Goal: Information Seeking & Learning: Learn about a topic

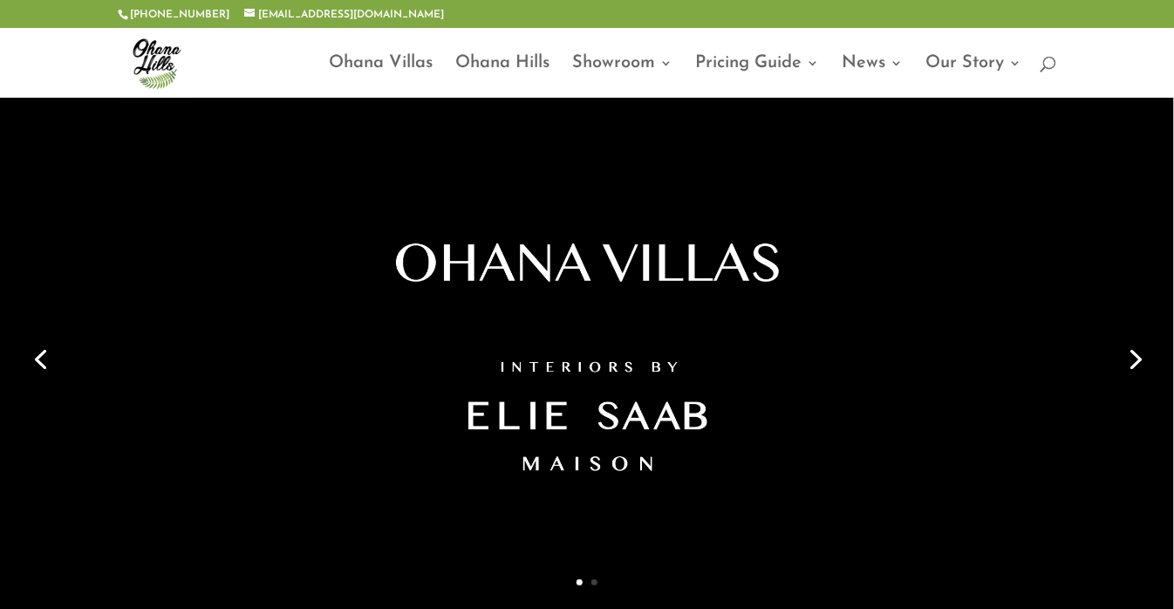
click at [1136, 361] on link "Next" at bounding box center [1134, 358] width 42 height 42
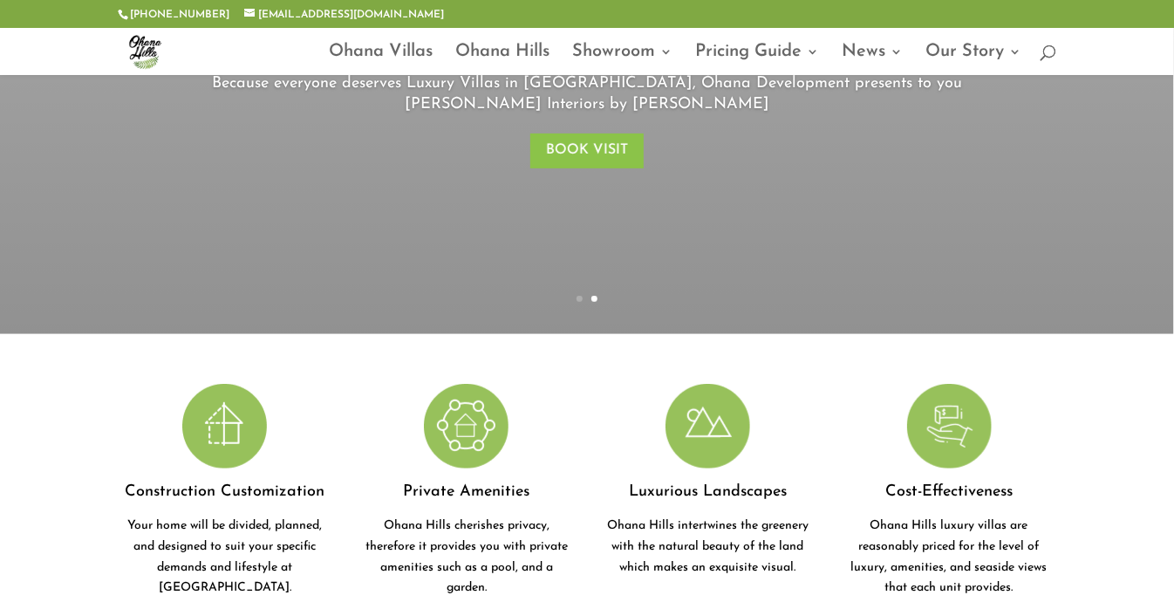
scroll to position [87, 0]
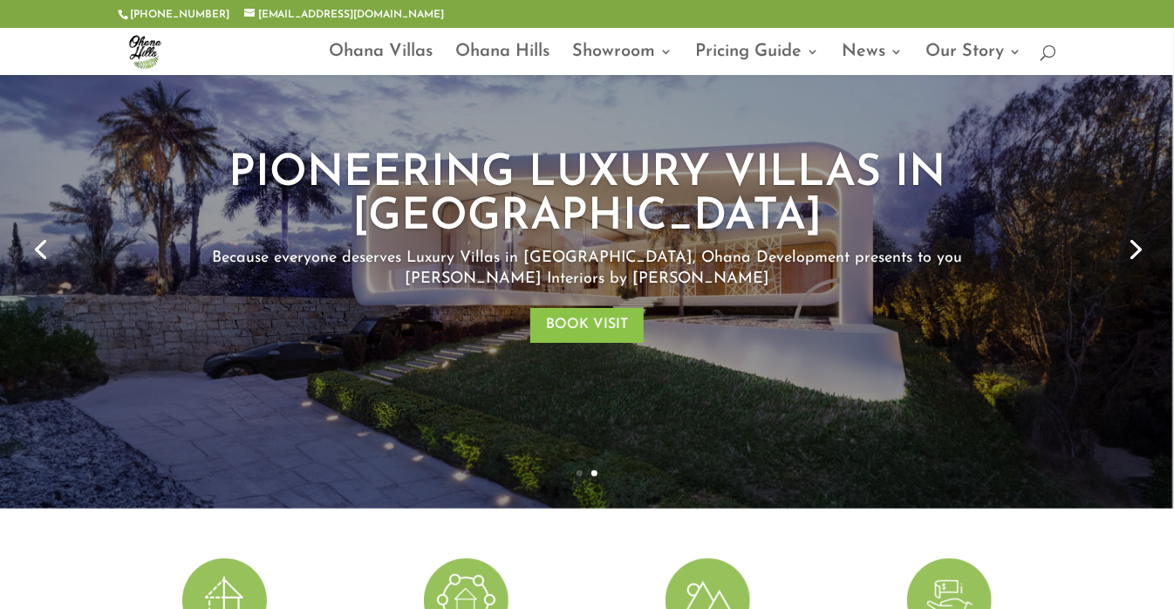
click at [1136, 242] on link "Next" at bounding box center [1134, 248] width 42 height 42
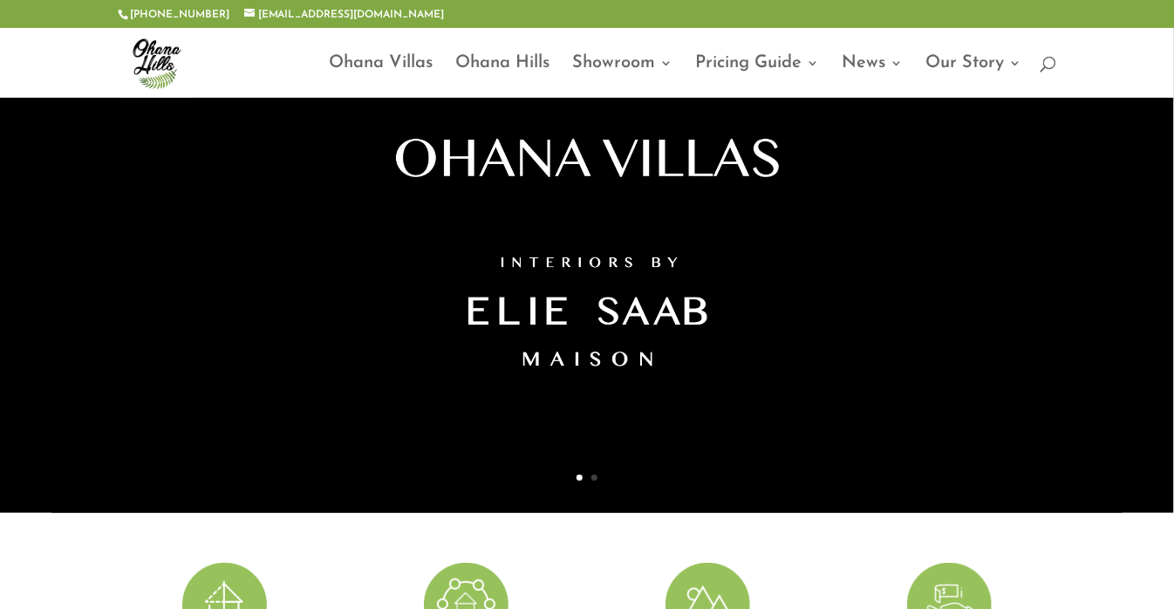
scroll to position [0, 0]
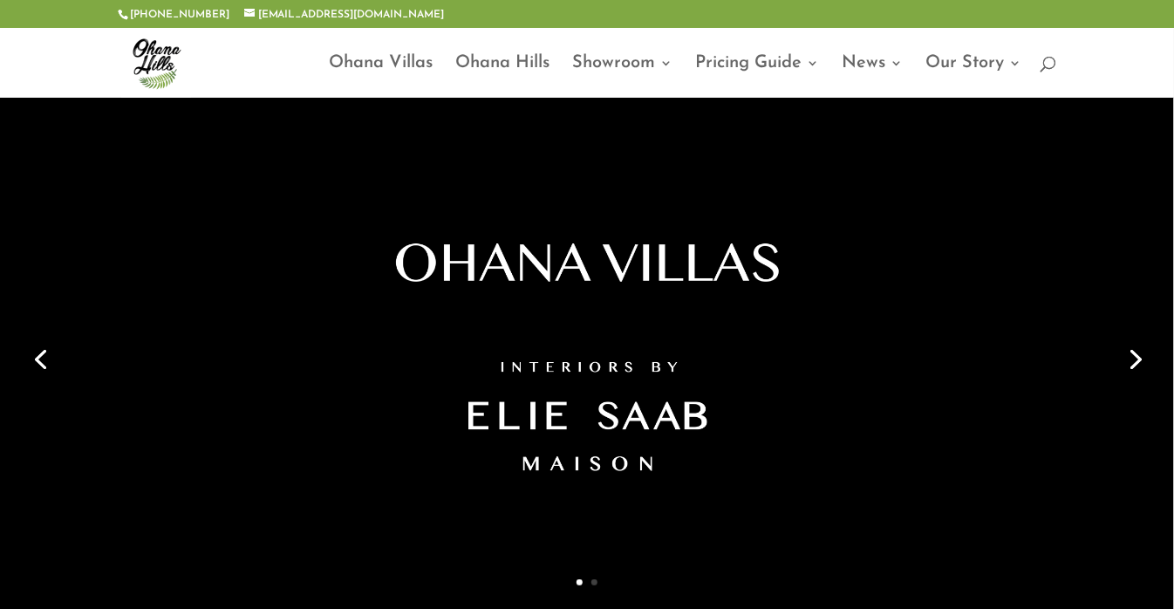
click at [1131, 350] on link "Next" at bounding box center [1134, 358] width 42 height 42
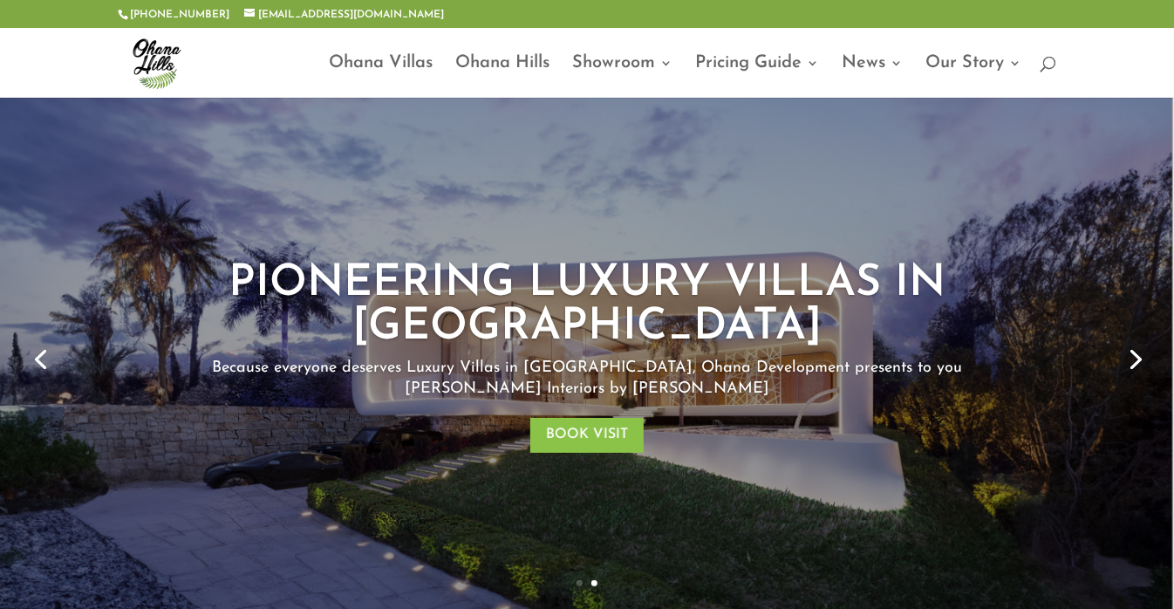
click at [644, 350] on link "PIONEERING LUXURY VILLAS IN LEBANON" at bounding box center [587, 306] width 717 height 88
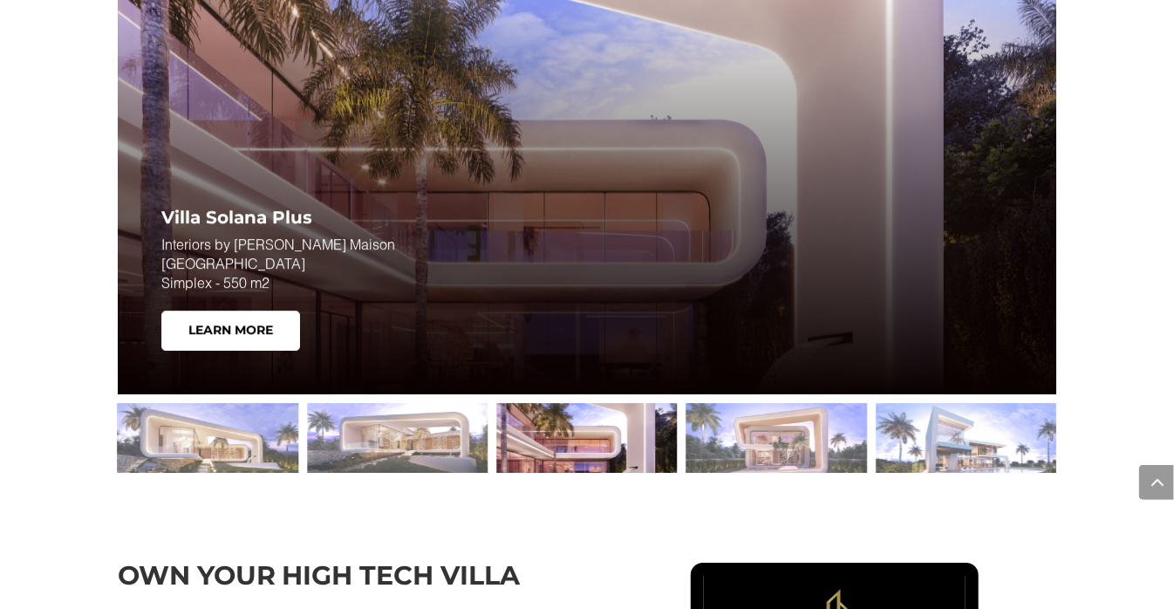
scroll to position [2355, 0]
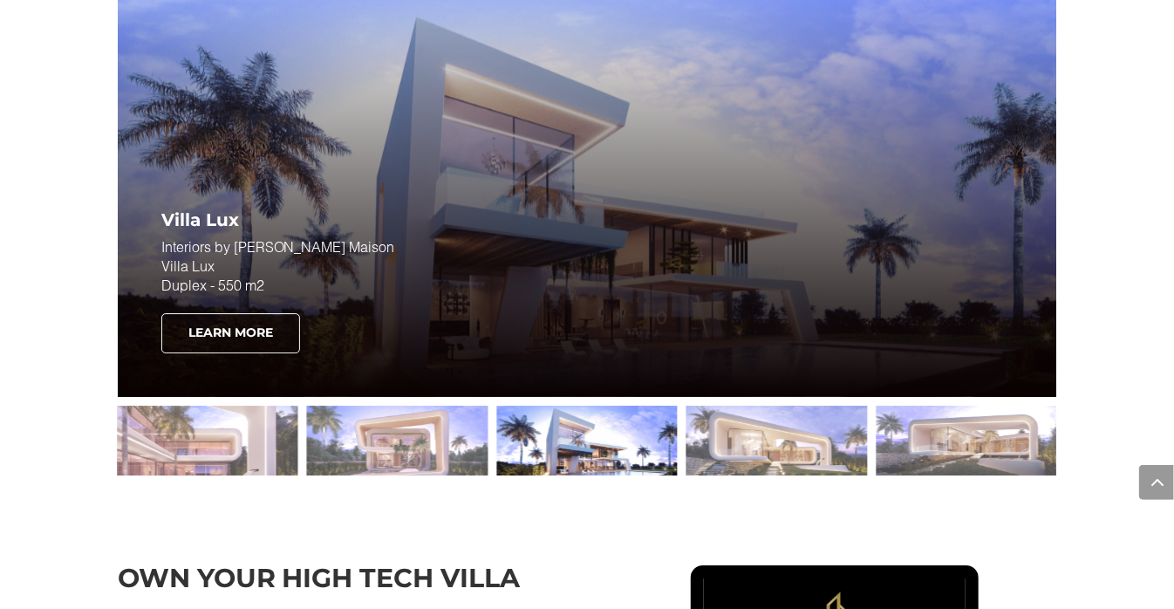
click at [238, 353] on link "Learn More" at bounding box center [230, 333] width 139 height 40
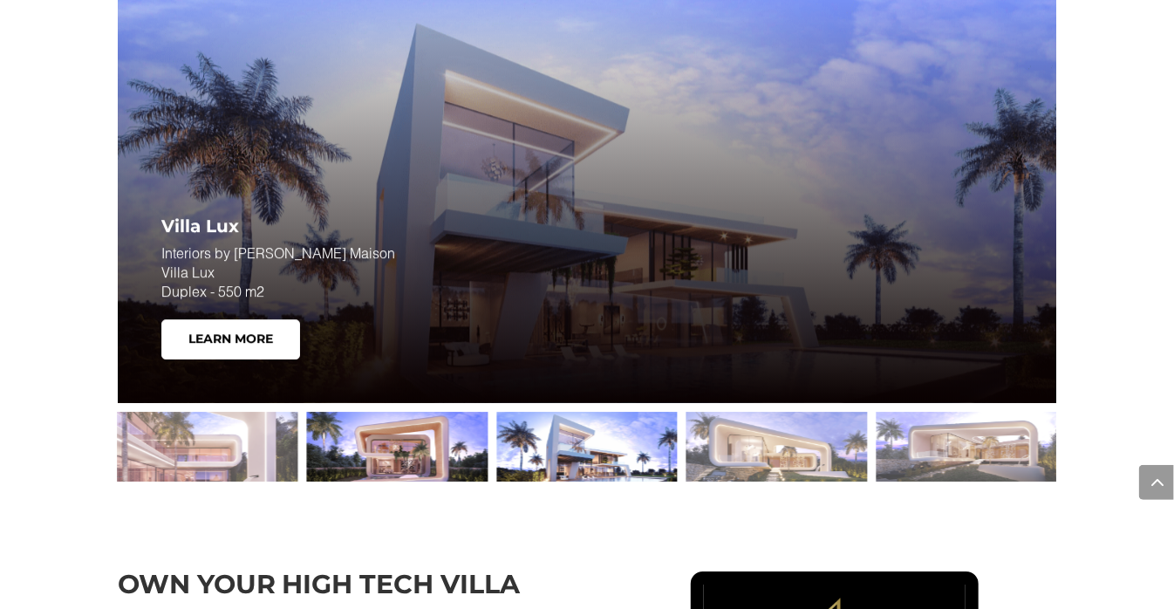
click at [419, 458] on div at bounding box center [397, 447] width 181 height 70
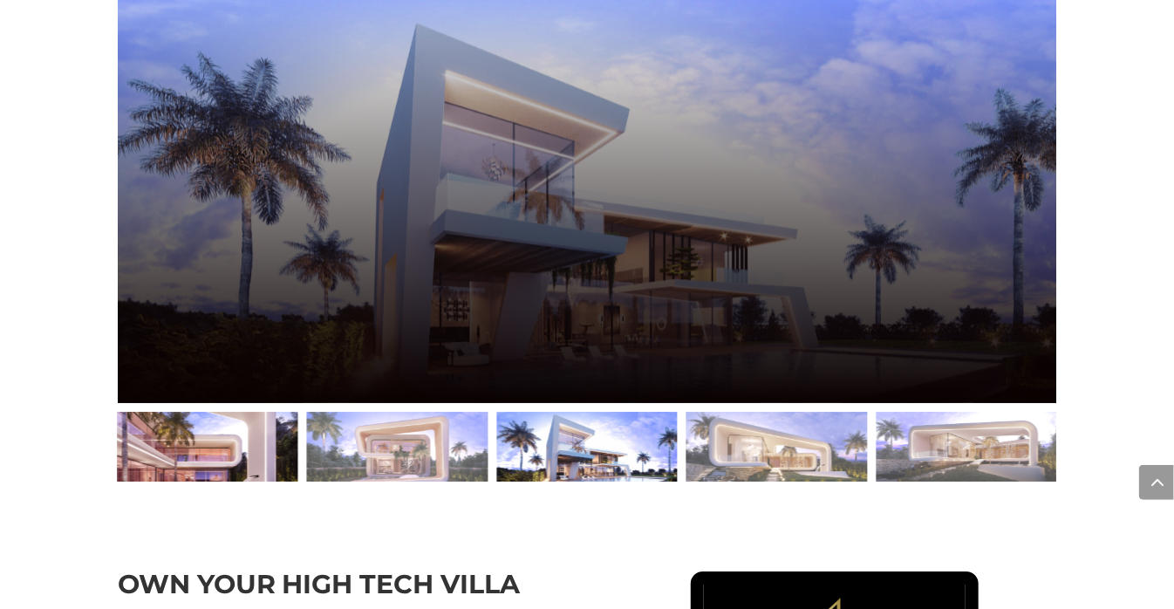
click at [345, 456] on div at bounding box center [587, 446] width 939 height 87
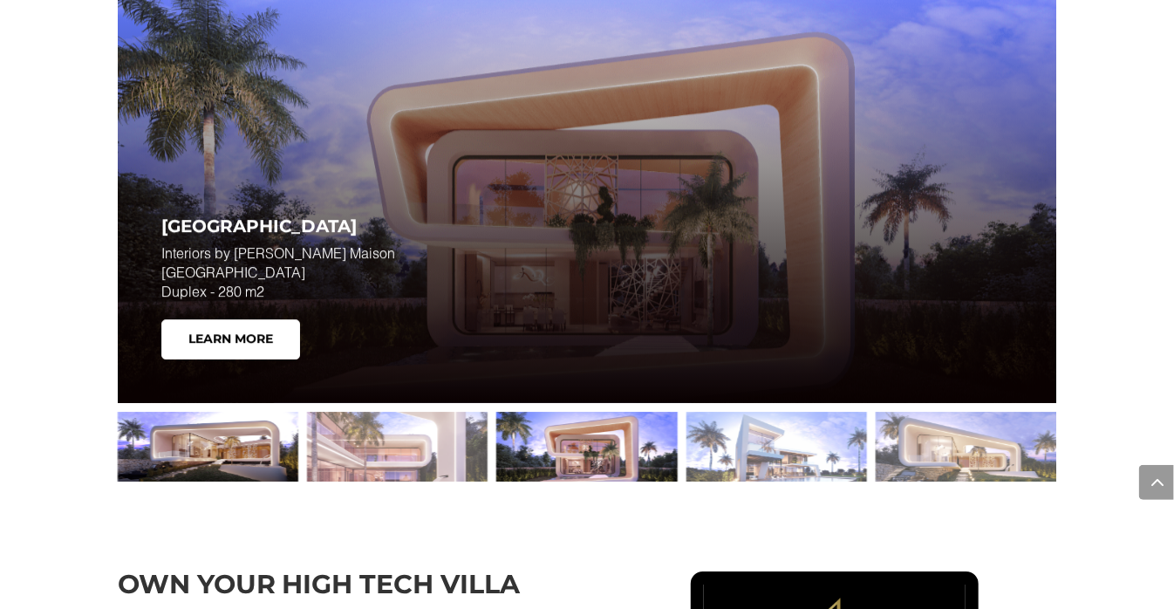
click at [222, 475] on div at bounding box center [208, 447] width 181 height 70
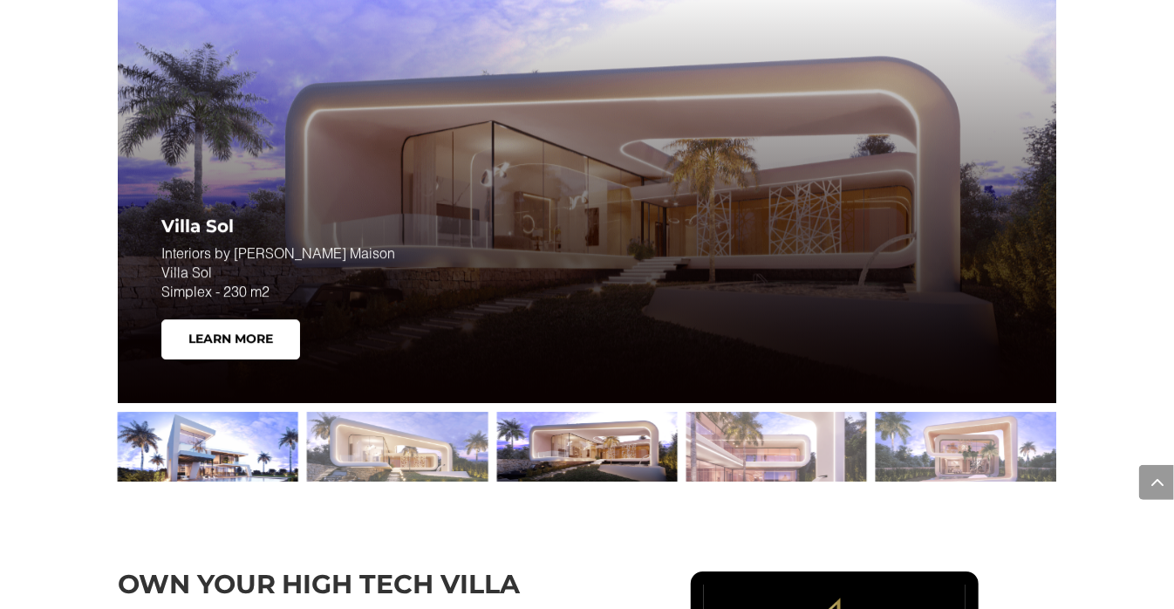
click at [255, 467] on div at bounding box center [208, 447] width 181 height 70
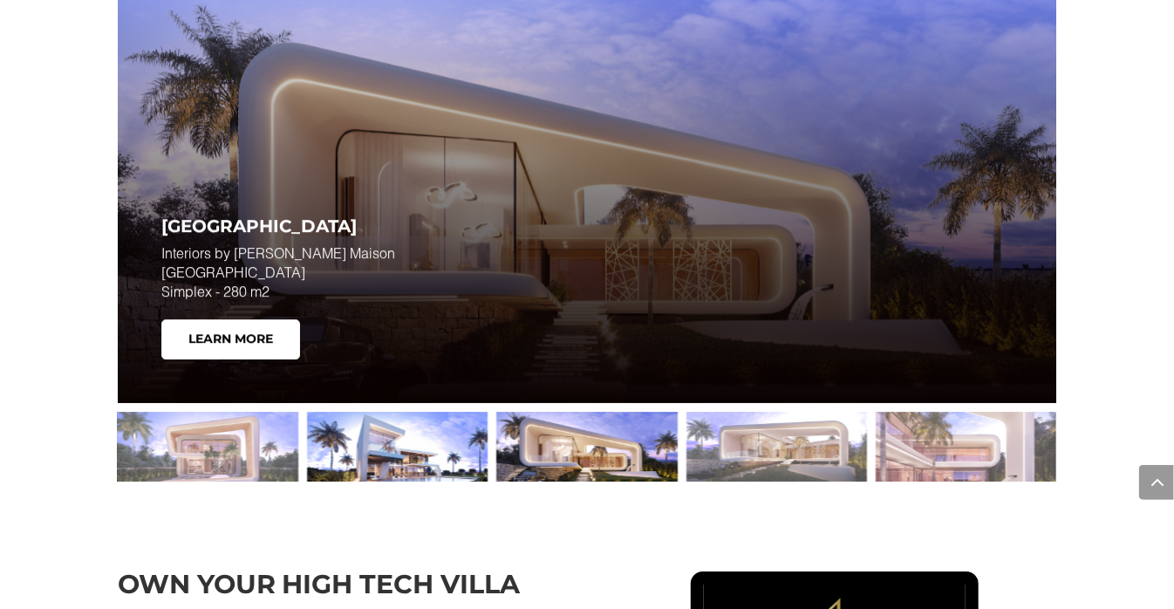
click at [379, 476] on div at bounding box center [397, 447] width 181 height 70
click at [360, 468] on div at bounding box center [397, 447] width 181 height 70
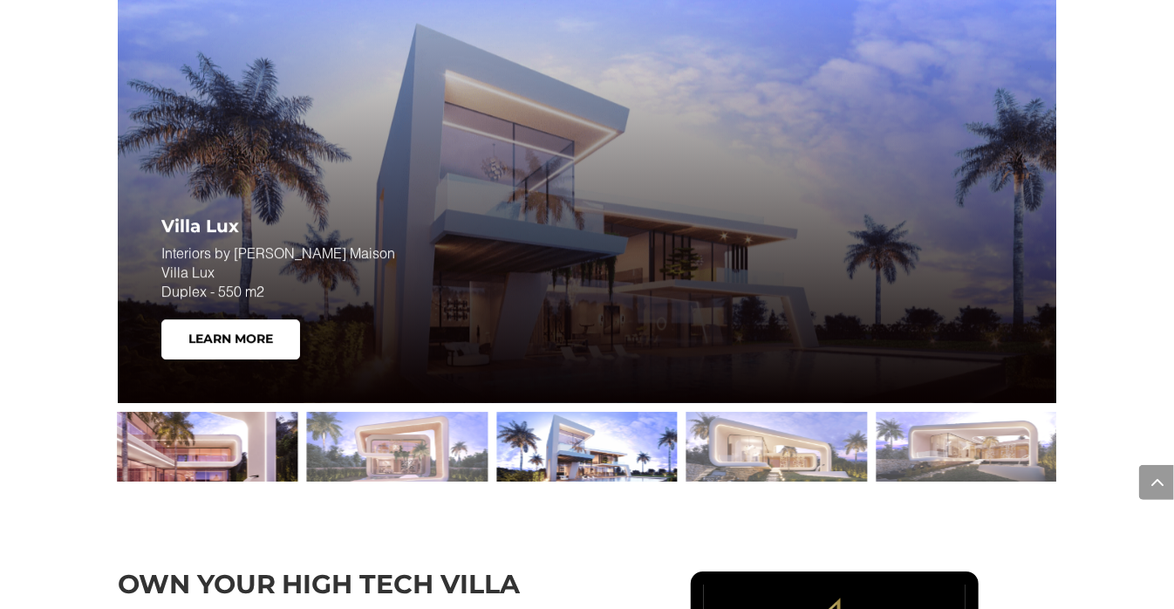
click at [183, 457] on div at bounding box center [208, 447] width 181 height 70
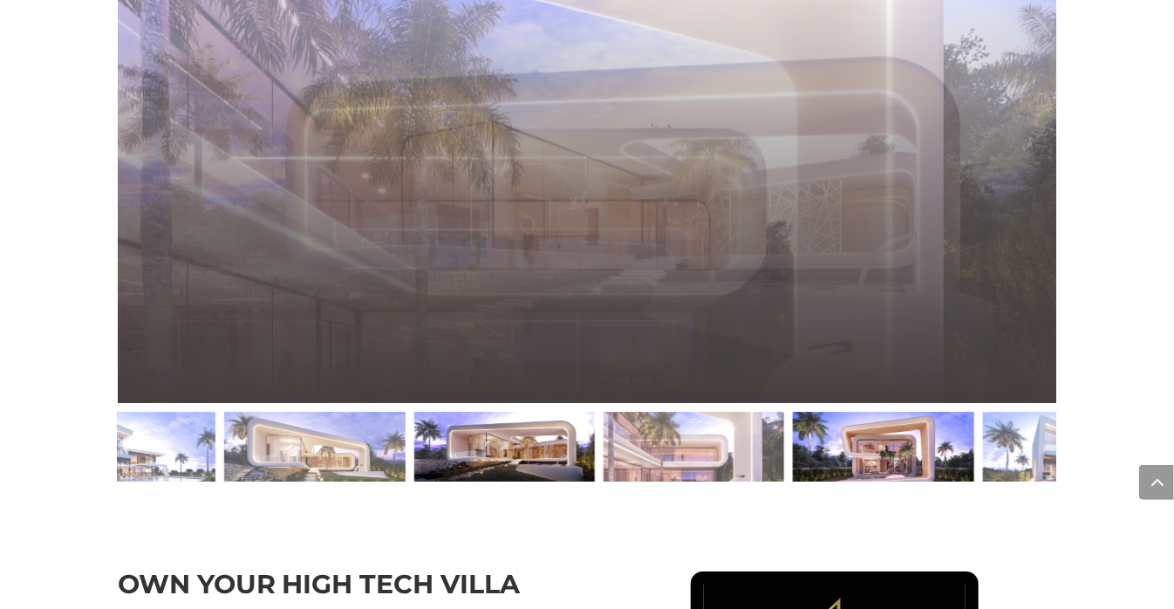
drag, startPoint x: 210, startPoint y: 465, endPoint x: 488, endPoint y: 461, distance: 277.4
click at [488, 461] on div at bounding box center [504, 447] width 181 height 70
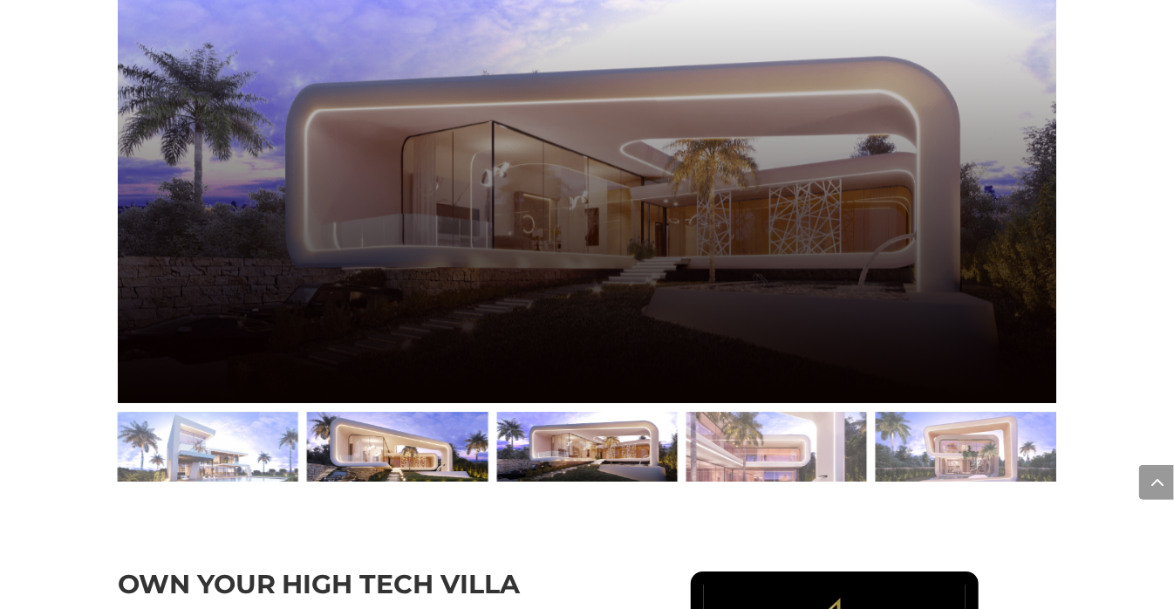
click at [362, 455] on div at bounding box center [397, 447] width 181 height 70
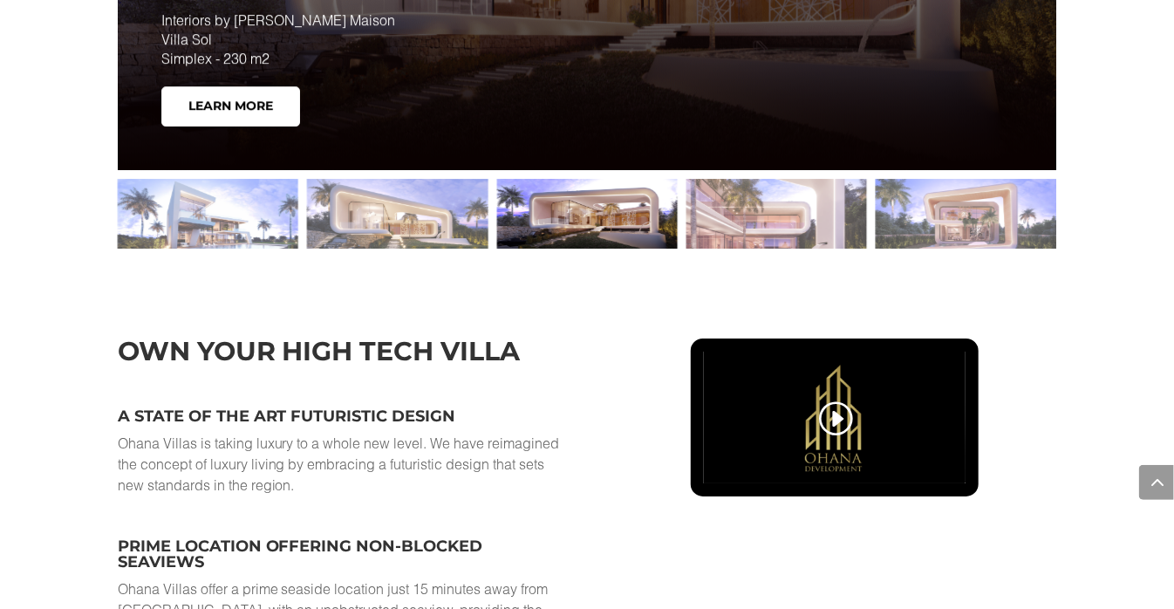
scroll to position [2436, 0]
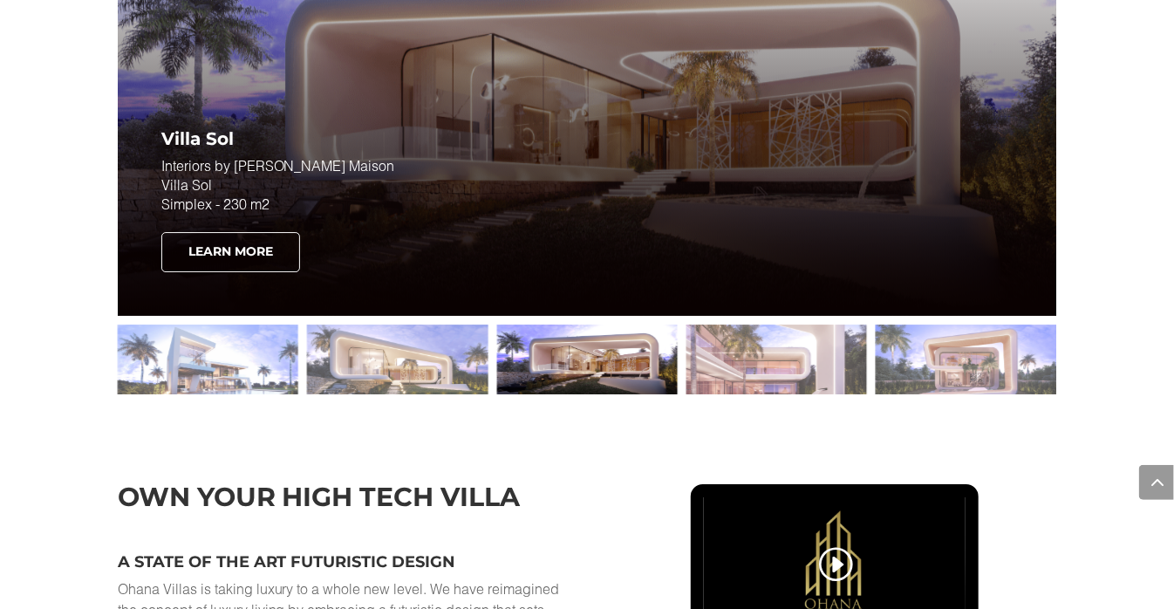
click at [236, 272] on link "Learn More" at bounding box center [230, 252] width 139 height 40
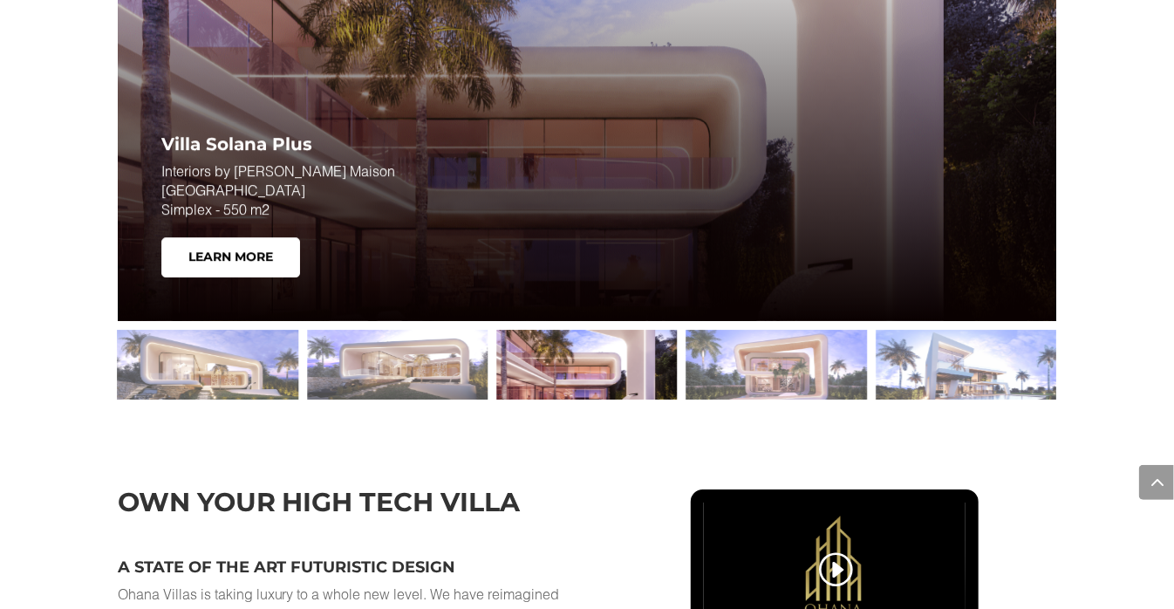
drag, startPoint x: 335, startPoint y: 371, endPoint x: 516, endPoint y: 370, distance: 180.6
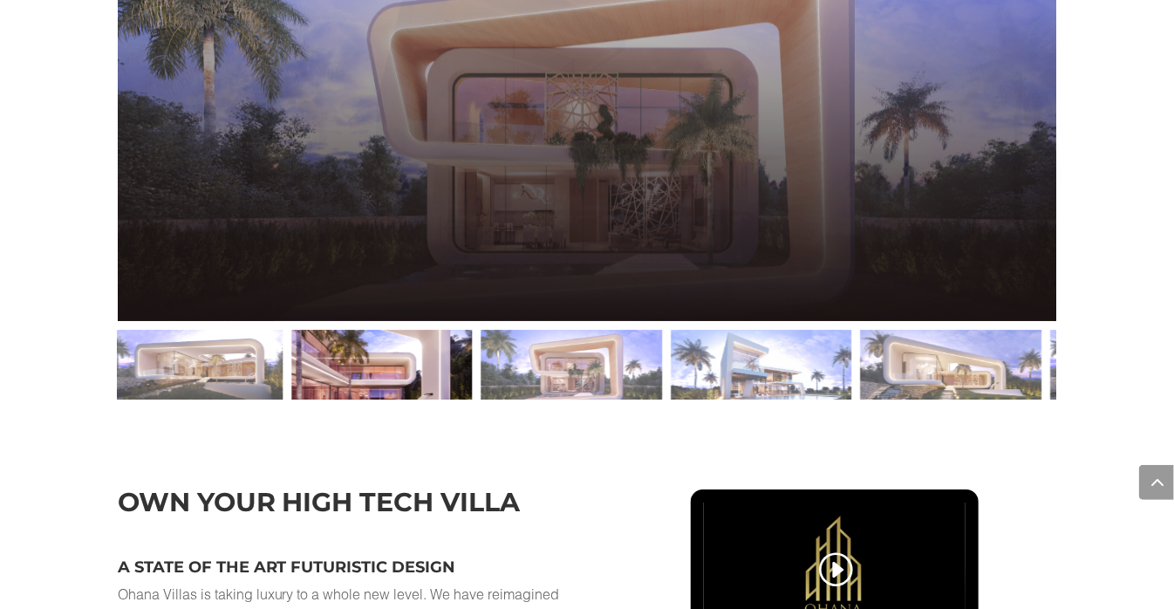
drag, startPoint x: 516, startPoint y: 371, endPoint x: 311, endPoint y: 402, distance: 207.4
click at [311, 400] on div at bounding box center [381, 365] width 181 height 70
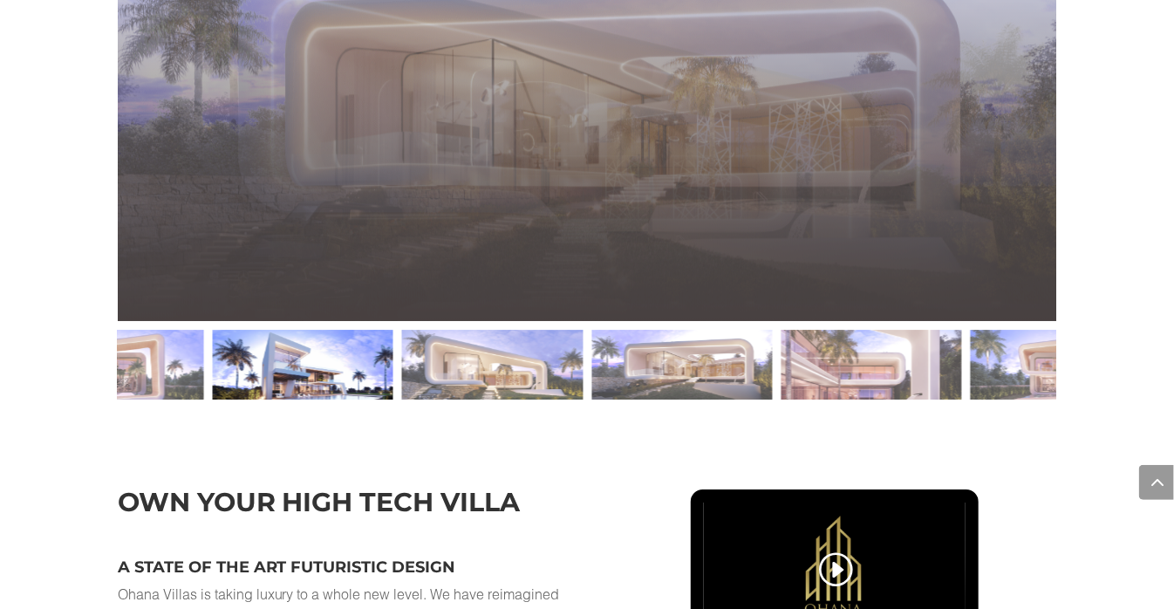
drag, startPoint x: 559, startPoint y: 399, endPoint x: 275, endPoint y: 413, distance: 284.7
click at [275, 400] on div at bounding box center [302, 365] width 181 height 70
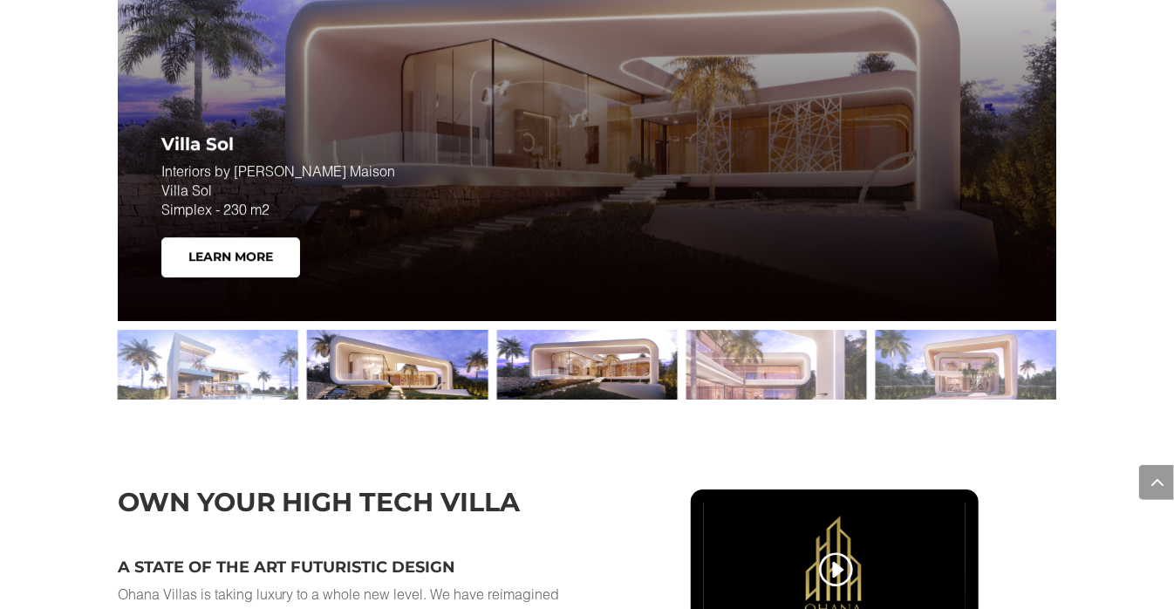
click at [370, 381] on div at bounding box center [397, 365] width 181 height 70
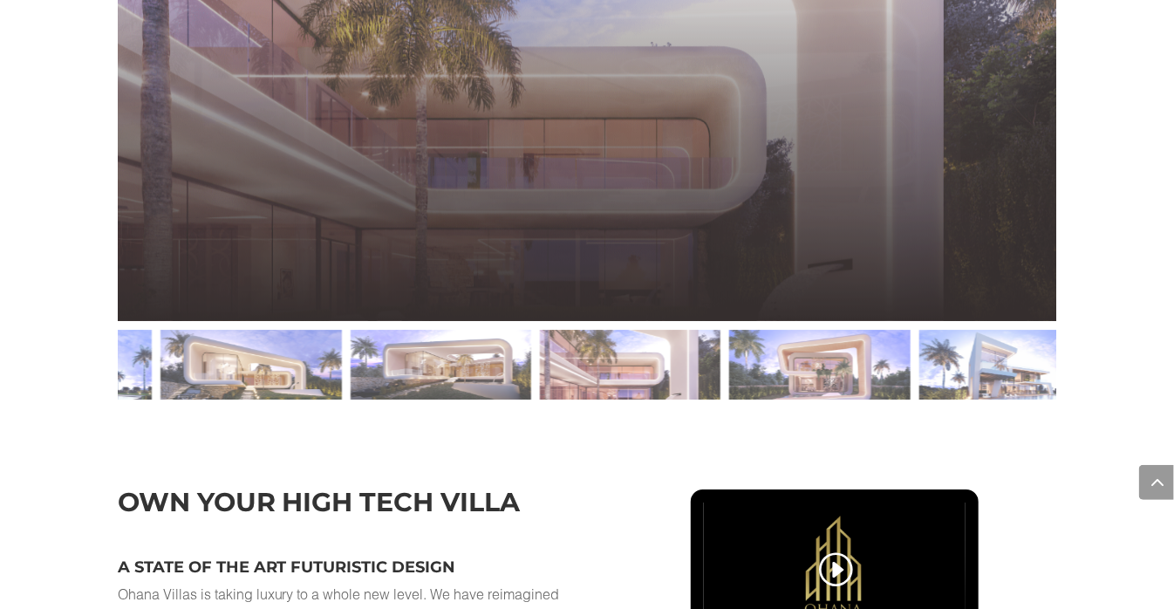
drag, startPoint x: 829, startPoint y: 388, endPoint x: 111, endPoint y: 416, distance: 718.4
click at [111, 416] on div "Explore Ohana Villas Types Villa Sol Interiors by ELIE SAAB Maison Villa Sol Si…" at bounding box center [587, 133] width 1174 height 650
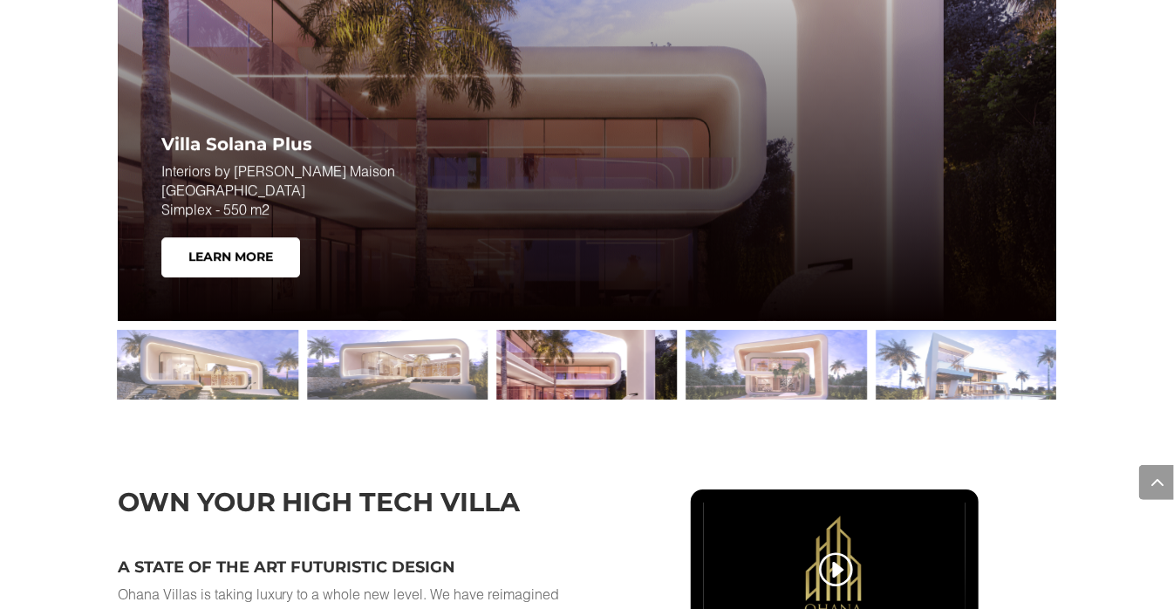
drag, startPoint x: 935, startPoint y: 379, endPoint x: 370, endPoint y: 420, distance: 566.7
click at [366, 408] on div at bounding box center [587, 364] width 939 height 87
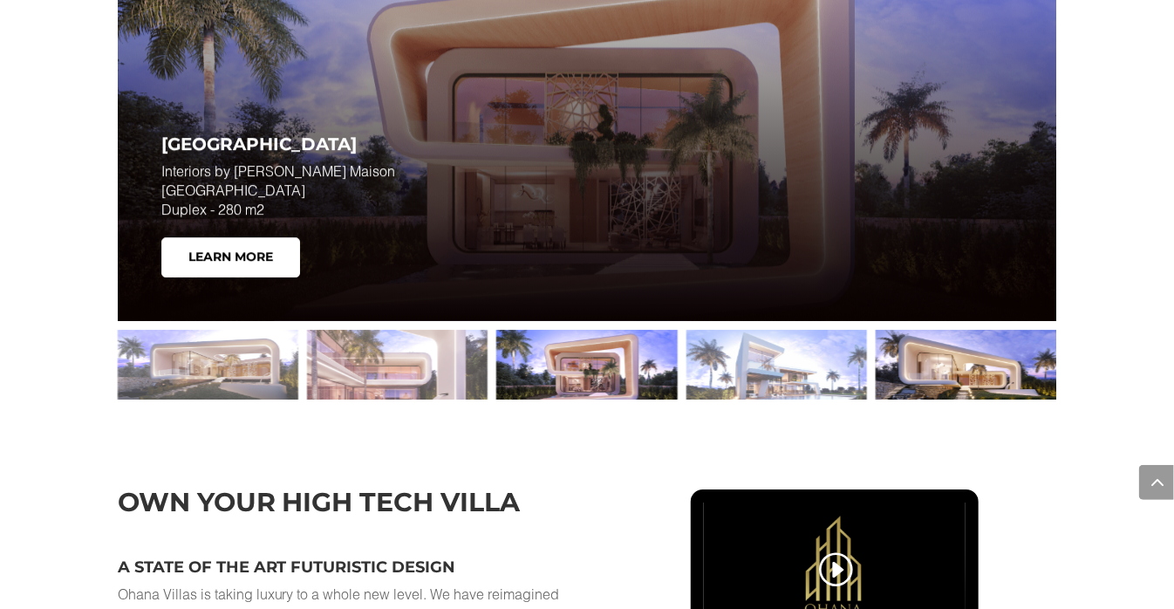
click at [975, 385] on div at bounding box center [966, 365] width 181 height 70
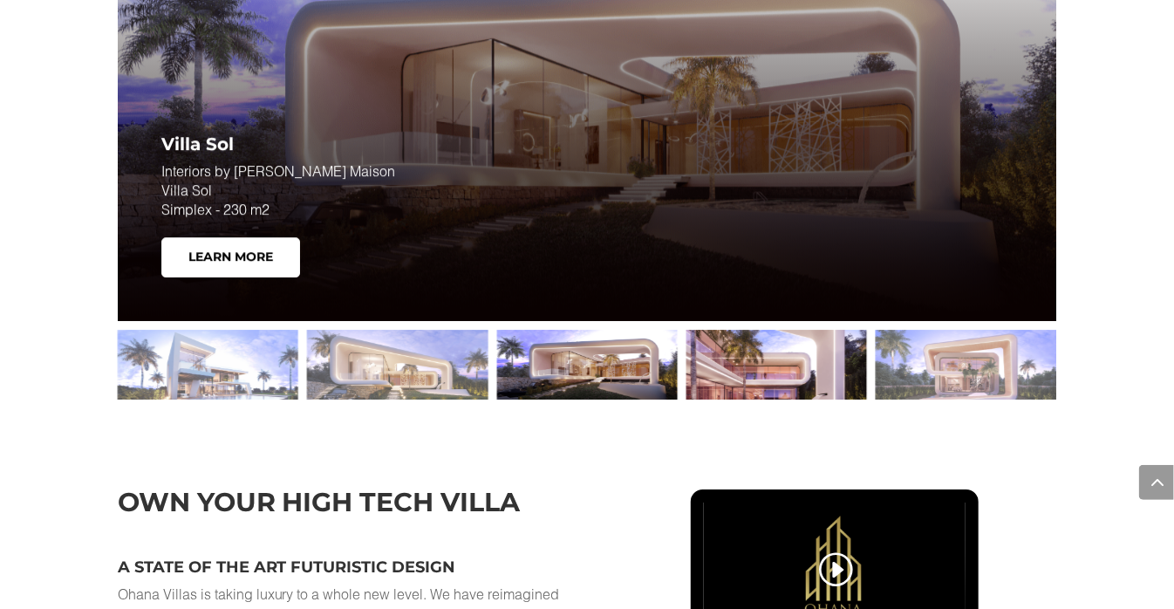
click at [746, 392] on div at bounding box center [776, 365] width 181 height 70
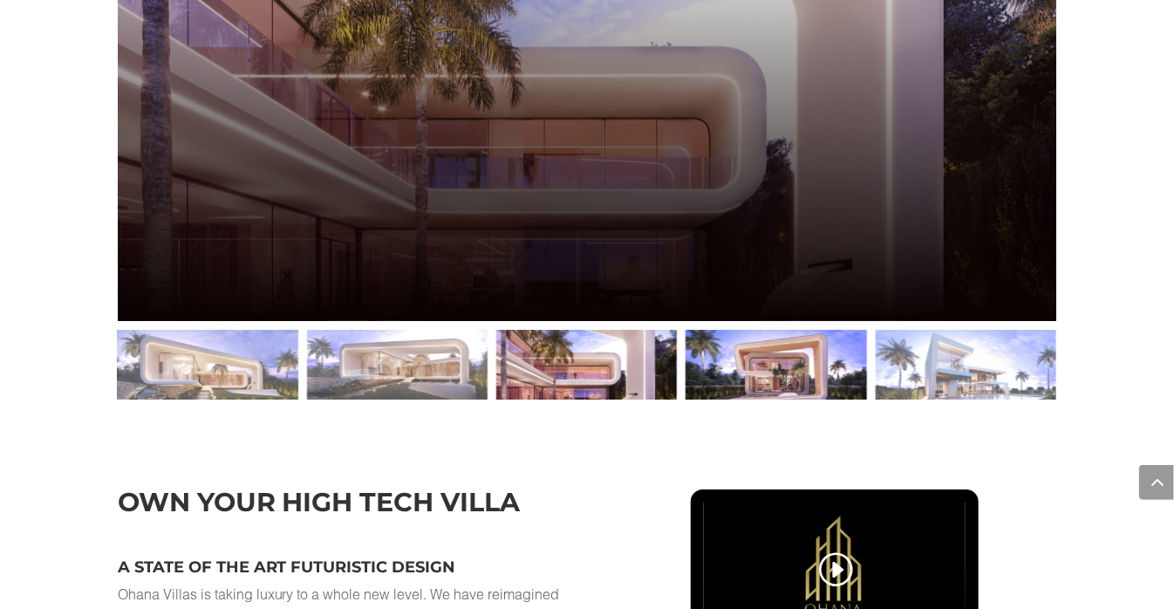
click at [781, 381] on div at bounding box center [776, 365] width 181 height 70
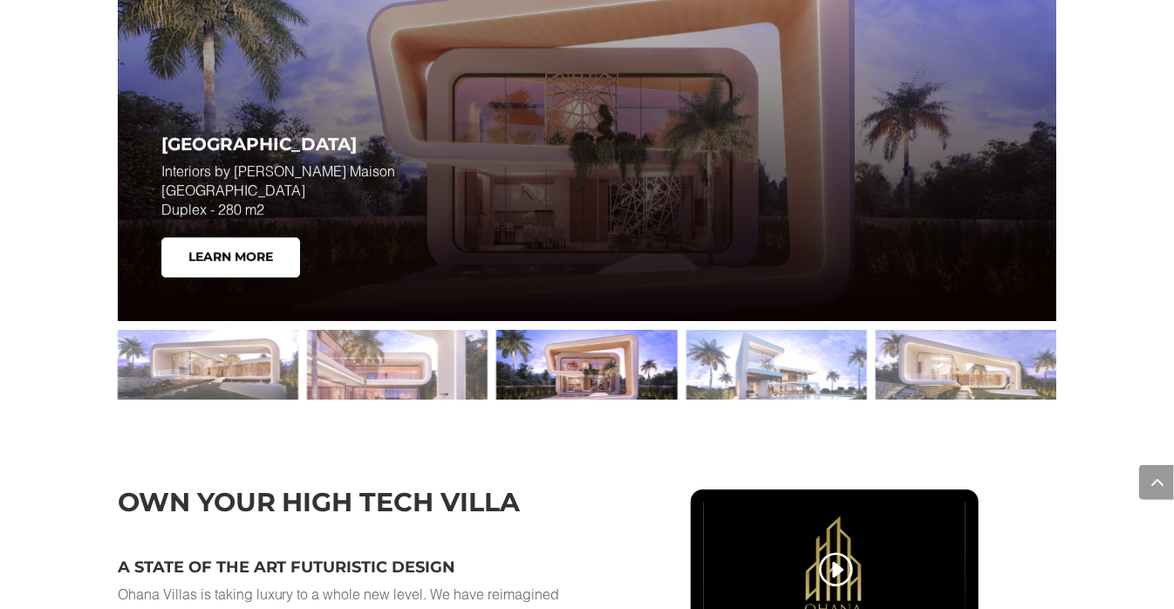
click at [289, 285] on div "Villa Sol Interiors by ELIE SAAB Maison Villa Sol Simplex - 230 m2 Learn More V…" at bounding box center [587, 111] width 939 height 420
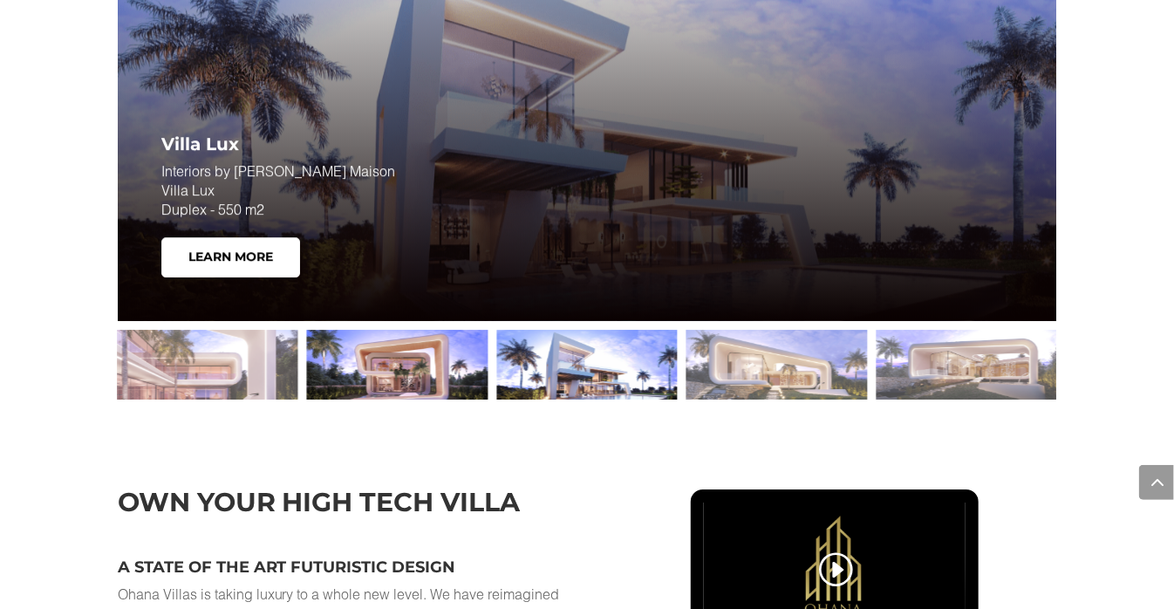
click at [412, 376] on div at bounding box center [397, 365] width 181 height 70
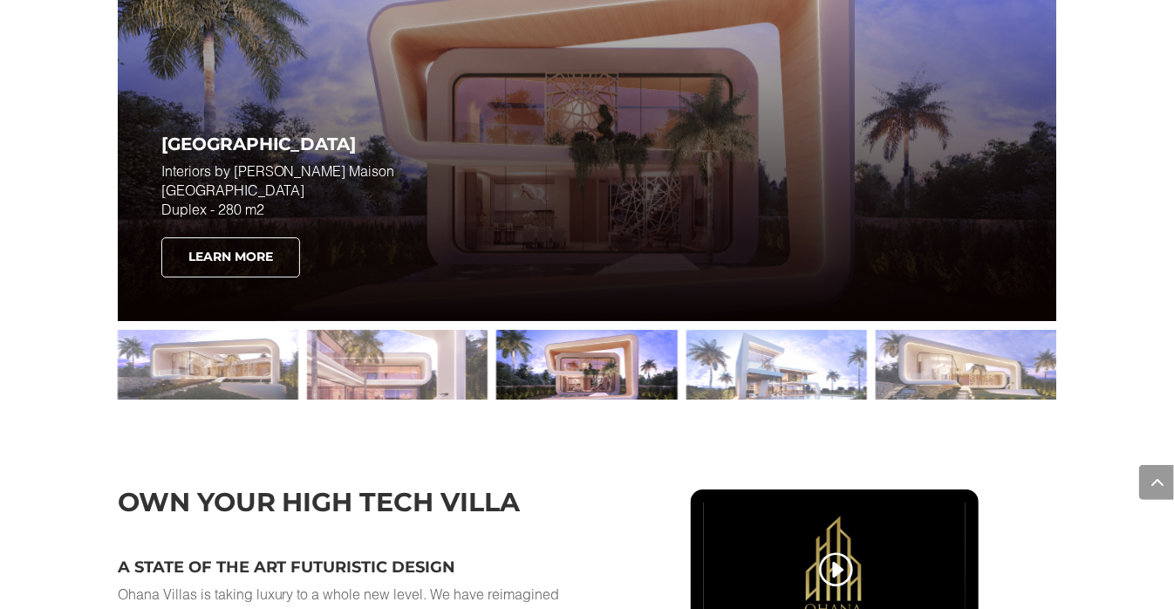
click at [258, 277] on link "Learn More" at bounding box center [230, 257] width 139 height 40
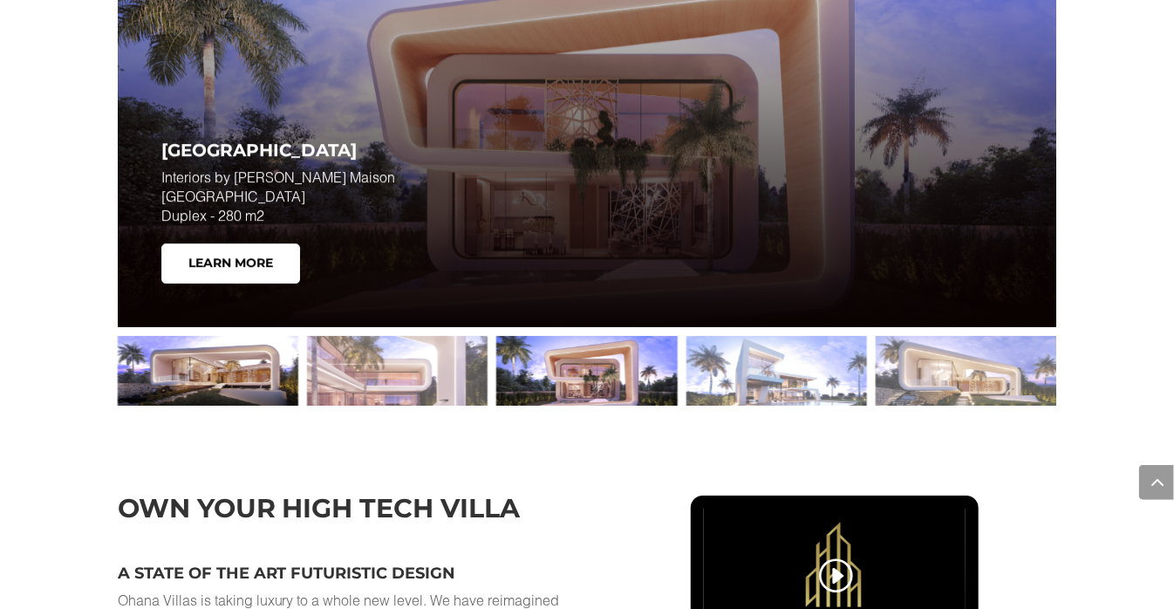
click at [216, 384] on div at bounding box center [208, 371] width 181 height 70
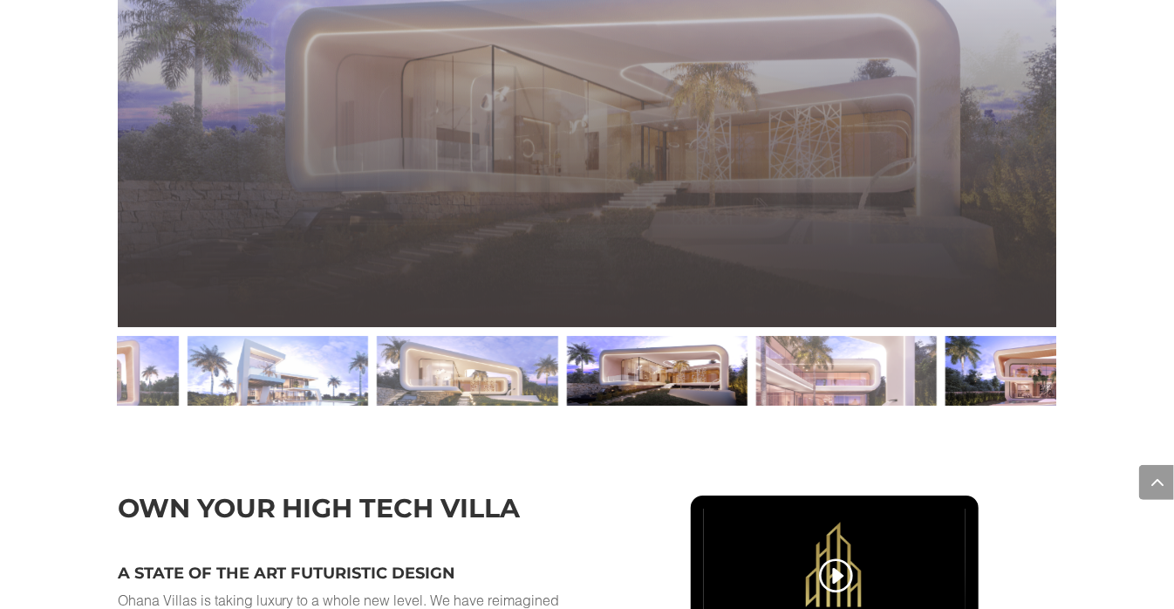
drag, startPoint x: 256, startPoint y: 385, endPoint x: 827, endPoint y: 384, distance: 571.3
click at [748, 385] on div at bounding box center [657, 371] width 181 height 70
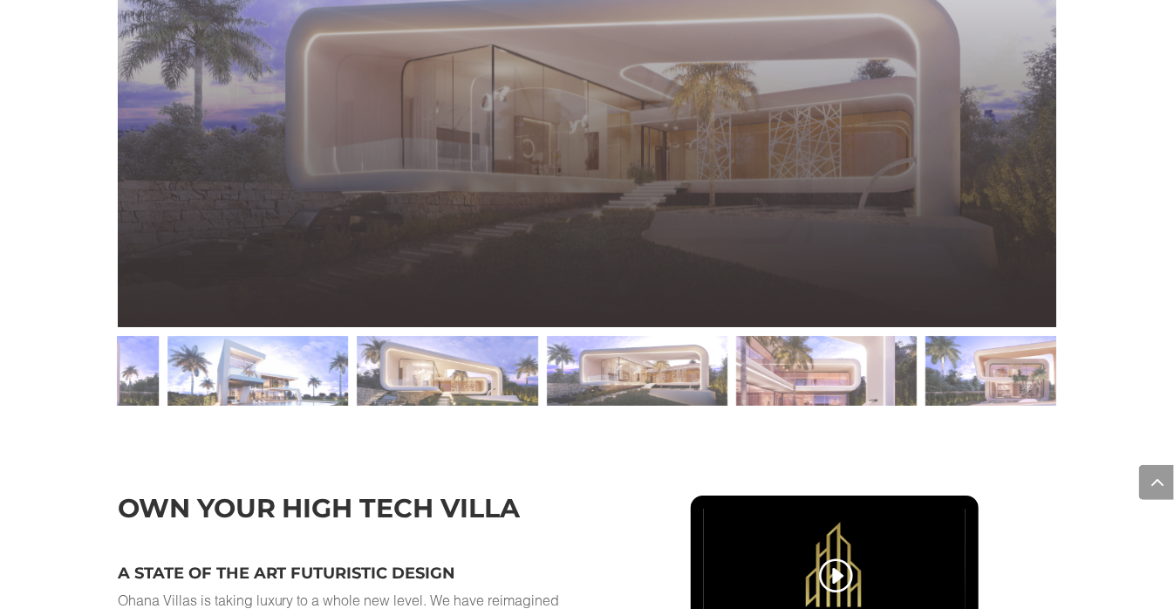
drag, startPoint x: 273, startPoint y: 381, endPoint x: 1024, endPoint y: 334, distance: 752.5
click at [1080, 347] on div "Explore Ohana Villas Types Villa Sol Interiors by ELIE SAAB Maison Villa Sol Si…" at bounding box center [587, 139] width 1174 height 650
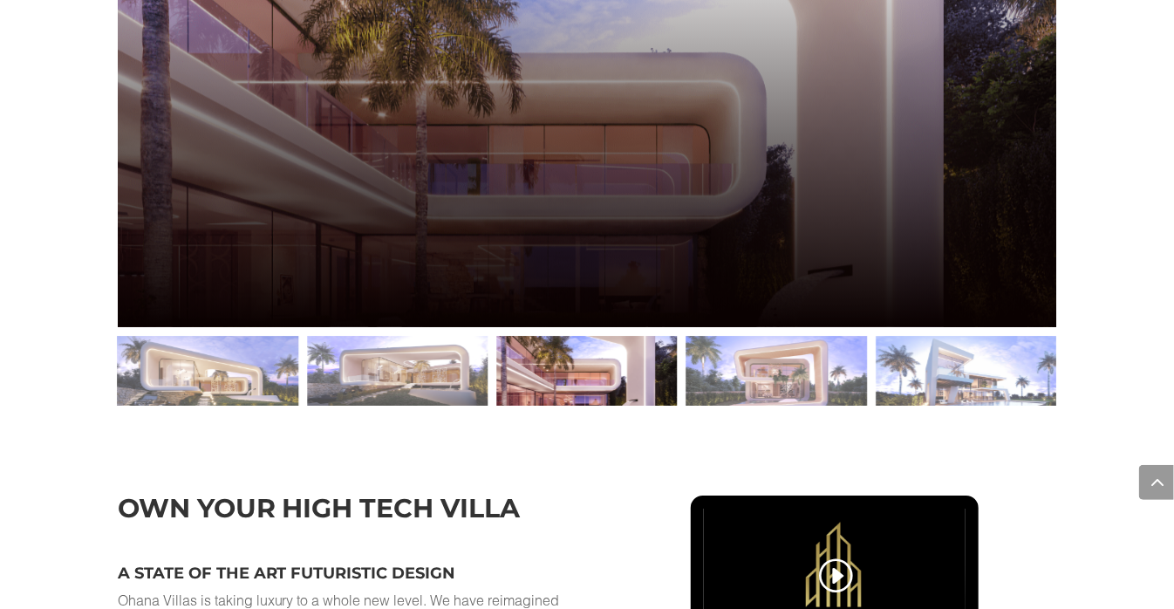
drag, startPoint x: 214, startPoint y: 395, endPoint x: 666, endPoint y: 352, distance: 453.9
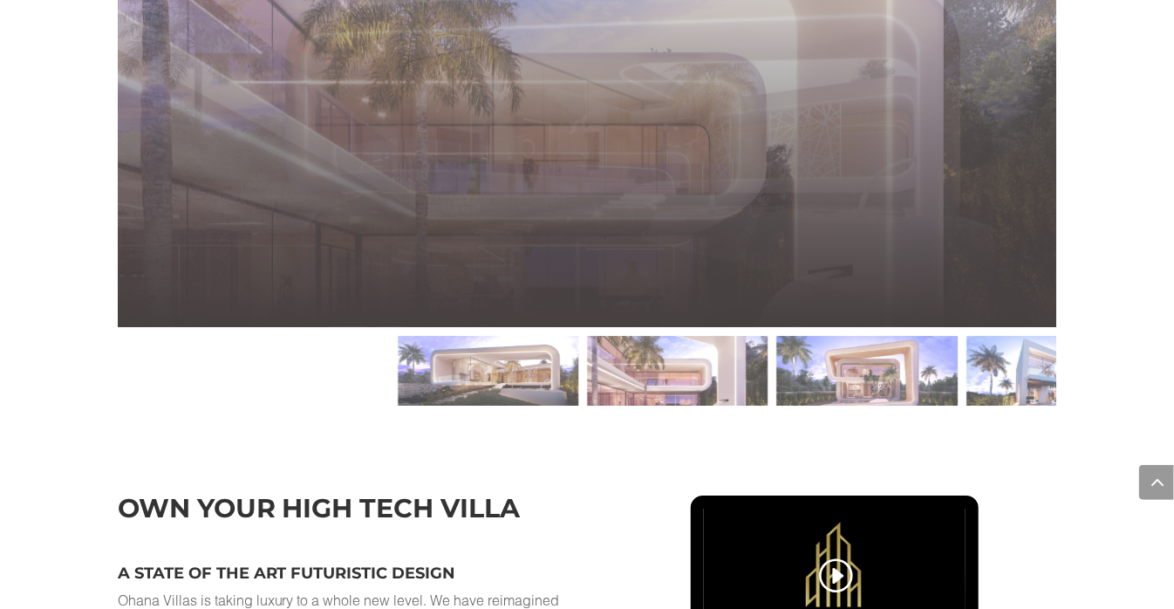
drag, startPoint x: 154, startPoint y: 385, endPoint x: 1133, endPoint y: 331, distance: 980.2
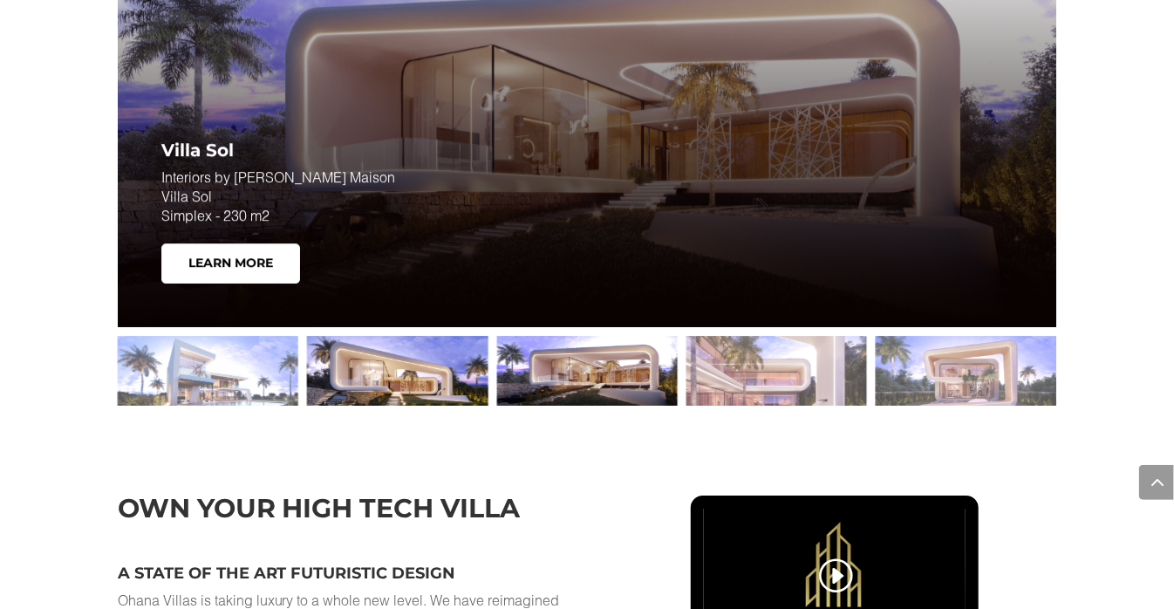
click at [421, 385] on div at bounding box center [397, 371] width 181 height 70
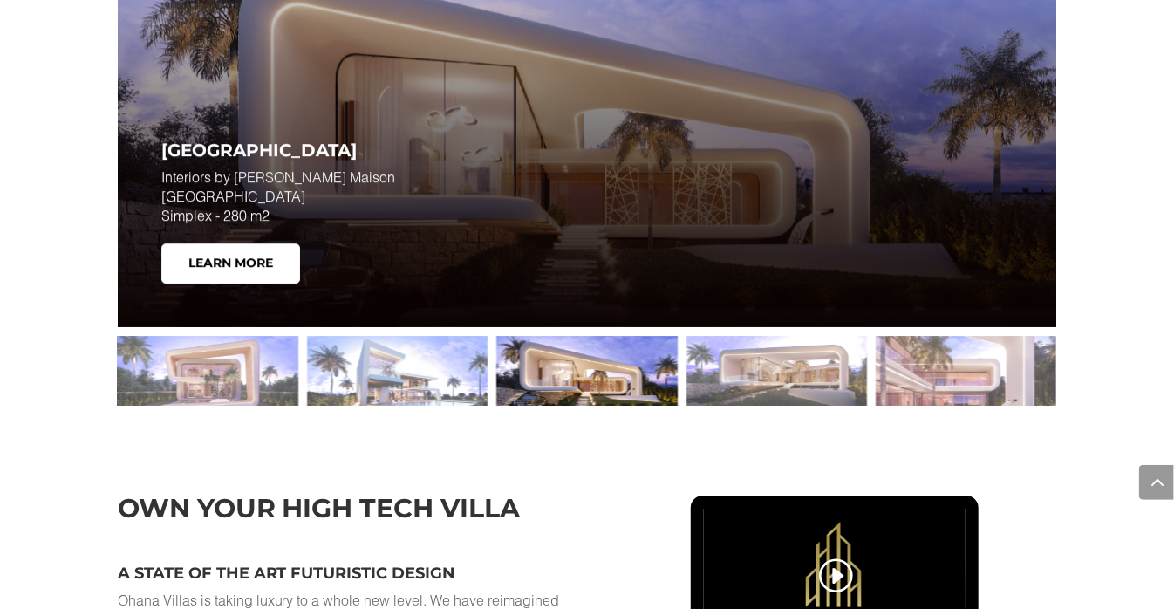
click at [421, 385] on div at bounding box center [397, 371] width 181 height 70
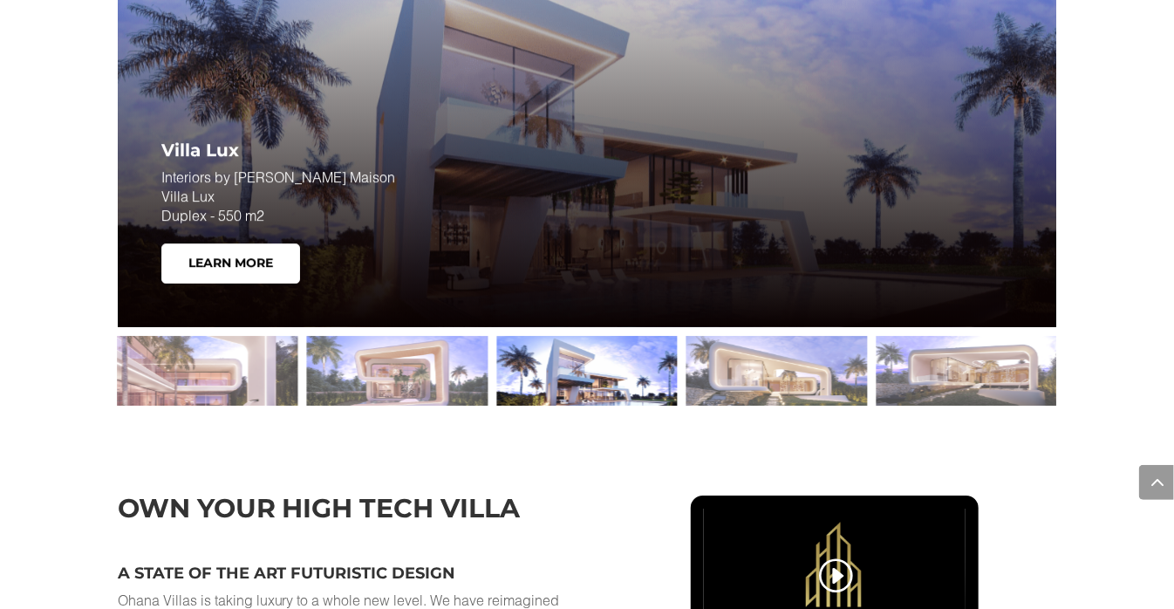
click at [421, 385] on div at bounding box center [397, 371] width 181 height 70
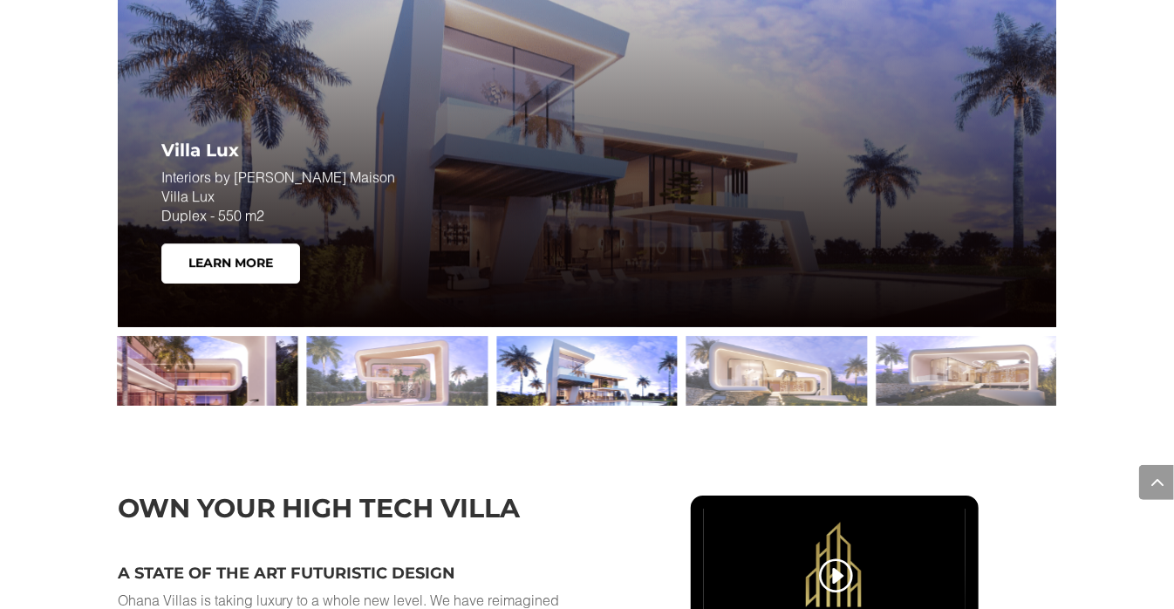
click at [219, 396] on div at bounding box center [208, 371] width 181 height 70
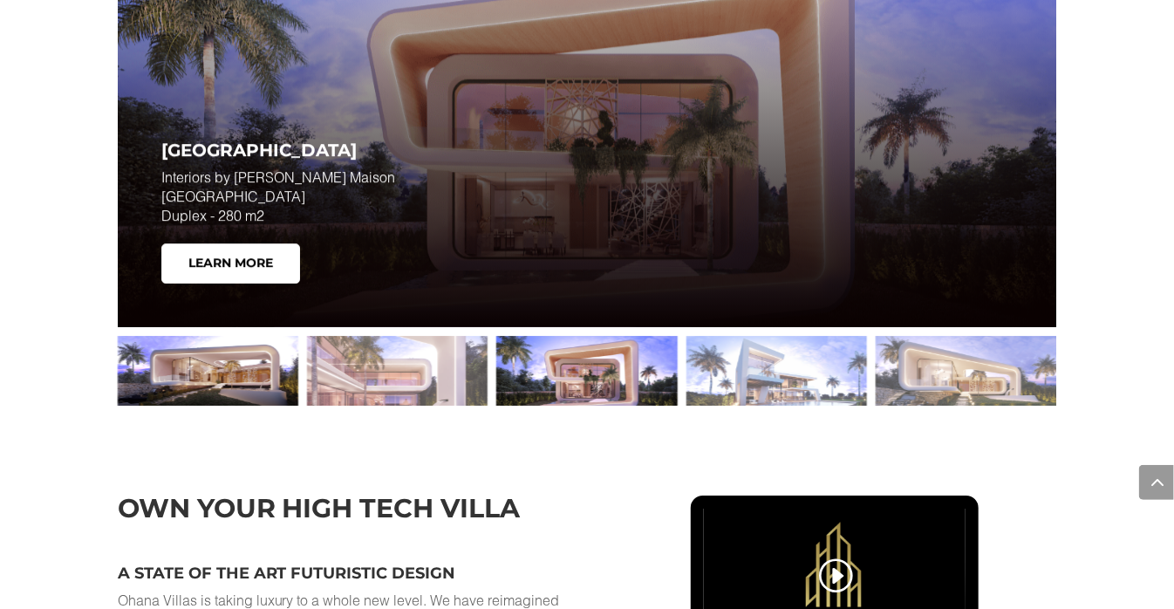
click at [235, 380] on div at bounding box center [208, 371] width 181 height 70
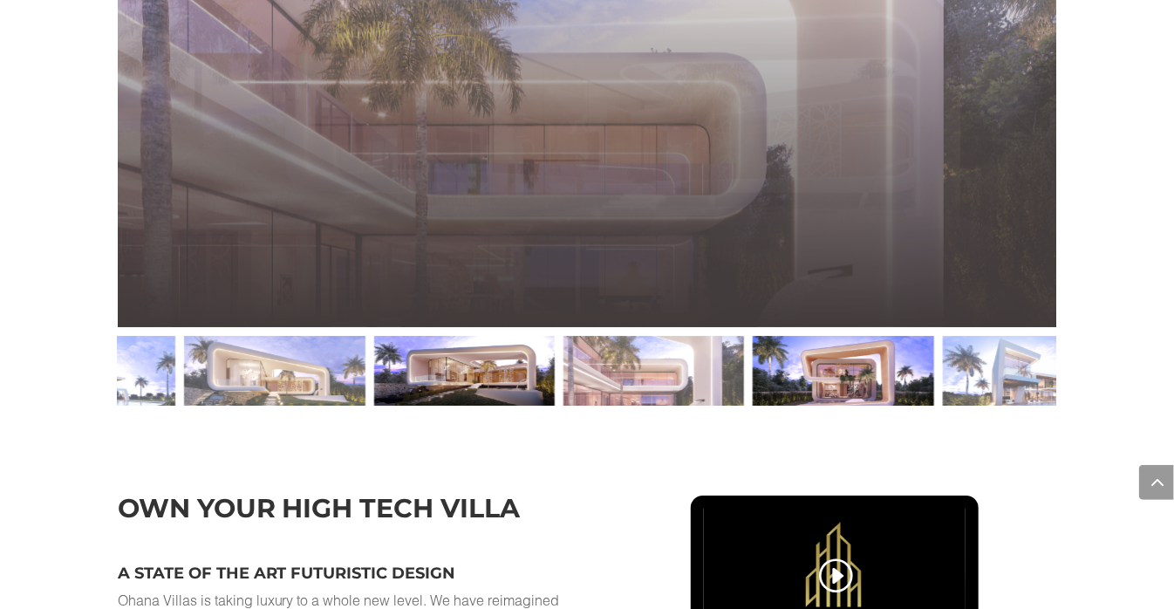
drag, startPoint x: 228, startPoint y: 395, endPoint x: 452, endPoint y: 393, distance: 224.2
click at [452, 393] on div at bounding box center [464, 371] width 181 height 70
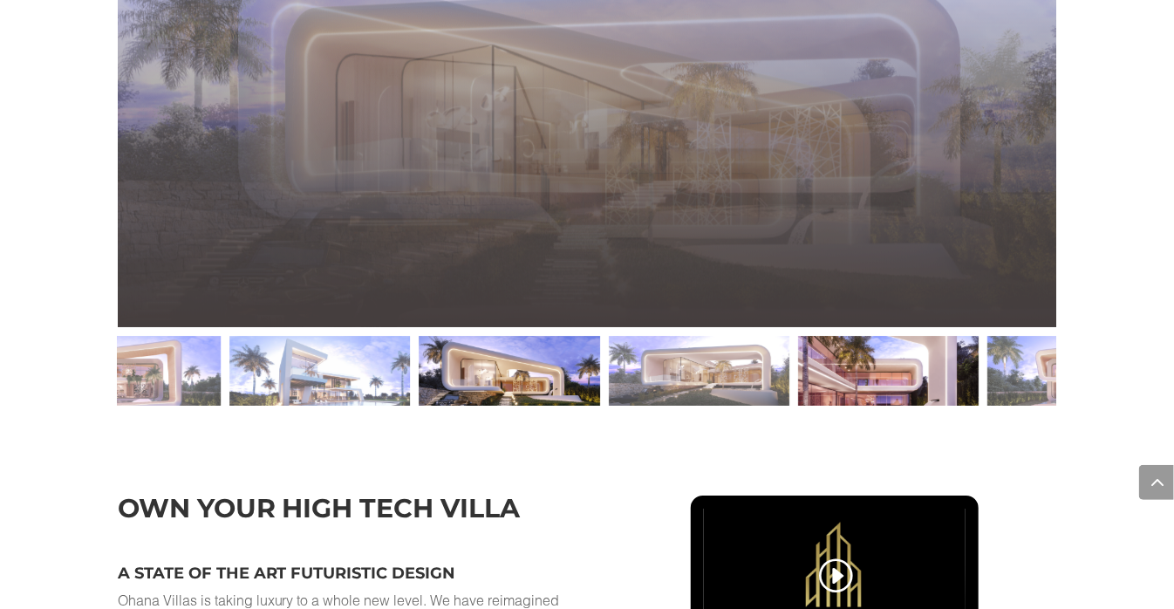
drag, startPoint x: 324, startPoint y: 390, endPoint x: 637, endPoint y: 395, distance: 312.3
click at [599, 399] on div at bounding box center [509, 371] width 181 height 70
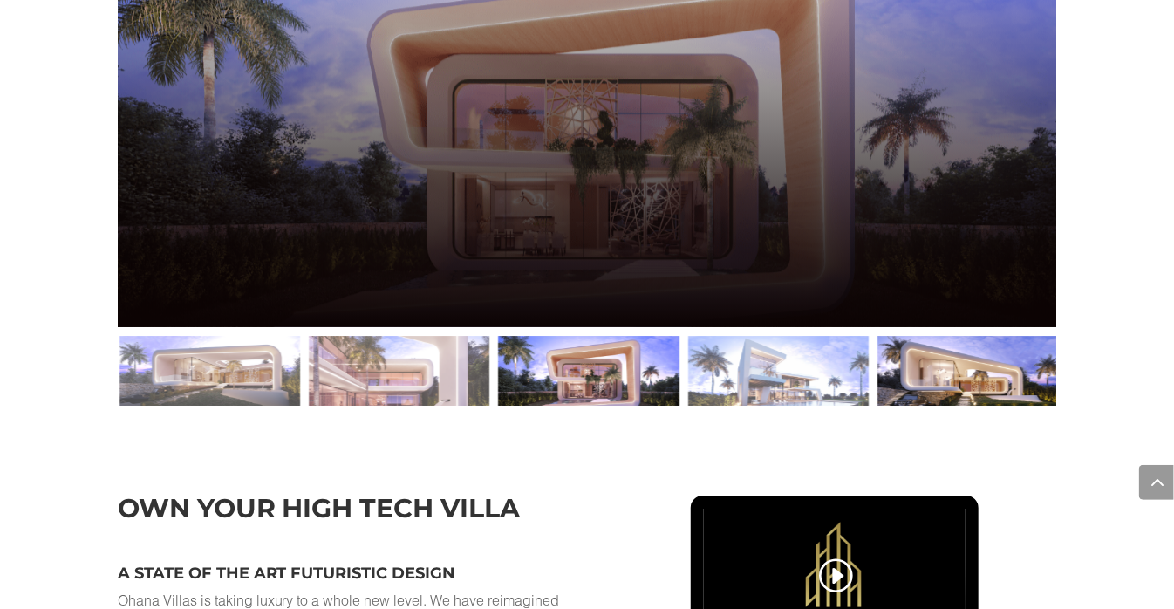
drag, startPoint x: 255, startPoint y: 399, endPoint x: 636, endPoint y: 406, distance: 381.3
click at [636, 406] on div at bounding box center [589, 371] width 181 height 70
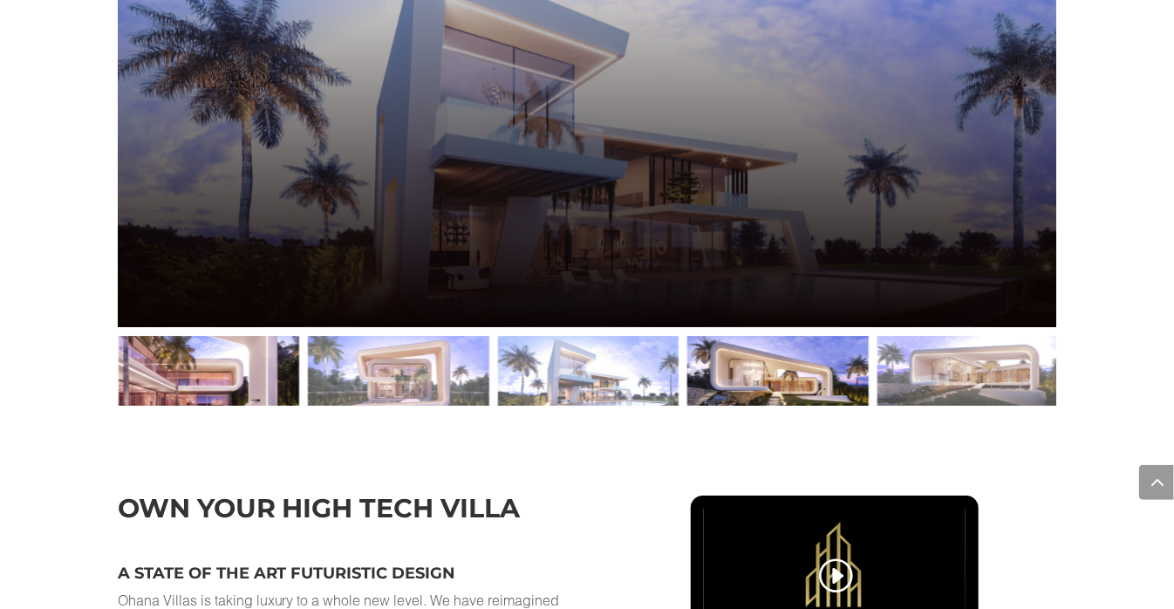
drag, startPoint x: 475, startPoint y: 396, endPoint x: 290, endPoint y: 411, distance: 185.5
click at [290, 406] on div at bounding box center [209, 371] width 181 height 70
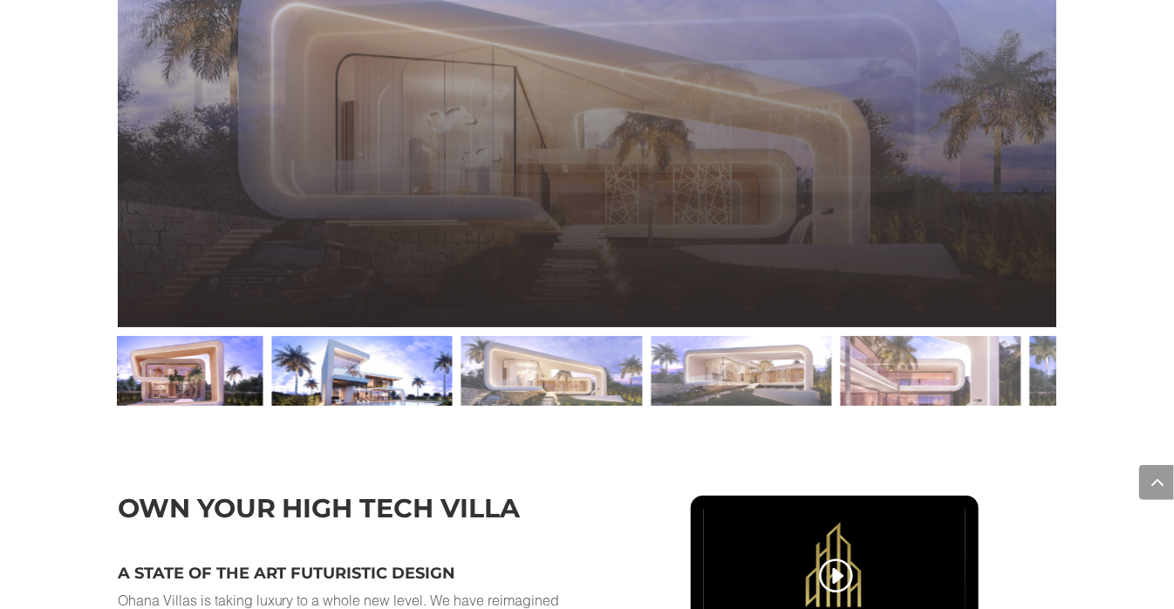
drag, startPoint x: 393, startPoint y: 400, endPoint x: 171, endPoint y: 410, distance: 221.8
click at [168, 406] on div at bounding box center [172, 371] width 181 height 70
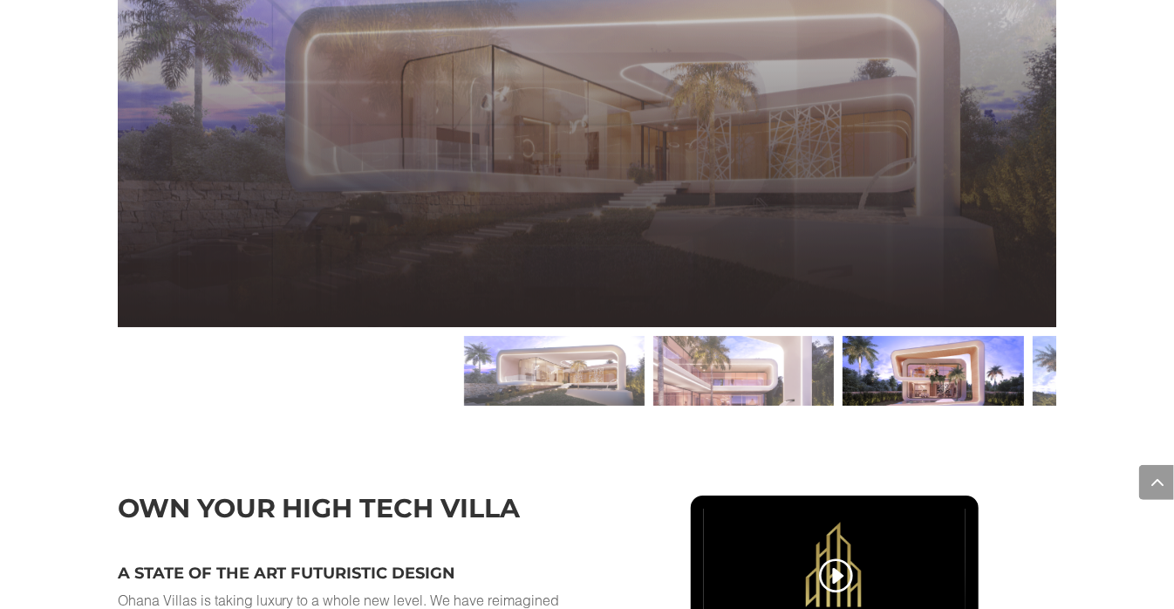
drag, startPoint x: 214, startPoint y: 392, endPoint x: 978, endPoint y: 355, distance: 765.0
click at [1012, 359] on div at bounding box center [933, 371] width 939 height 70
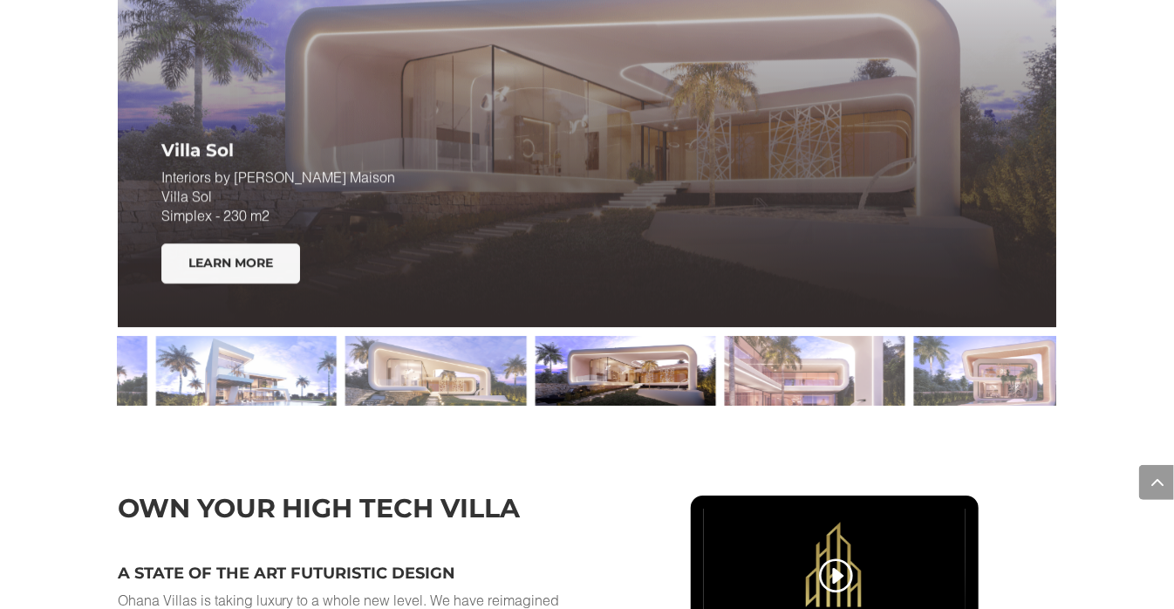
drag, startPoint x: 577, startPoint y: 397, endPoint x: 615, endPoint y: 399, distance: 37.5
click at [616, 399] on div at bounding box center [625, 371] width 181 height 70
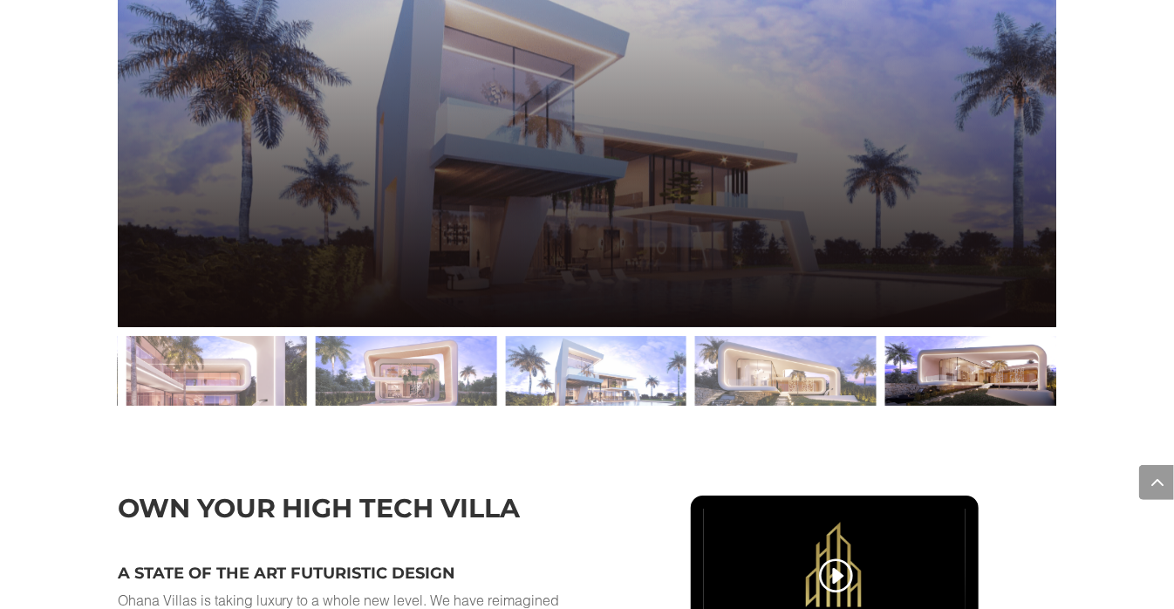
drag, startPoint x: 590, startPoint y: 392, endPoint x: 978, endPoint y: 353, distance: 390.1
click at [978, 353] on div at bounding box center [587, 370] width 939 height 87
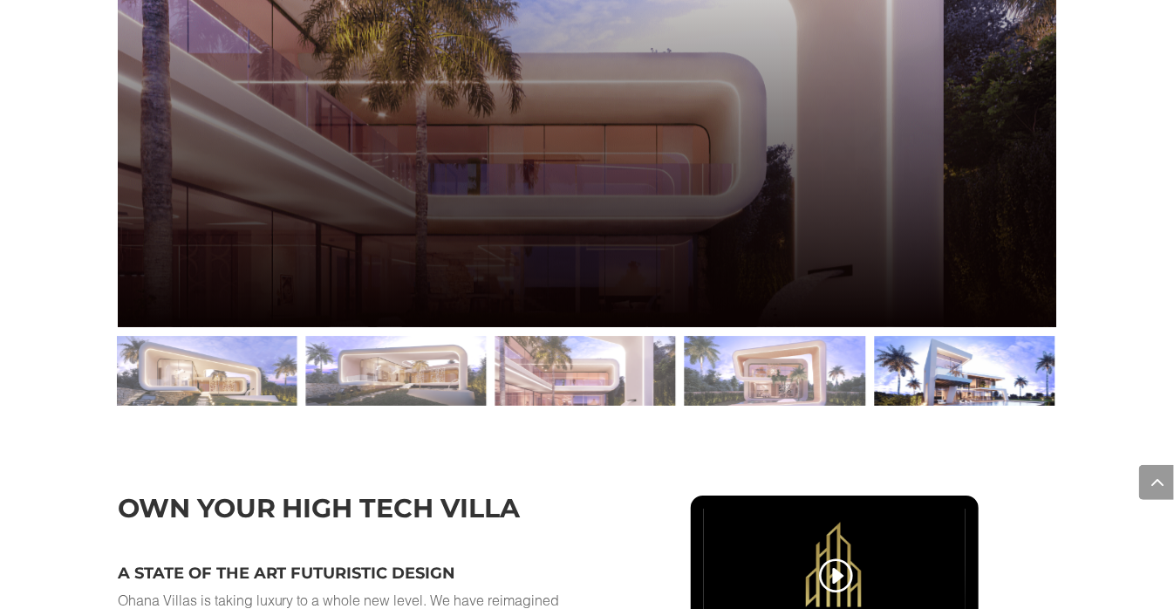
drag, startPoint x: 756, startPoint y: 392, endPoint x: 1124, endPoint y: 368, distance: 368.9
click at [1133, 370] on div "Explore Ohana Villas Types Villa Sol Interiors by ELIE SAAB Maison Villa Sol Si…" at bounding box center [587, 139] width 1174 height 650
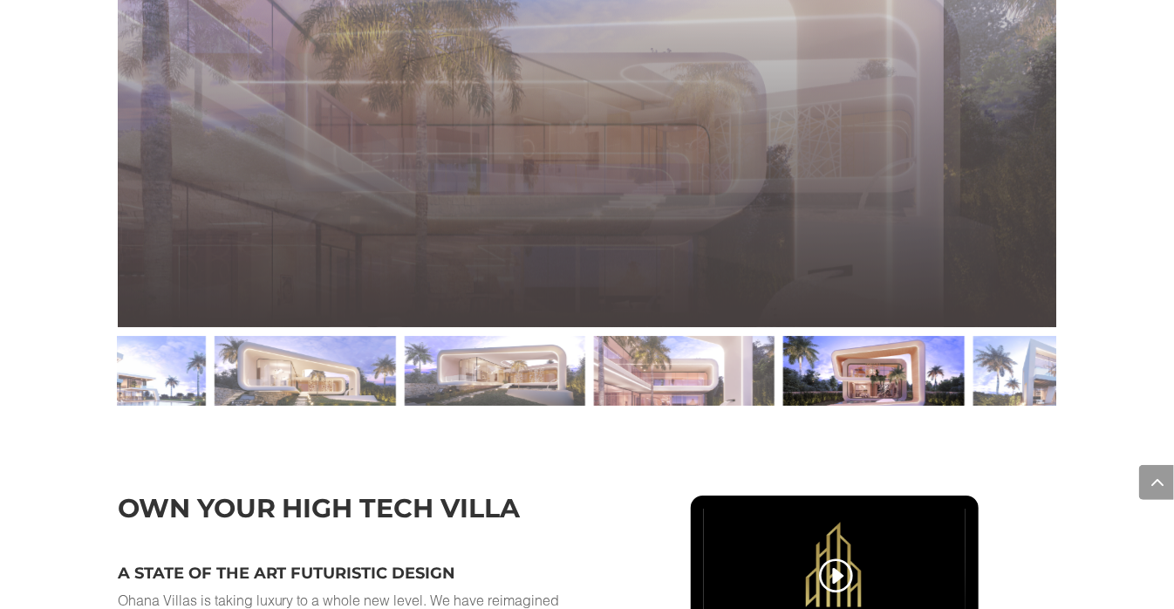
drag, startPoint x: 680, startPoint y: 400, endPoint x: 938, endPoint y: 379, distance: 258.2
click at [939, 383] on div at bounding box center [873, 371] width 181 height 70
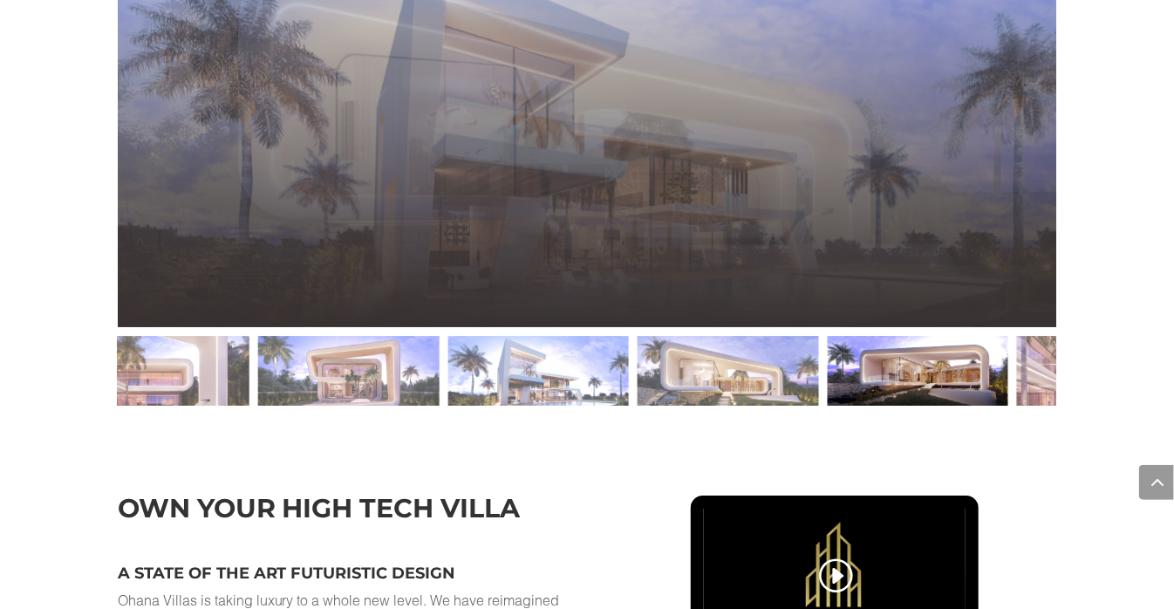
drag, startPoint x: 515, startPoint y: 385, endPoint x: 824, endPoint y: 385, distance: 309.7
click at [824, 385] on div at bounding box center [587, 370] width 939 height 87
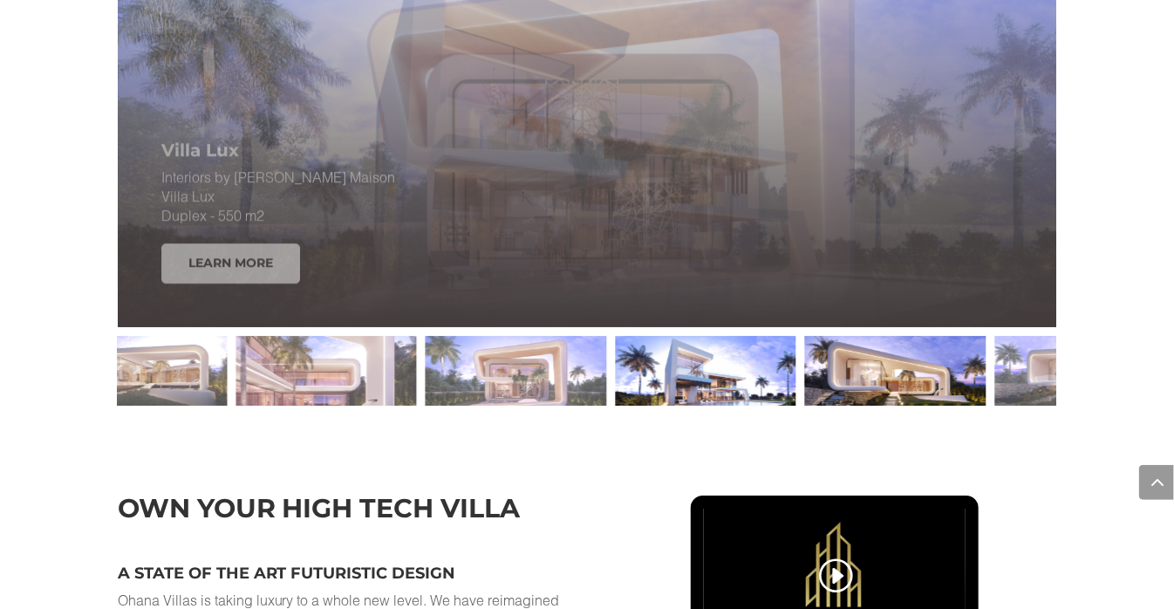
drag, startPoint x: 698, startPoint y: 400, endPoint x: 836, endPoint y: 393, distance: 138.0
click at [836, 393] on div at bounding box center [895, 371] width 181 height 70
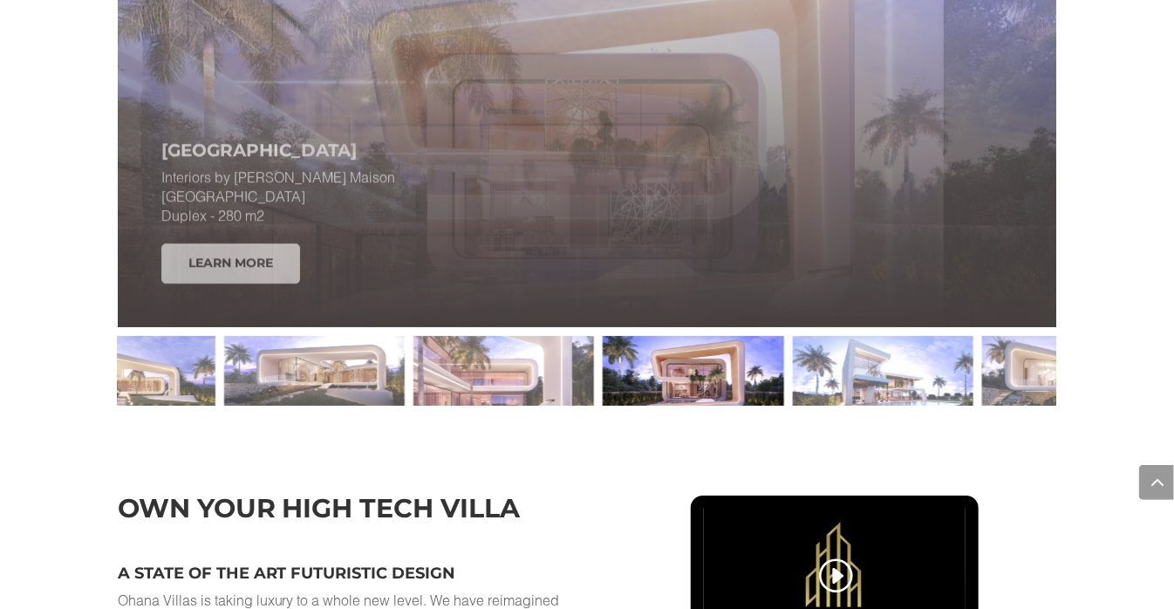
drag, startPoint x: 623, startPoint y: 388, endPoint x: 757, endPoint y: 397, distance: 134.6
click at [757, 397] on div at bounding box center [693, 371] width 181 height 70
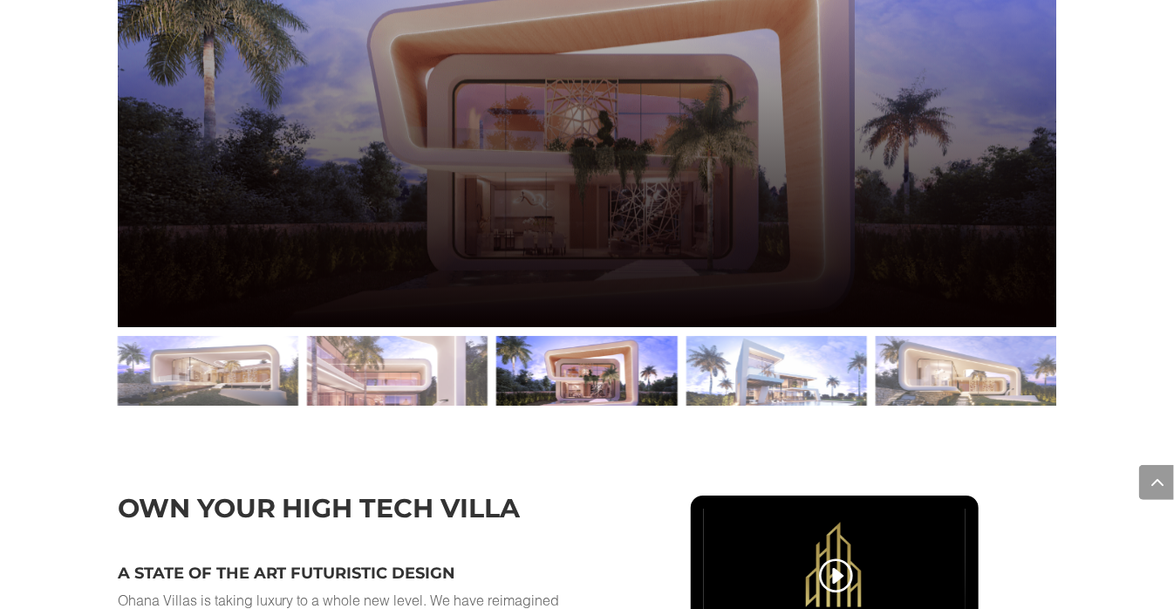
click at [208, 283] on link "Learn More" at bounding box center [230, 263] width 139 height 40
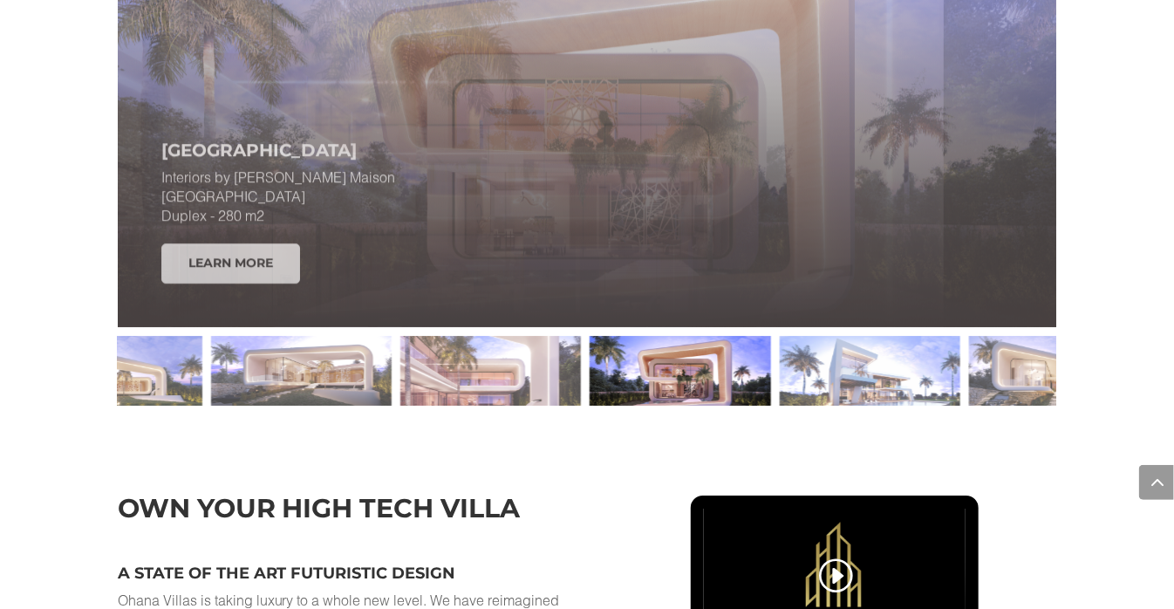
drag, startPoint x: 352, startPoint y: 235, endPoint x: 877, endPoint y: 239, distance: 524.3
click at [858, 243] on div "Villa Sol Interiors by ELIE SAAB Maison Villa Sol Simplex - 230 m2 Learn More V…" at bounding box center [587, 117] width 939 height 420
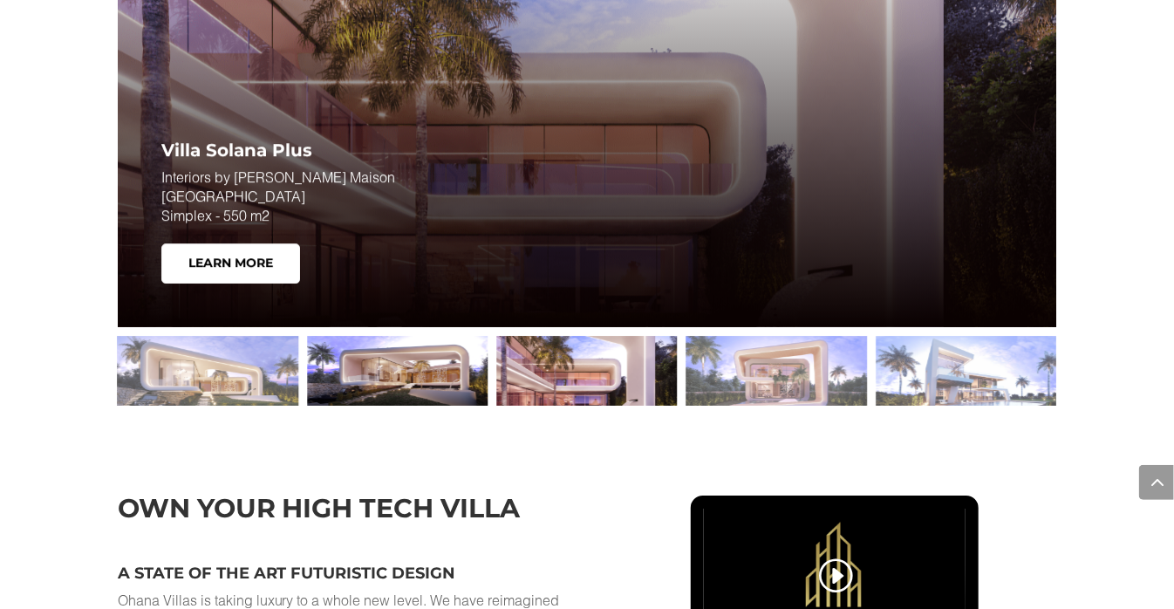
click at [419, 403] on div at bounding box center [397, 371] width 181 height 70
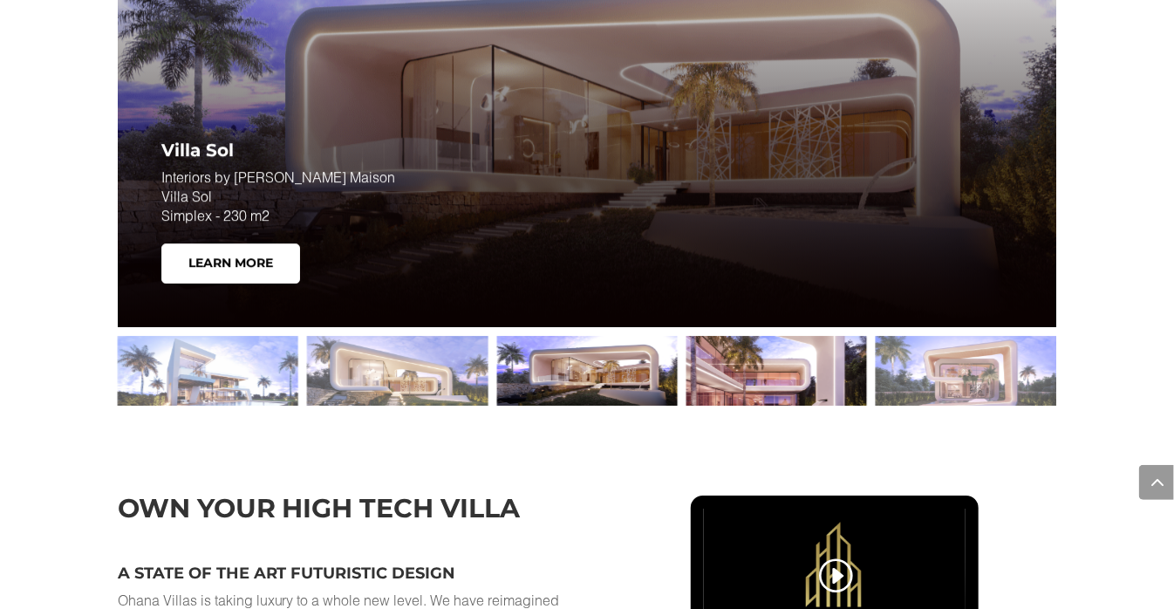
click at [743, 381] on div at bounding box center [776, 371] width 181 height 70
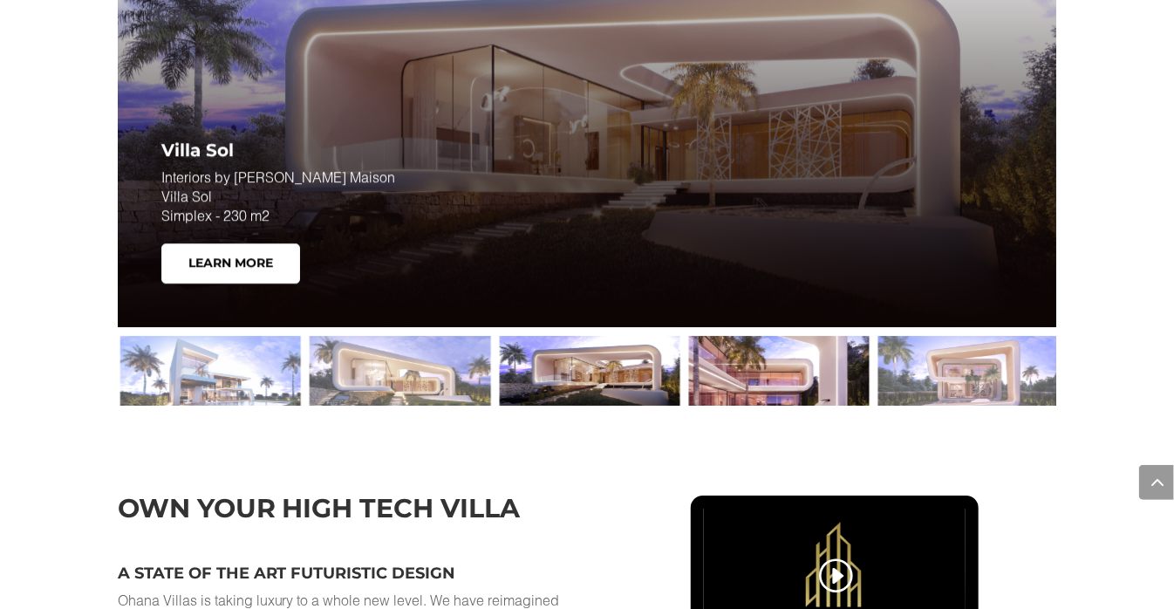
click at [740, 385] on div at bounding box center [779, 371] width 181 height 70
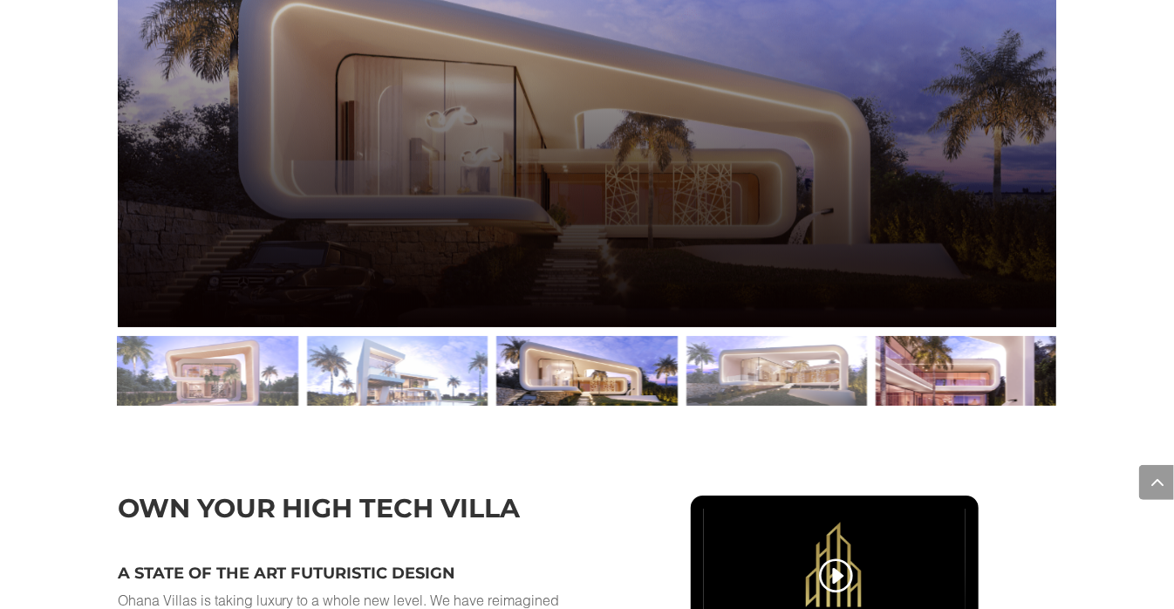
click at [990, 388] on div at bounding box center [966, 371] width 181 height 70
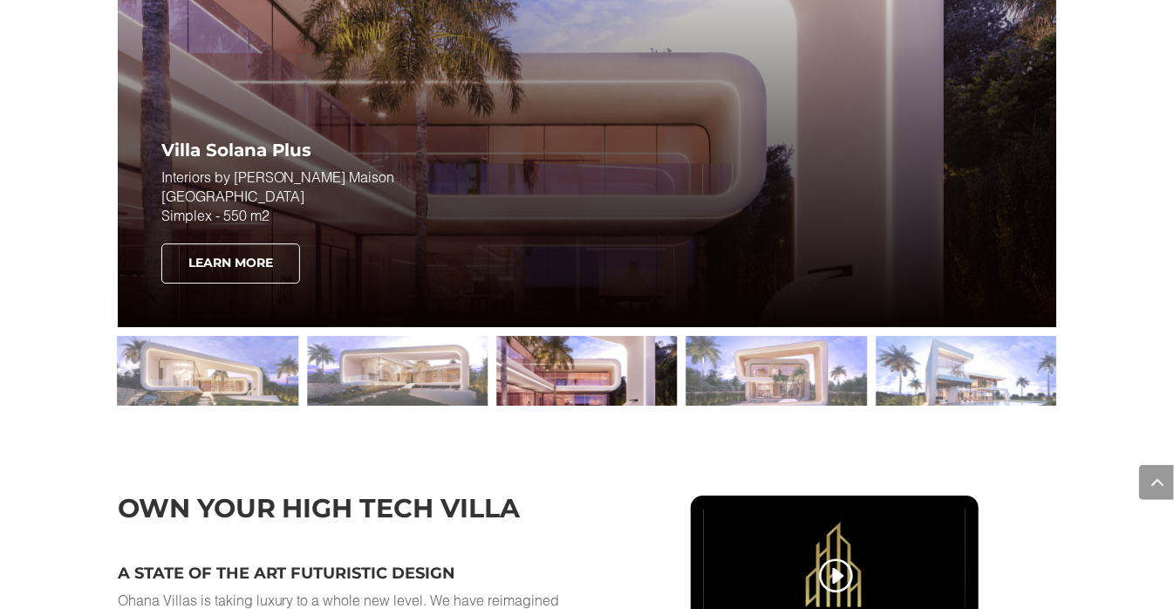
click at [234, 283] on link "Learn More" at bounding box center [230, 263] width 139 height 40
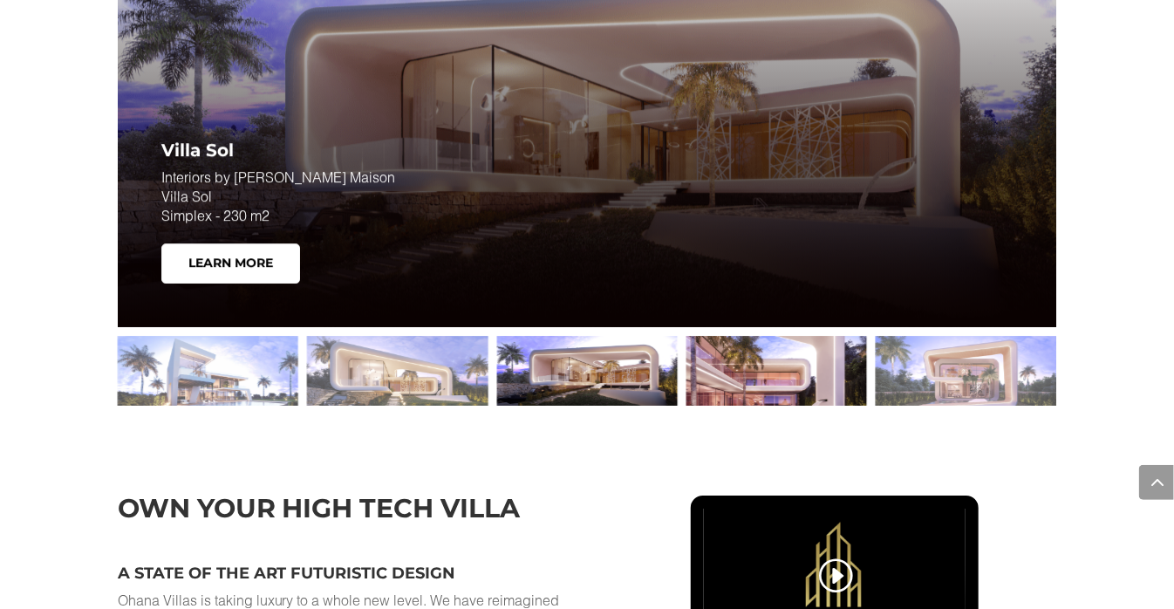
click at [770, 397] on div at bounding box center [776, 371] width 181 height 70
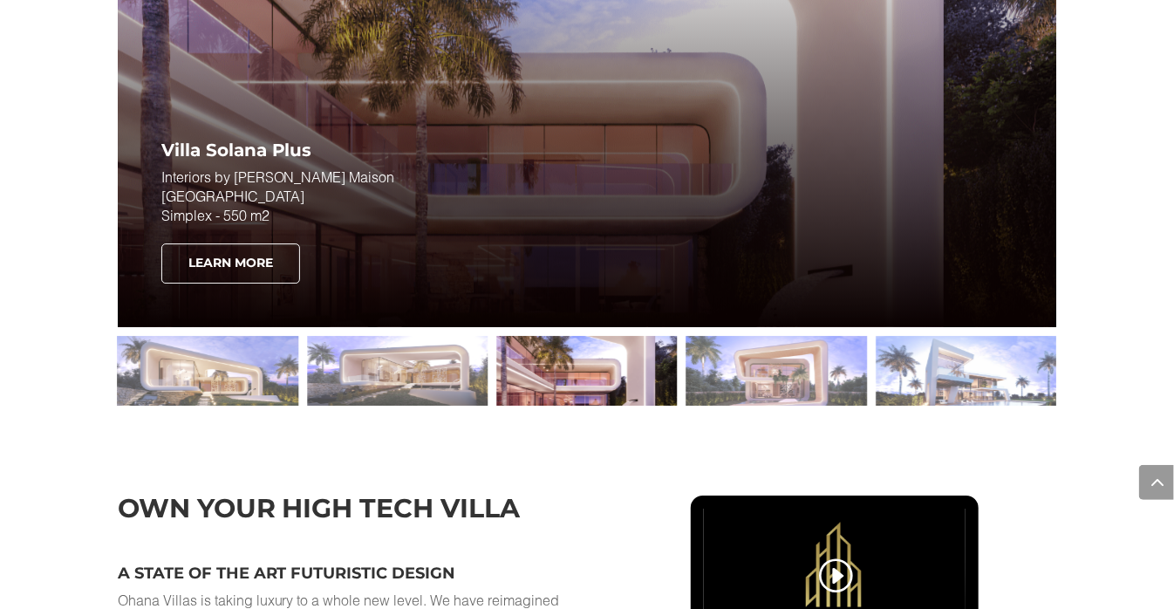
click at [234, 283] on link "Learn More" at bounding box center [230, 263] width 139 height 40
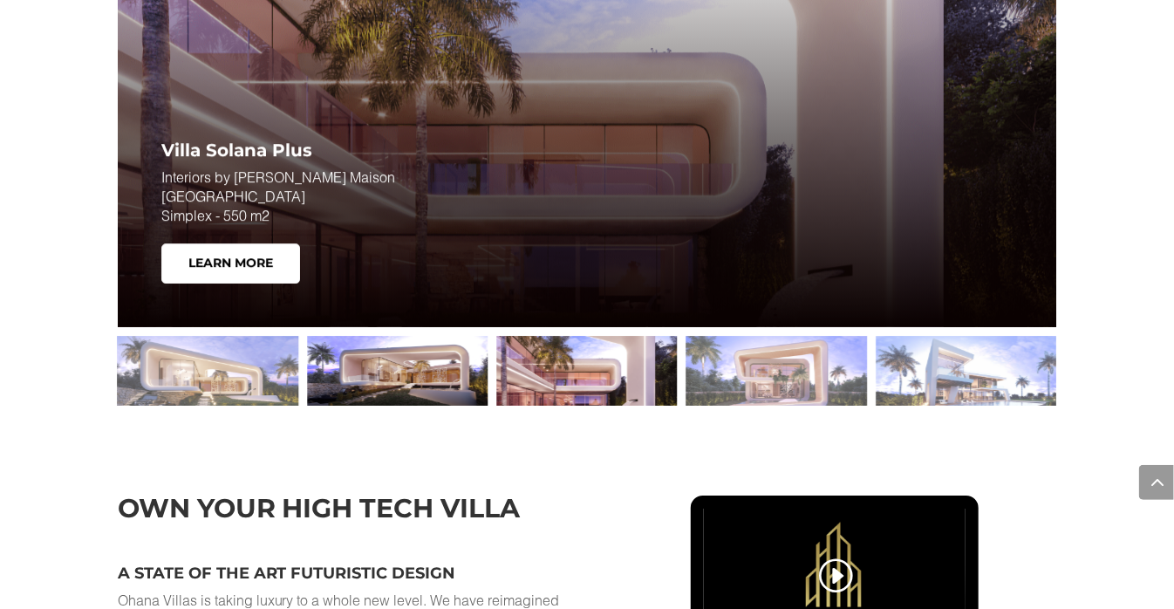
click at [352, 395] on div at bounding box center [397, 371] width 181 height 70
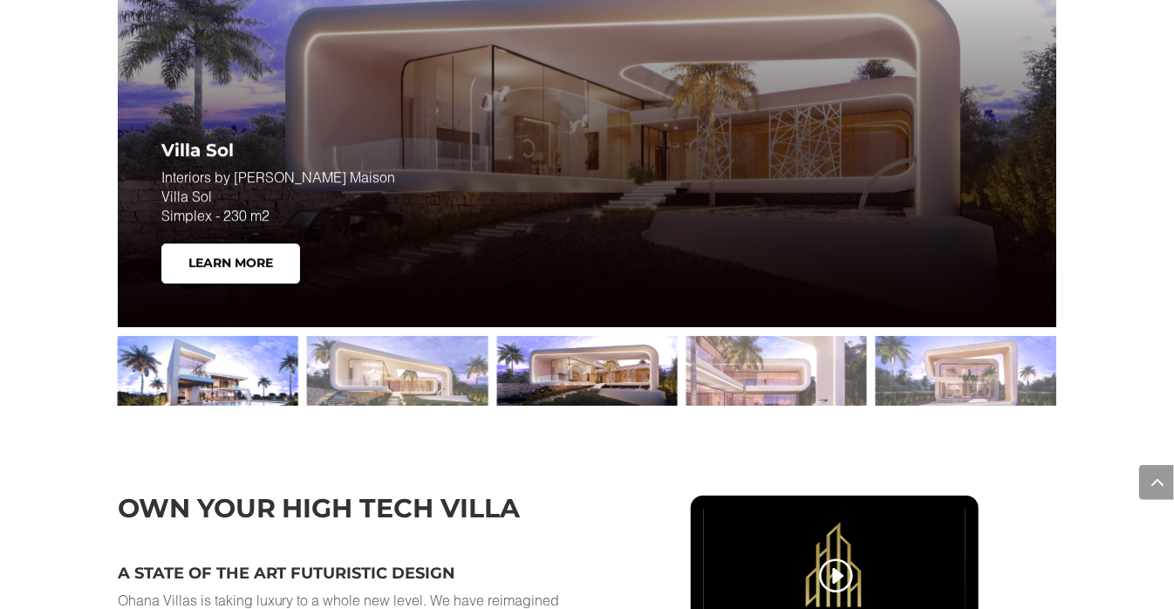
click at [263, 388] on div at bounding box center [208, 371] width 181 height 70
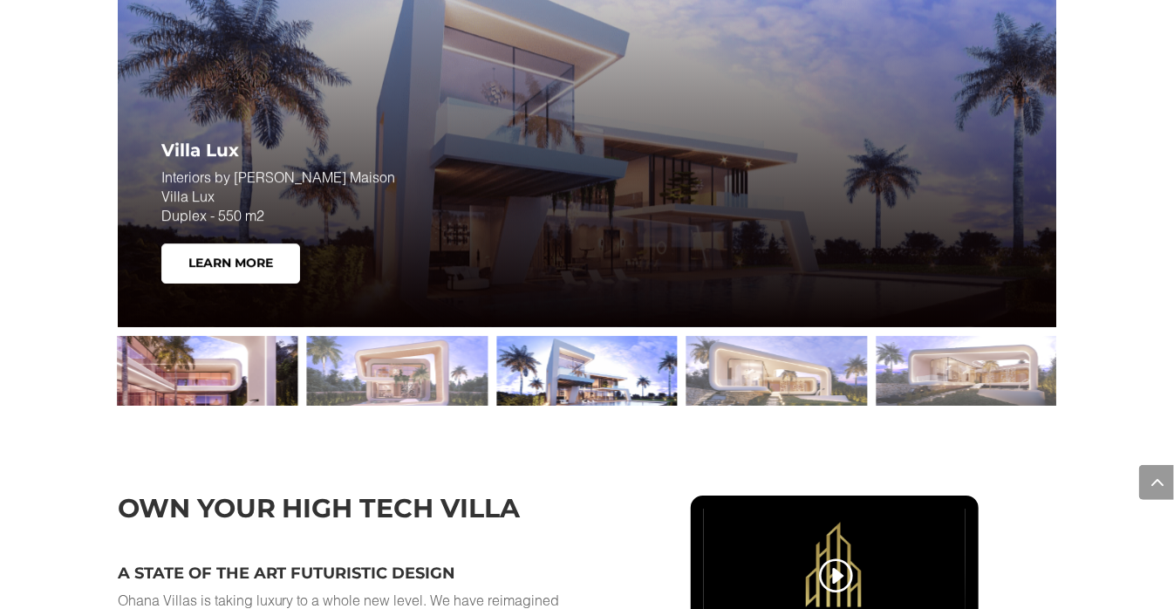
click at [271, 381] on div at bounding box center [208, 371] width 181 height 70
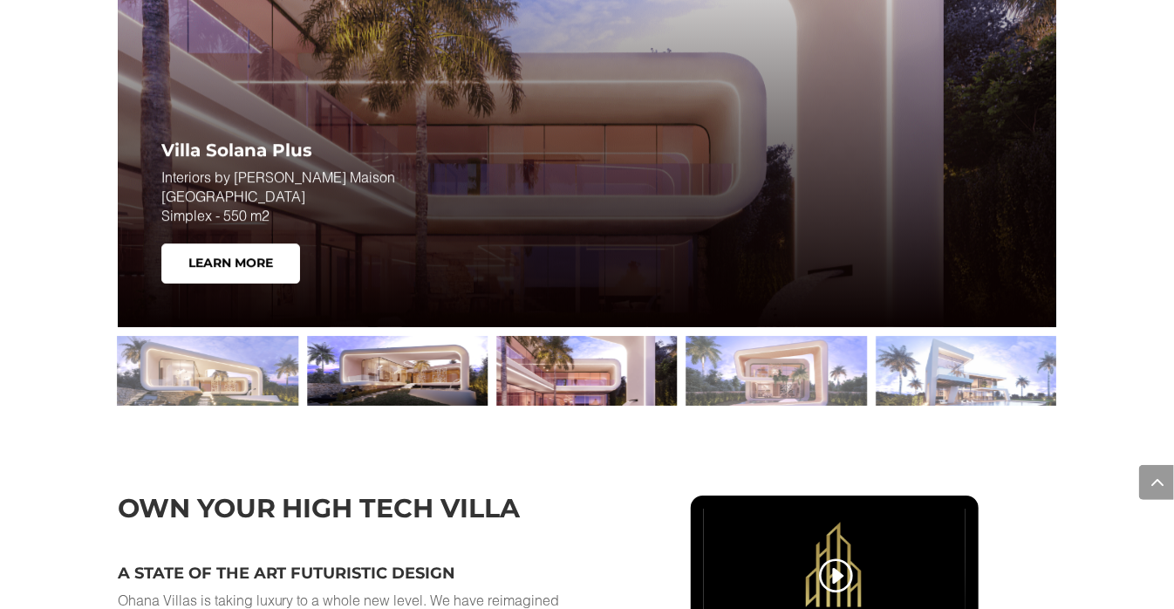
click at [398, 393] on div at bounding box center [397, 371] width 181 height 70
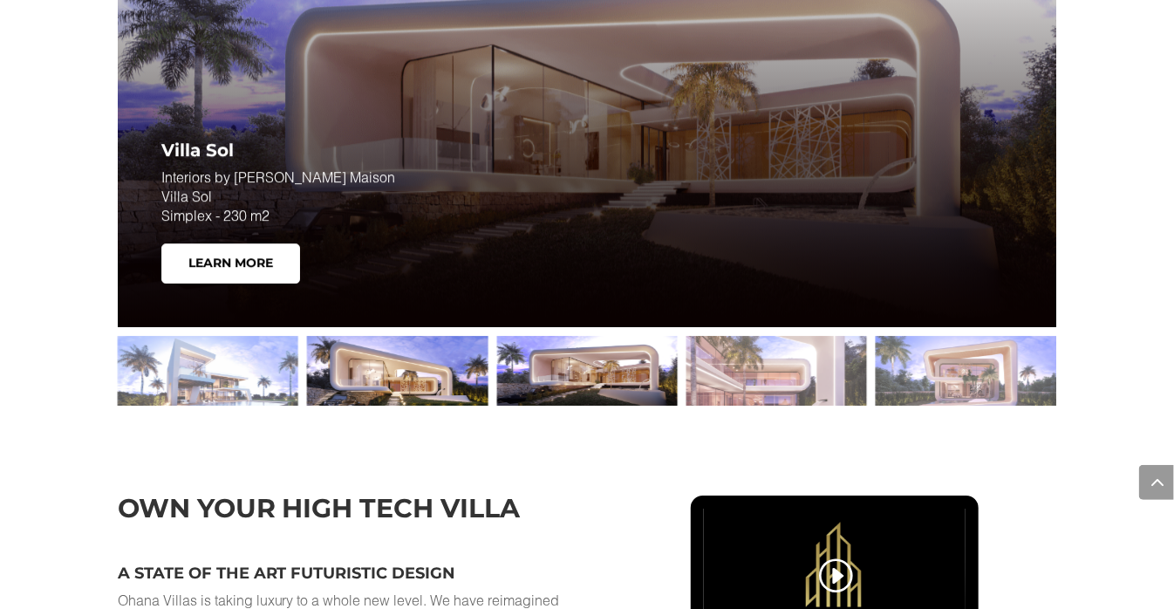
click at [409, 390] on div at bounding box center [397, 371] width 181 height 70
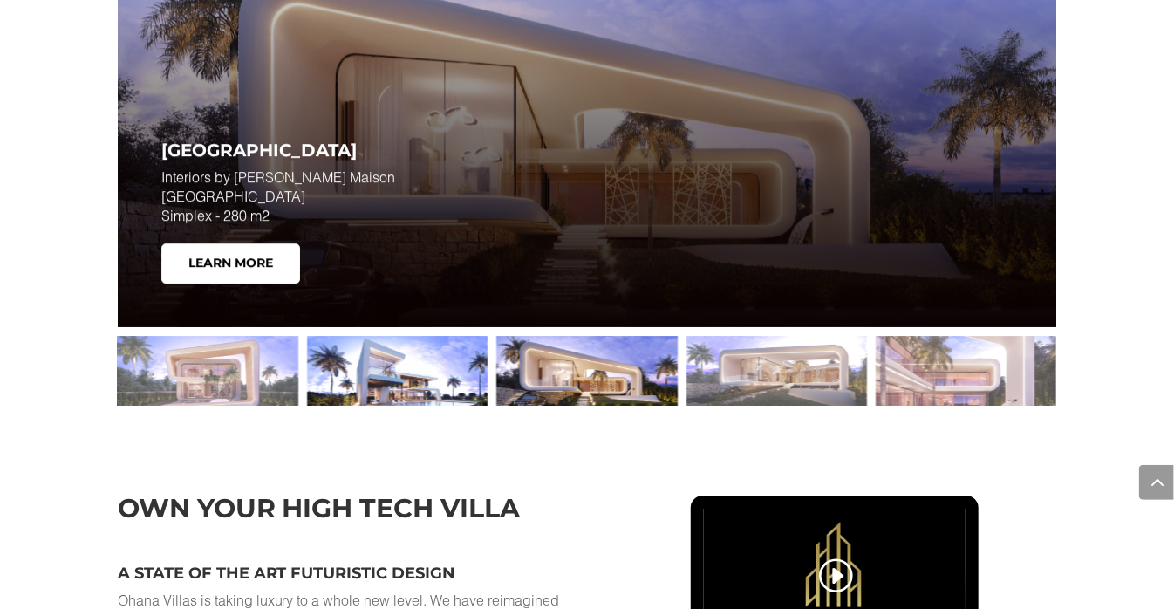
click at [429, 386] on div at bounding box center [397, 371] width 181 height 70
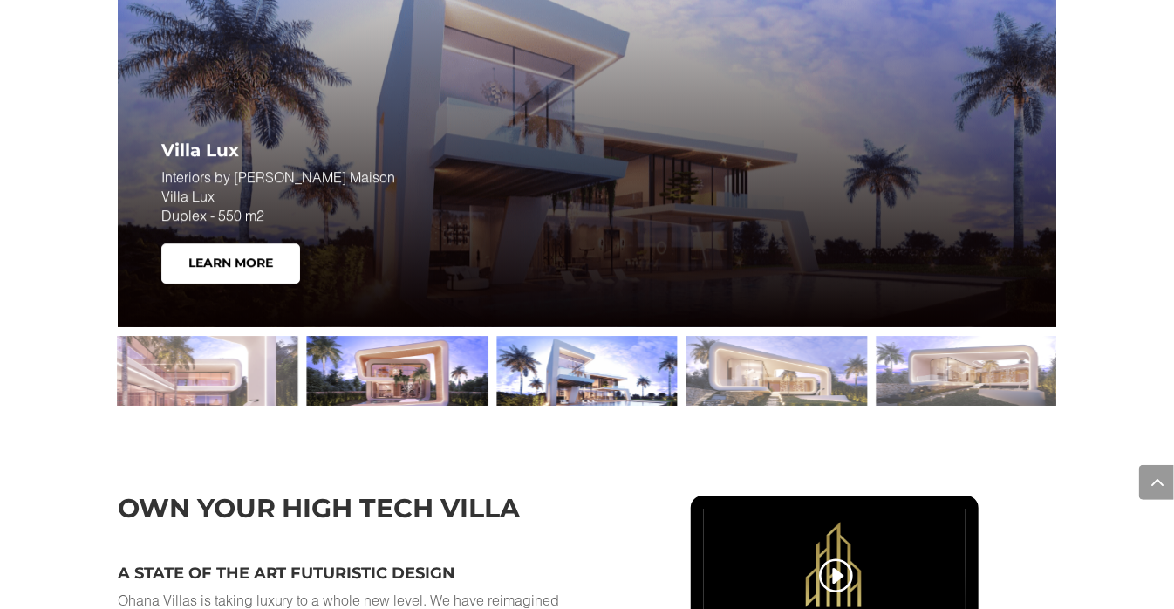
click at [420, 388] on div at bounding box center [397, 371] width 181 height 70
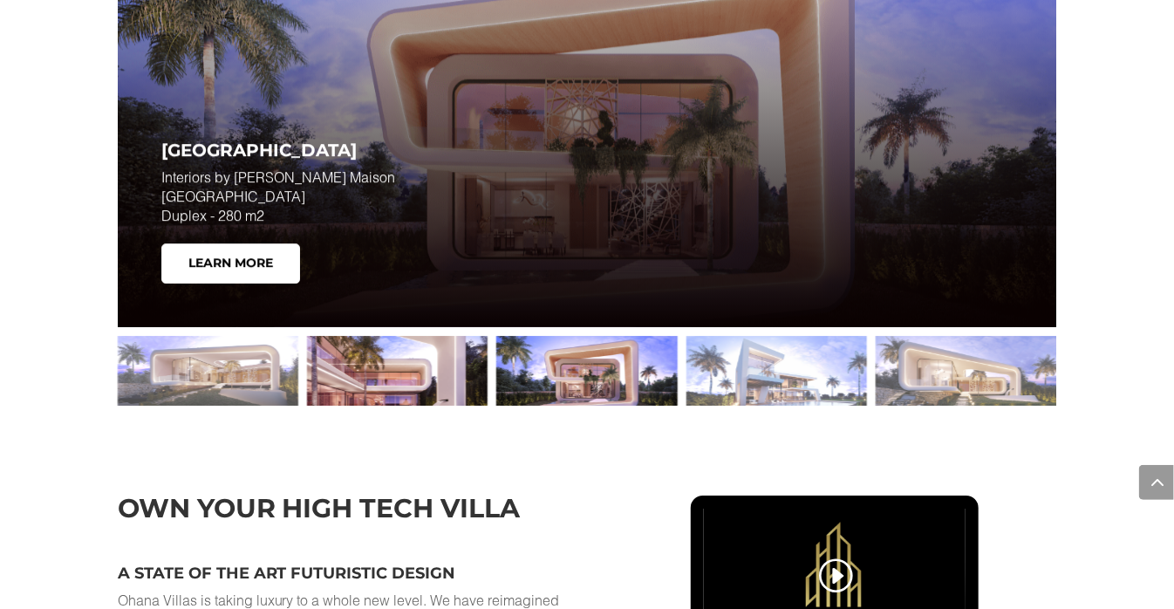
click at [434, 388] on div at bounding box center [397, 371] width 181 height 70
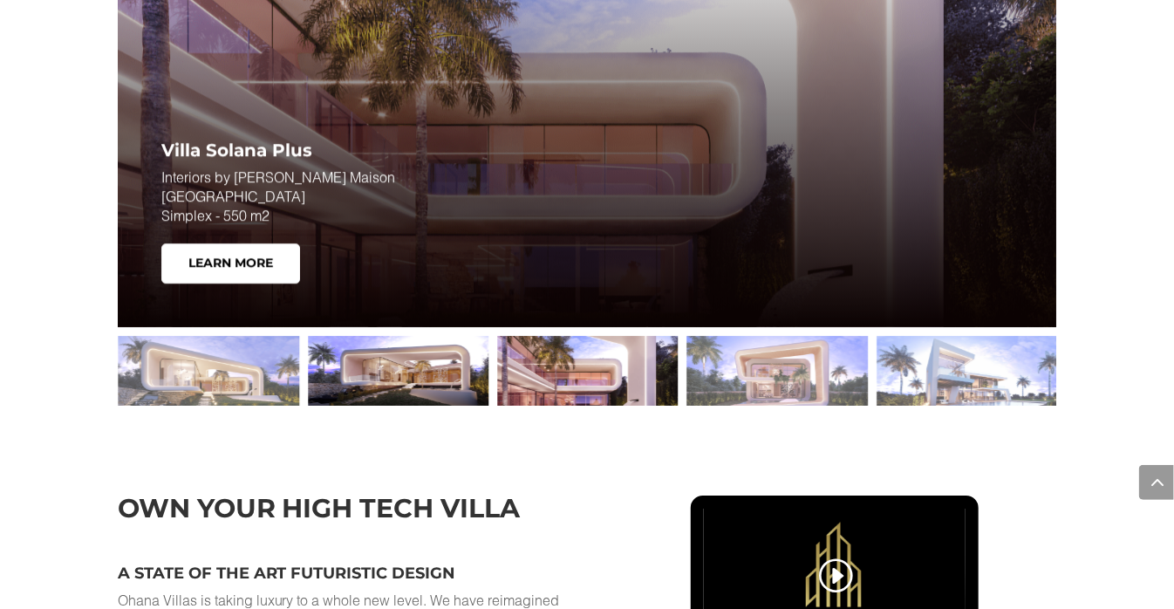
click at [429, 406] on div at bounding box center [398, 371] width 181 height 70
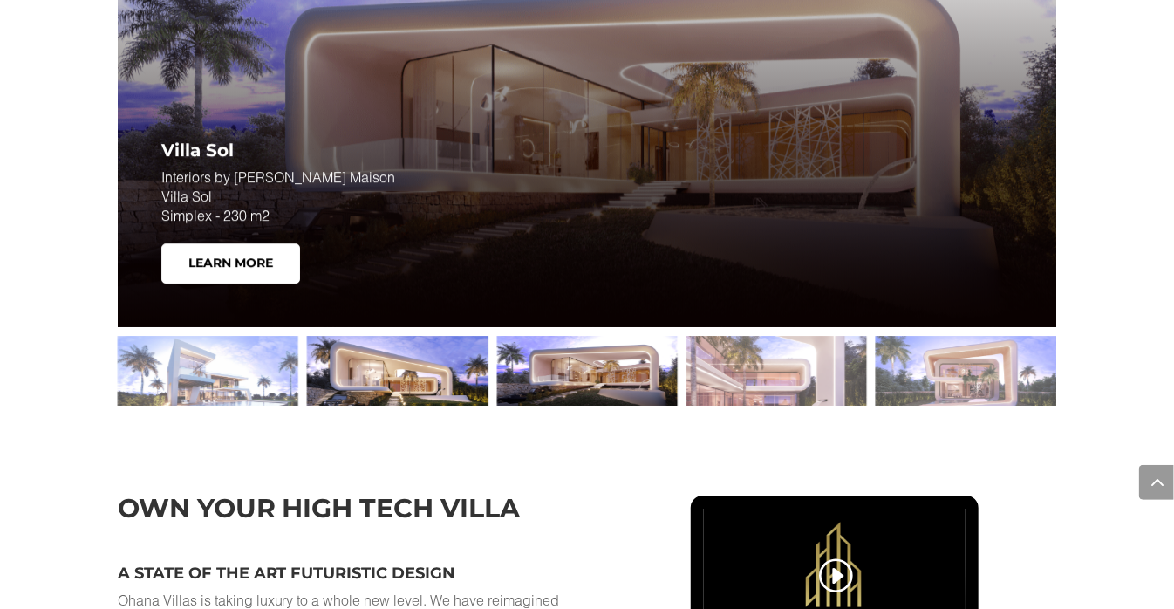
click at [435, 378] on div at bounding box center [397, 371] width 181 height 70
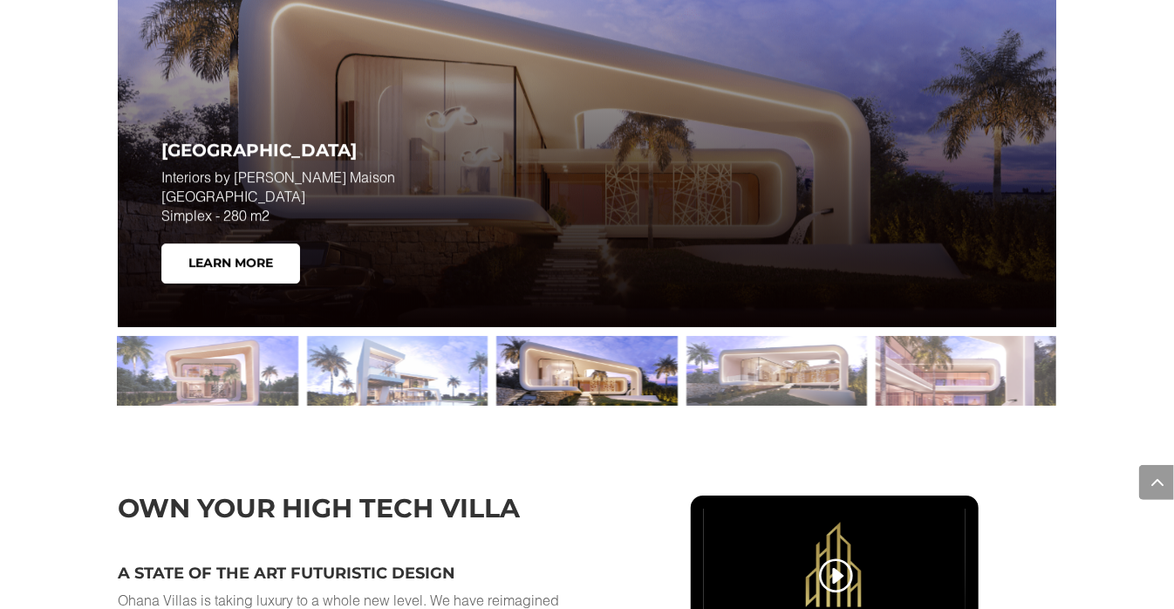
click at [271, 283] on link "Learn More" at bounding box center [230, 263] width 139 height 40
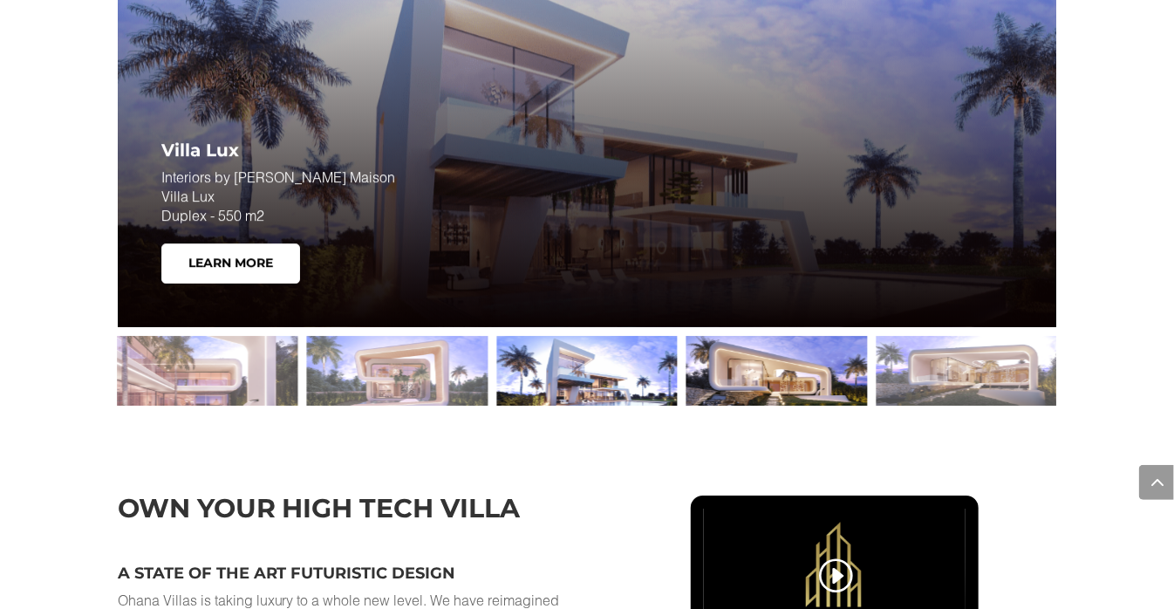
click at [779, 385] on div at bounding box center [776, 371] width 181 height 70
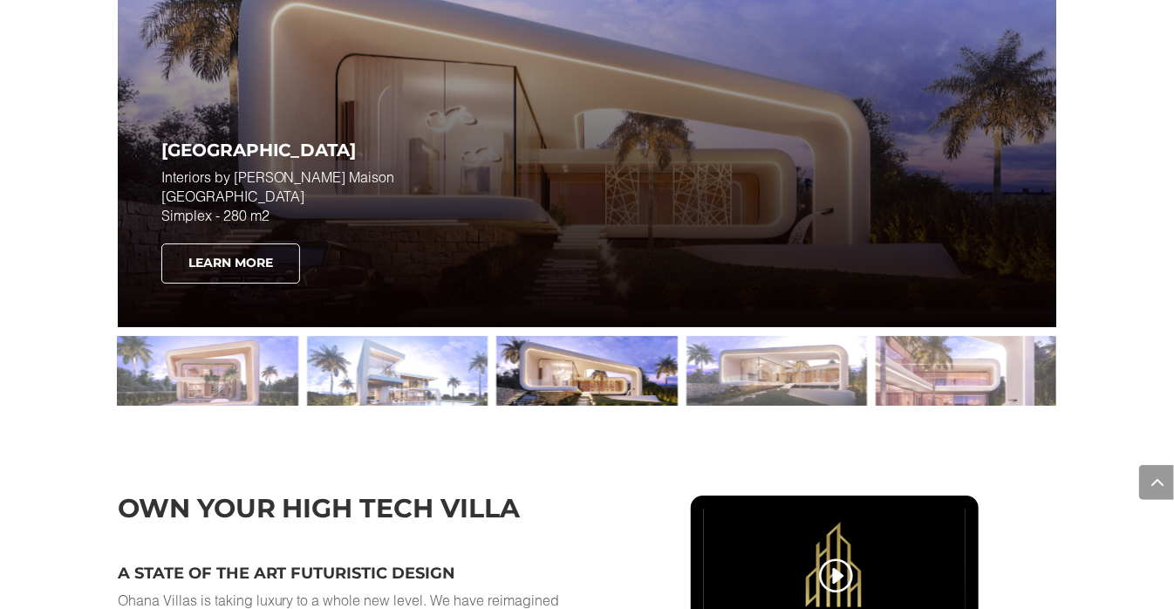
click at [252, 283] on link "Learn More" at bounding box center [230, 263] width 139 height 40
click at [255, 283] on link "Learn More" at bounding box center [230, 263] width 139 height 40
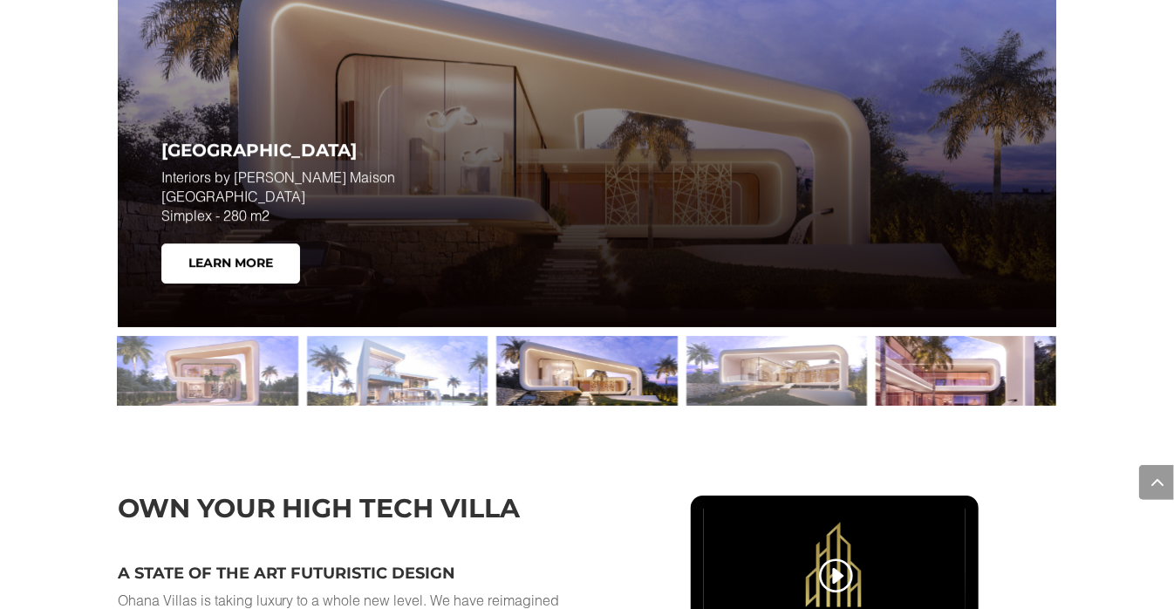
click at [970, 387] on div at bounding box center [966, 371] width 181 height 70
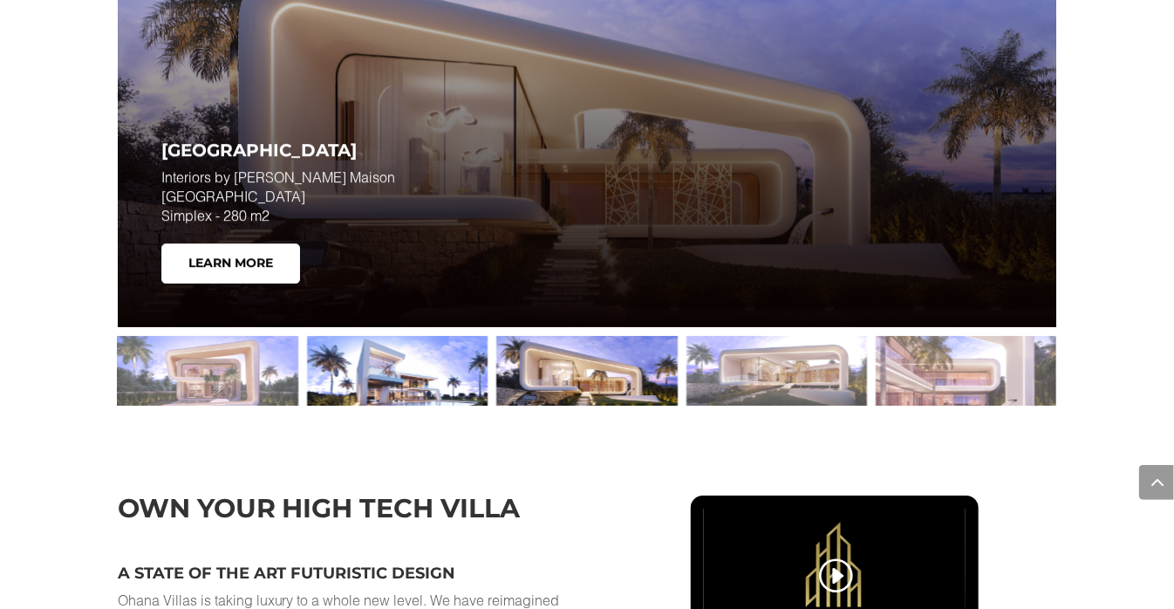
click at [372, 370] on div at bounding box center [397, 371] width 181 height 70
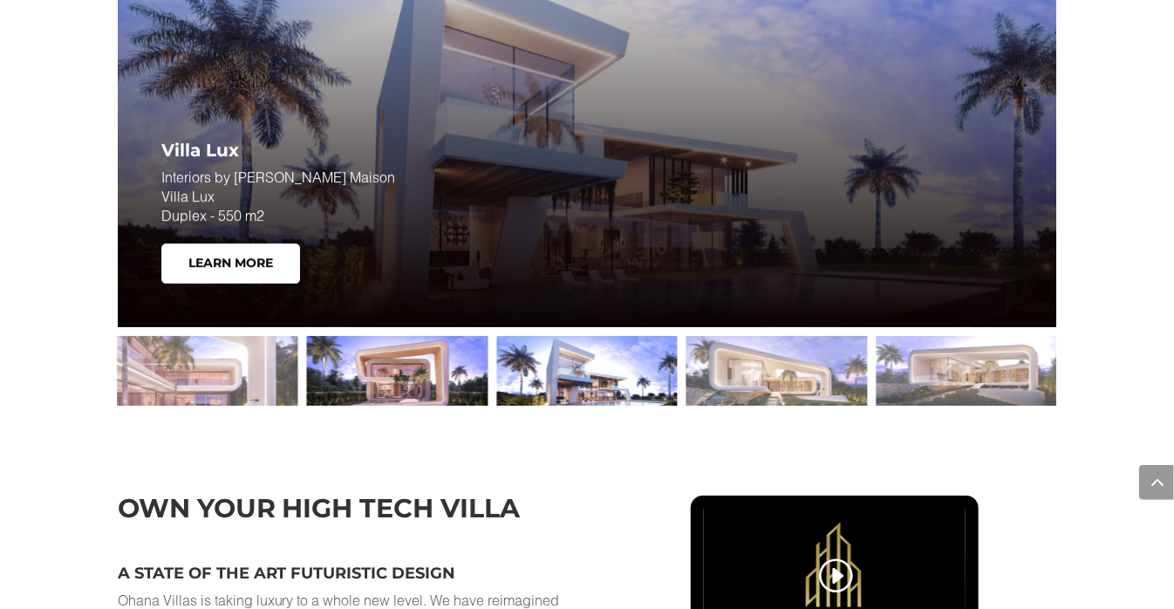
click at [399, 380] on div at bounding box center [397, 371] width 181 height 70
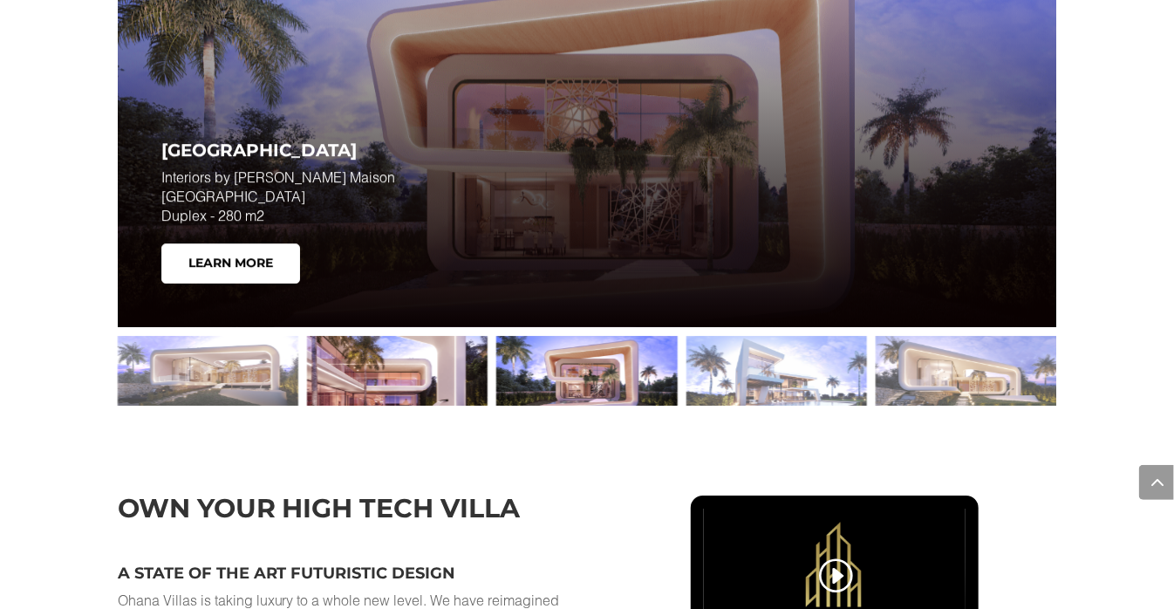
click at [410, 380] on div at bounding box center [397, 371] width 181 height 70
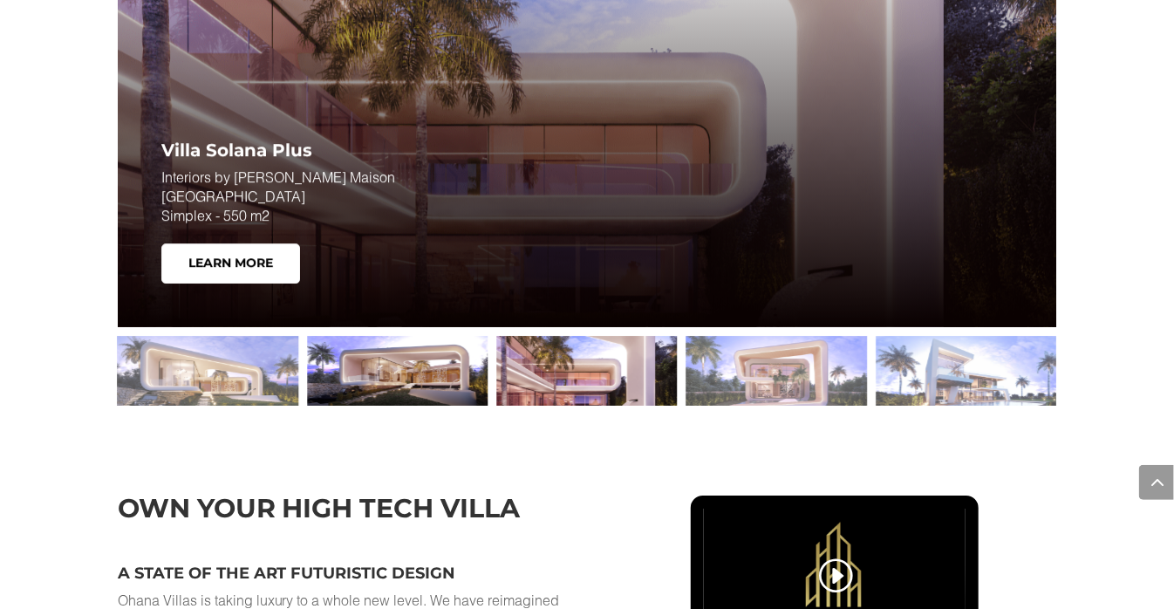
click at [468, 392] on div at bounding box center [397, 371] width 181 height 70
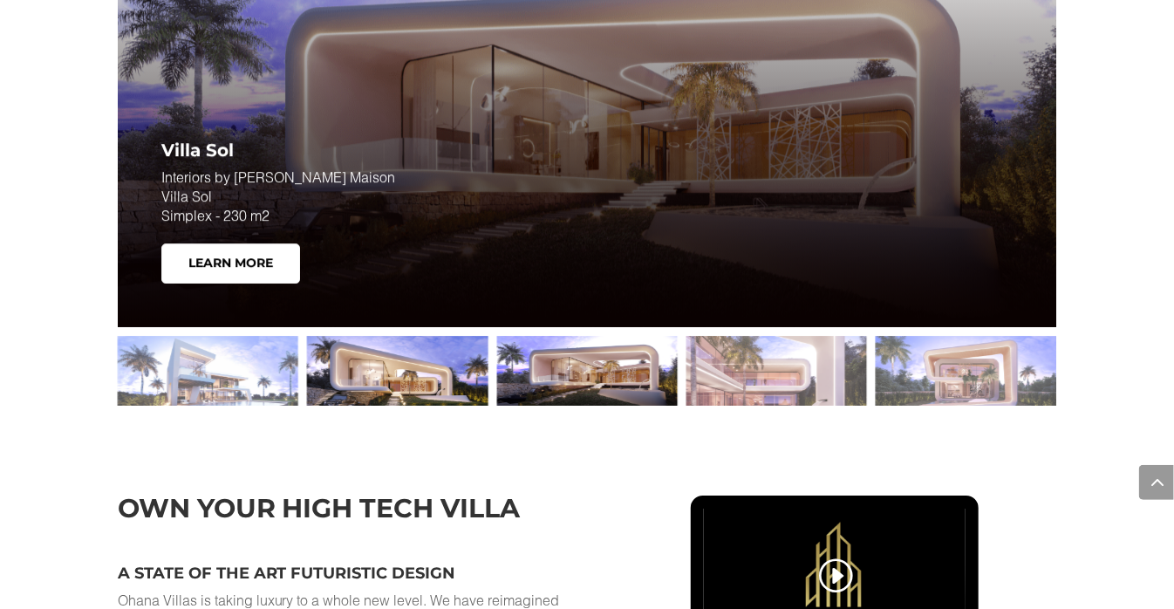
click at [453, 391] on div at bounding box center [397, 371] width 181 height 70
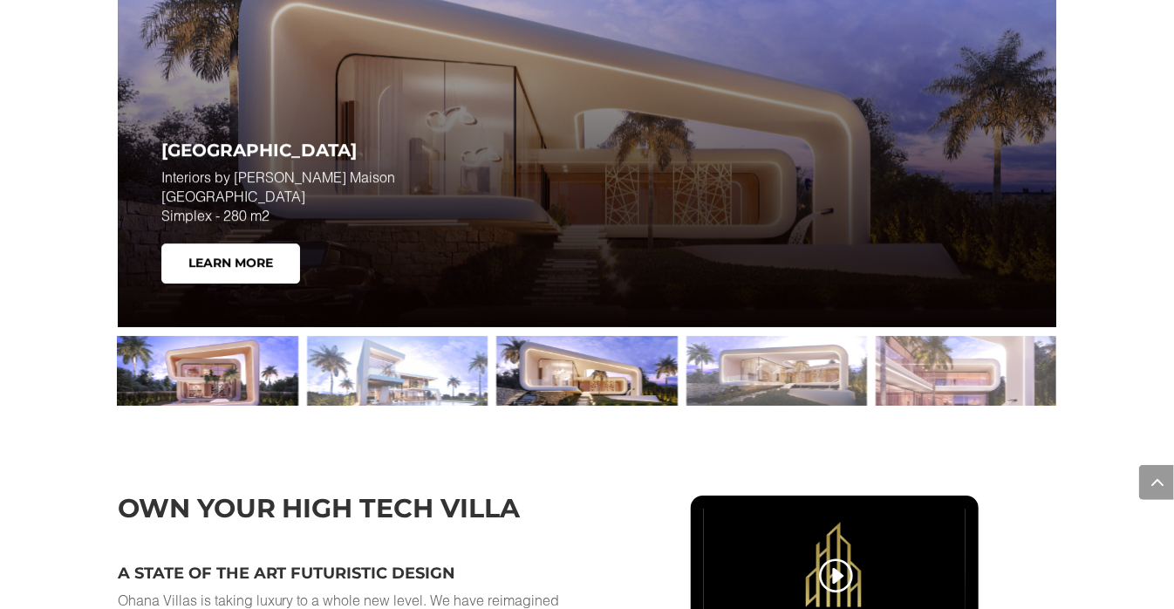
click at [223, 388] on div at bounding box center [208, 371] width 181 height 70
click at [235, 388] on div at bounding box center [208, 371] width 181 height 70
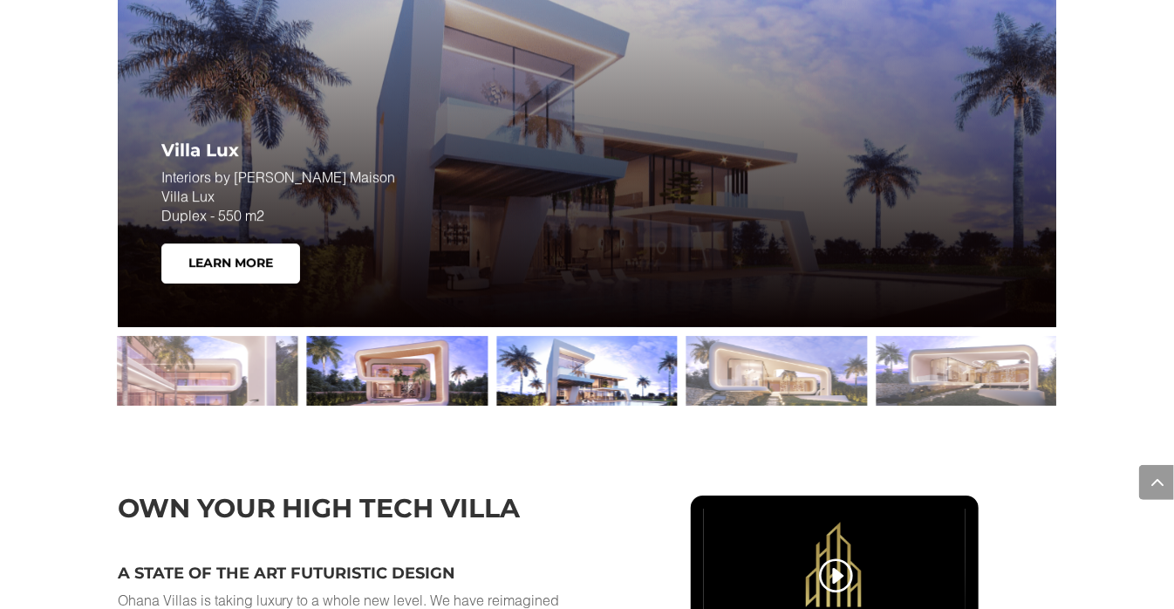
click at [385, 394] on div at bounding box center [397, 371] width 181 height 70
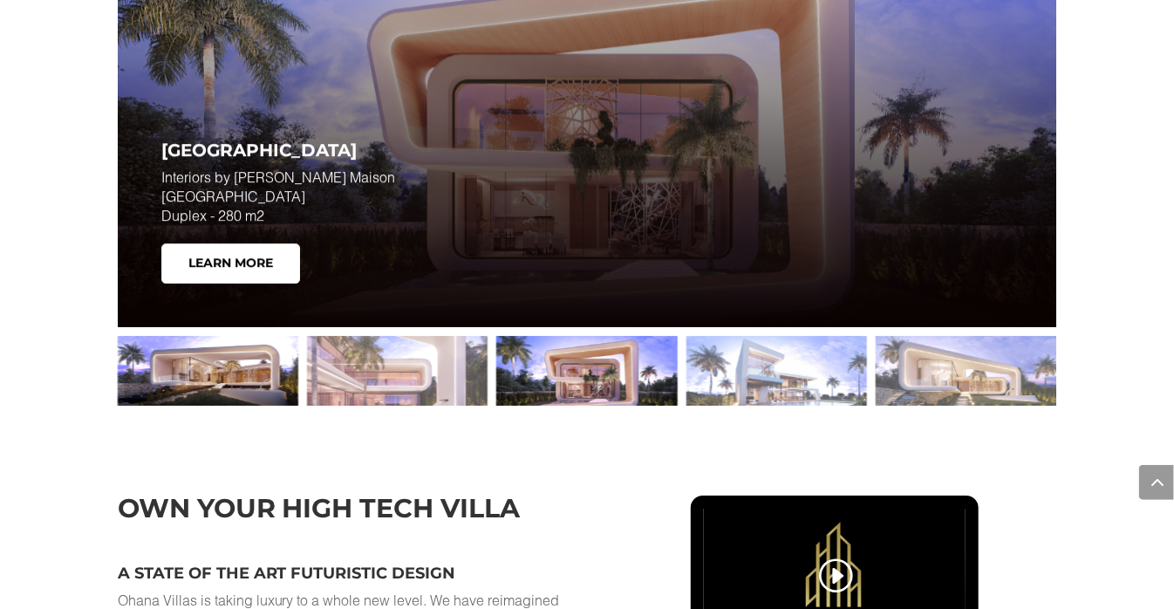
click at [258, 377] on div at bounding box center [208, 371] width 181 height 70
click at [262, 372] on div at bounding box center [208, 371] width 181 height 70
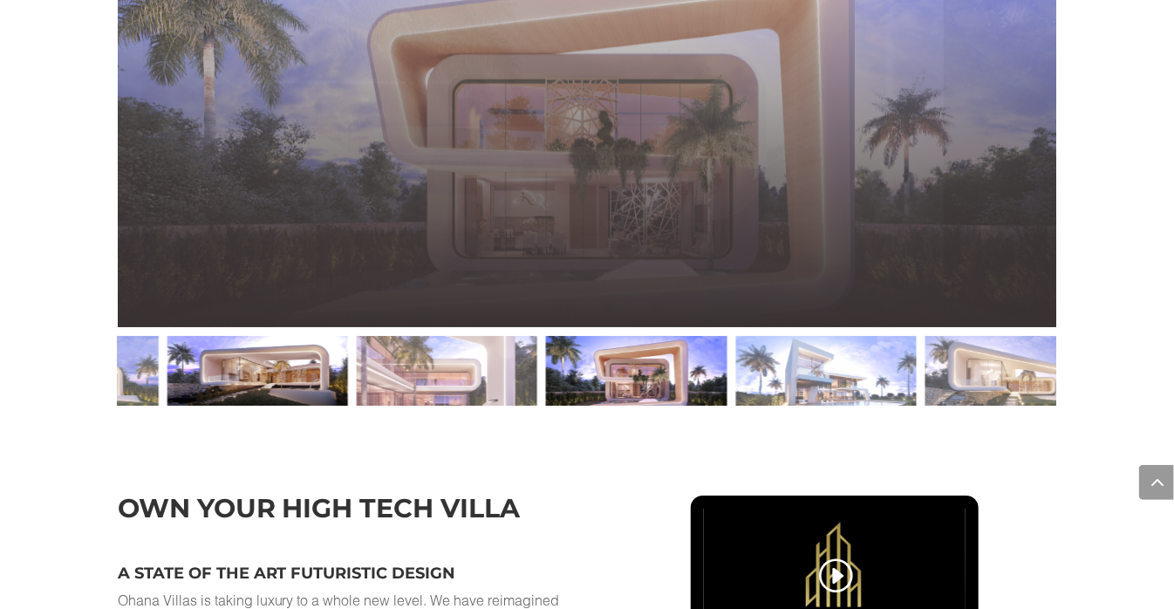
drag, startPoint x: 968, startPoint y: 393, endPoint x: 173, endPoint y: 419, distance: 795.9
click at [546, 406] on div at bounding box center [636, 371] width 181 height 70
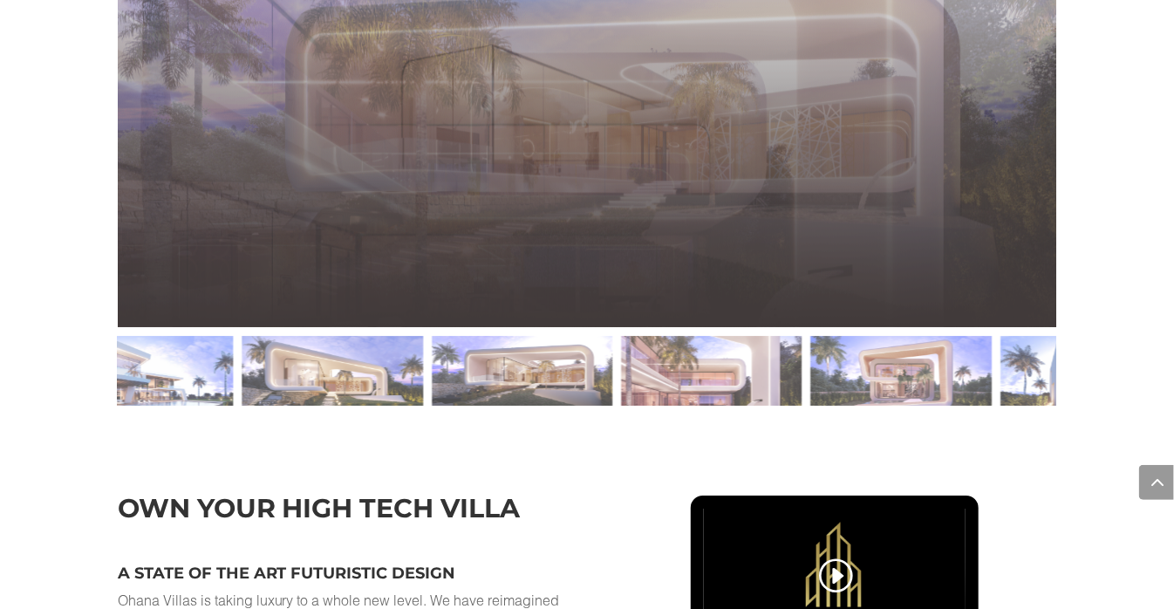
drag, startPoint x: 895, startPoint y: 395, endPoint x: 246, endPoint y: 427, distance: 649.8
click at [316, 414] on div at bounding box center [587, 370] width 939 height 87
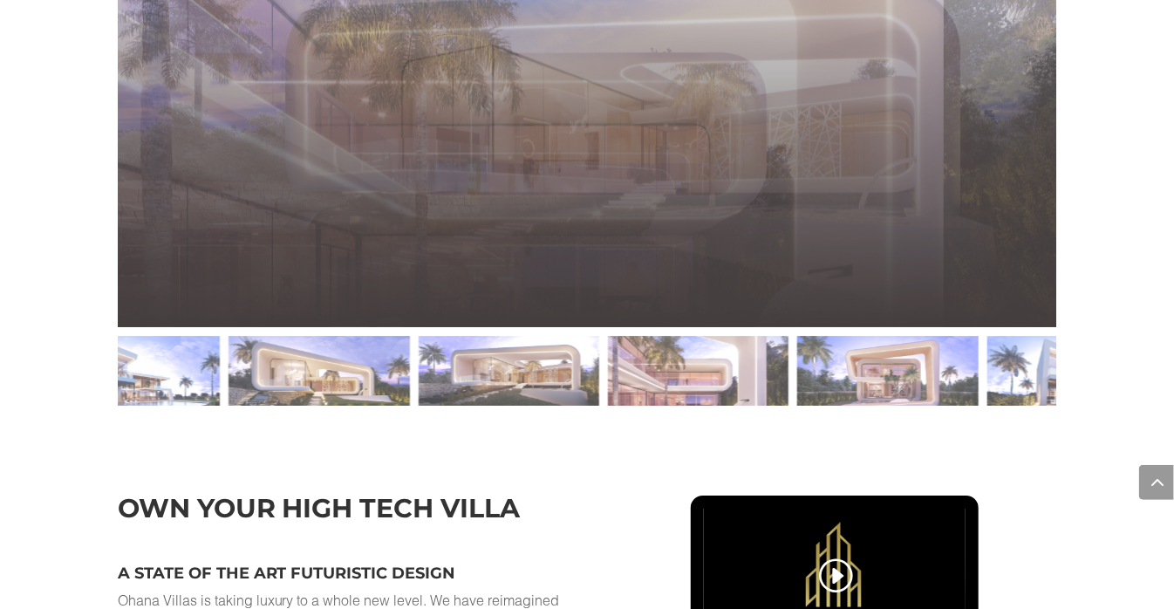
drag, startPoint x: 771, startPoint y: 395, endPoint x: 248, endPoint y: 434, distance: 524.8
click at [231, 418] on div "Explore Ohana Villas Types Villa Sol Interiors by ELIE SAAB Maison Villa Sol Si…" at bounding box center [587, 120] width 939 height 596
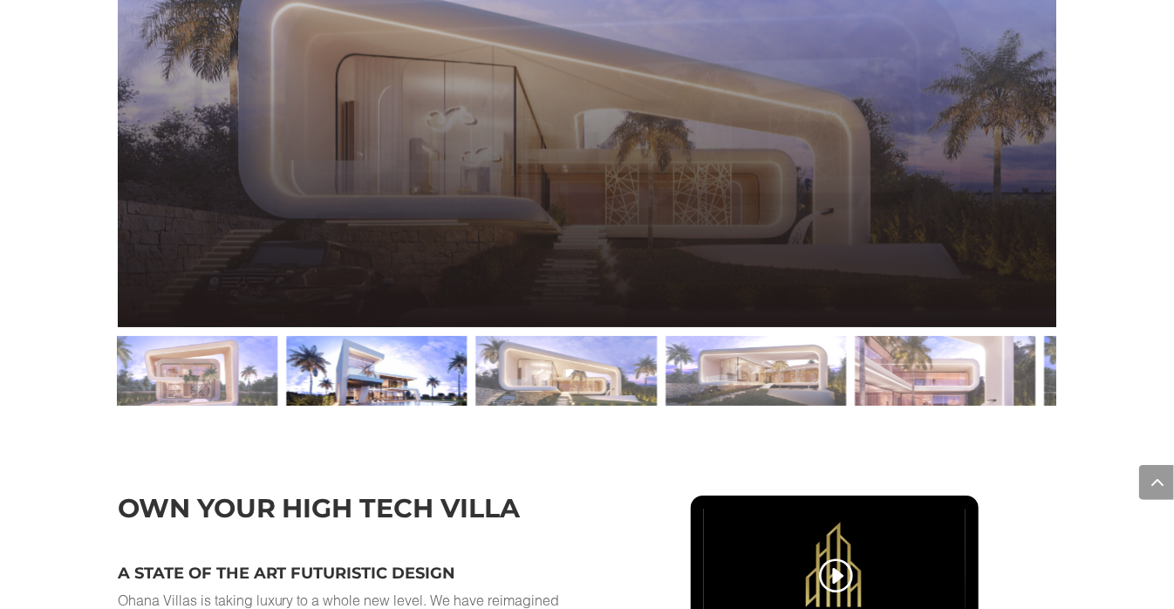
drag, startPoint x: 935, startPoint y: 386, endPoint x: 348, endPoint y: 420, distance: 588.0
click at [348, 406] on div at bounding box center [376, 371] width 181 height 70
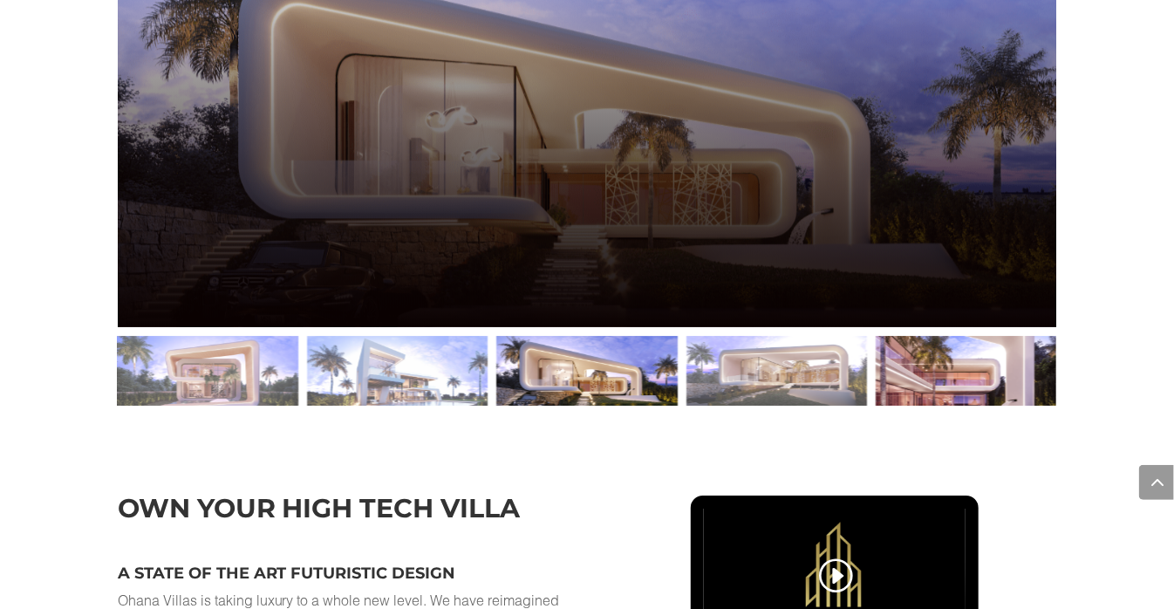
click at [946, 381] on div at bounding box center [966, 371] width 181 height 70
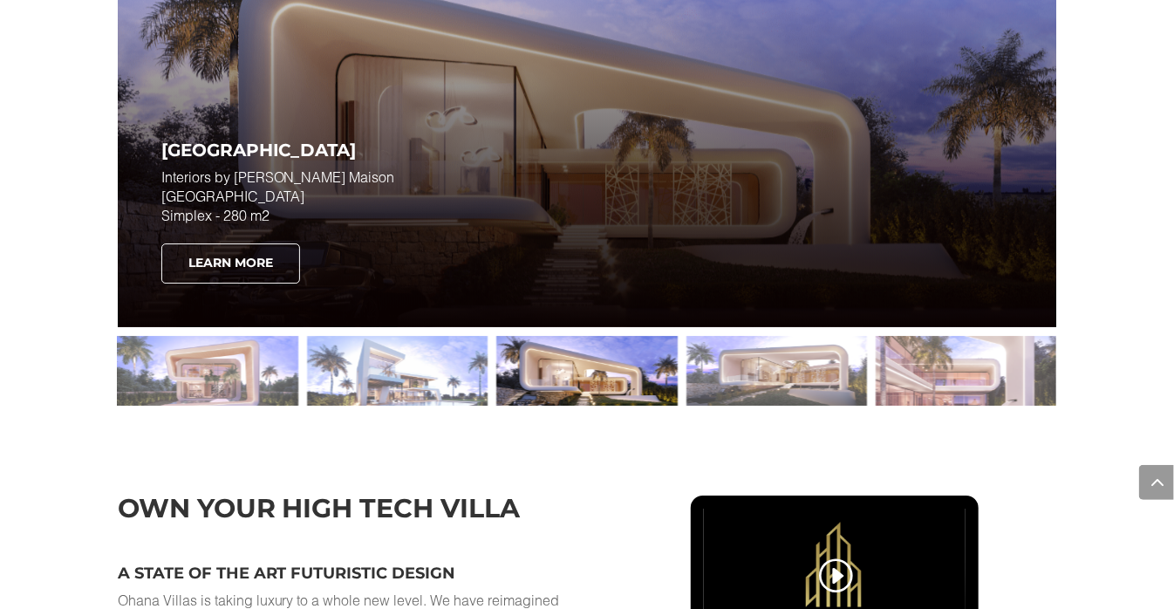
click at [251, 281] on link "Learn More" at bounding box center [230, 263] width 139 height 40
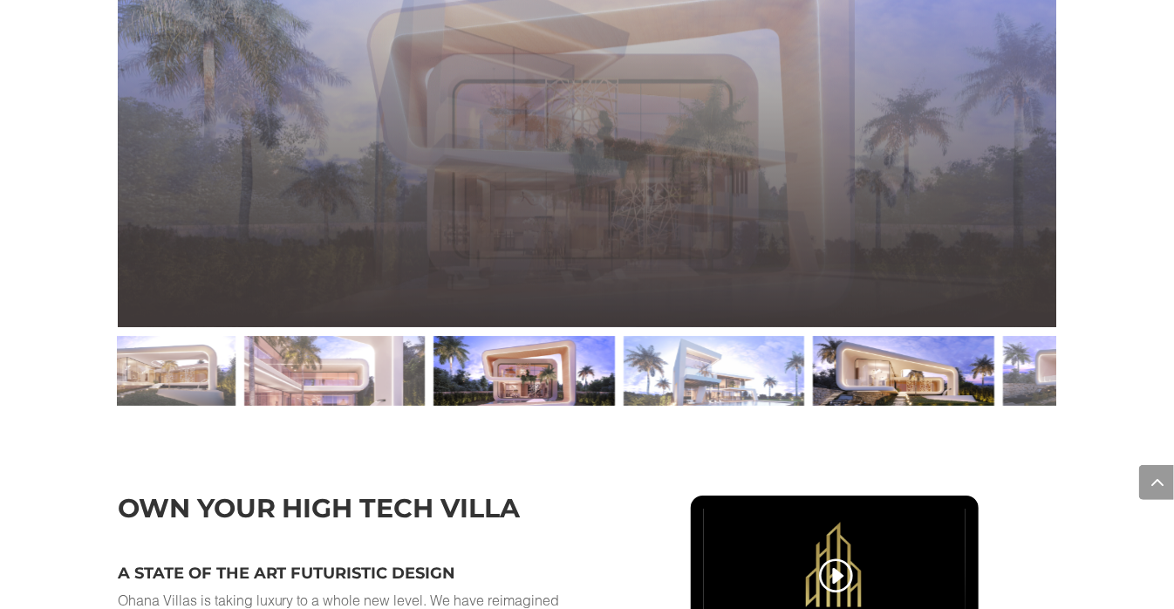
drag, startPoint x: 227, startPoint y: 389, endPoint x: 536, endPoint y: 400, distance: 309.9
click at [543, 406] on div at bounding box center [524, 371] width 181 height 70
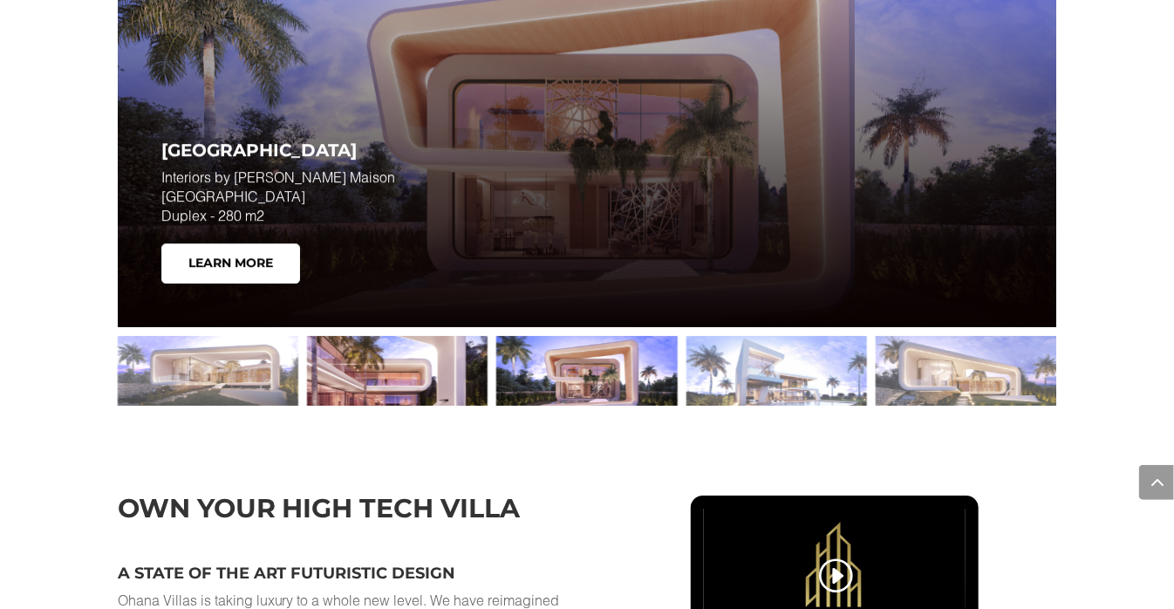
click at [423, 378] on div at bounding box center [397, 371] width 181 height 70
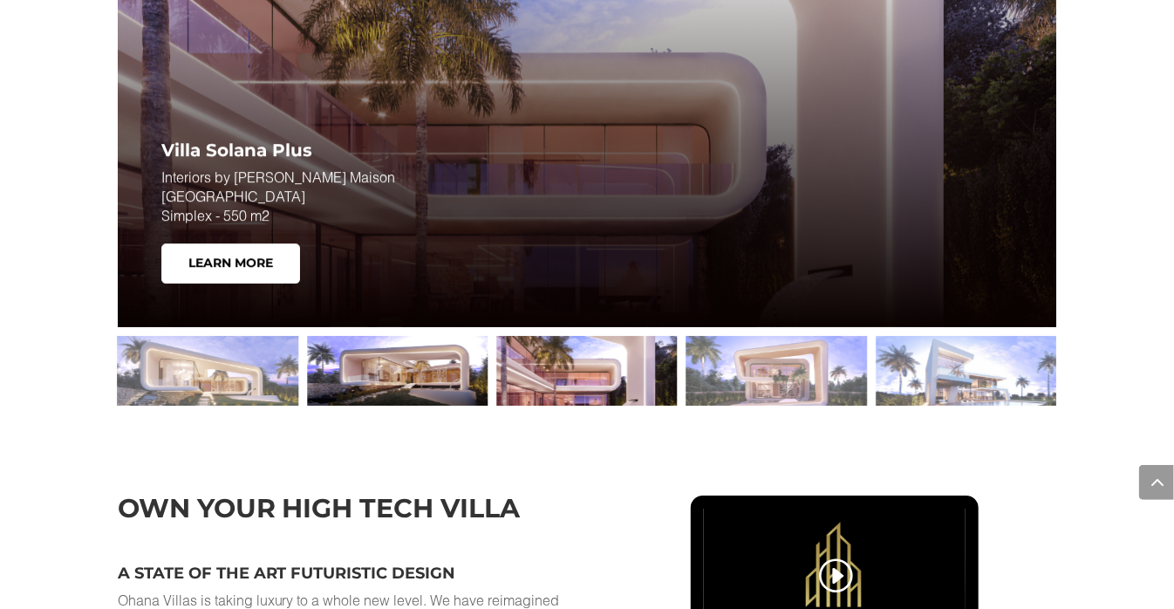
click at [434, 378] on div at bounding box center [397, 371] width 181 height 70
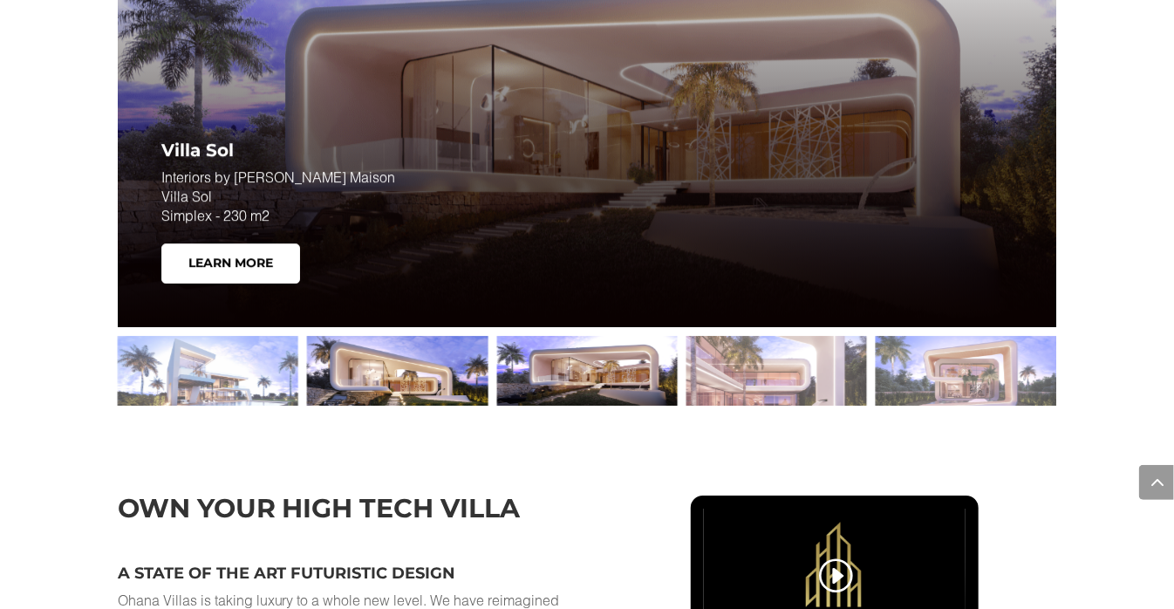
click at [433, 373] on div at bounding box center [397, 371] width 181 height 70
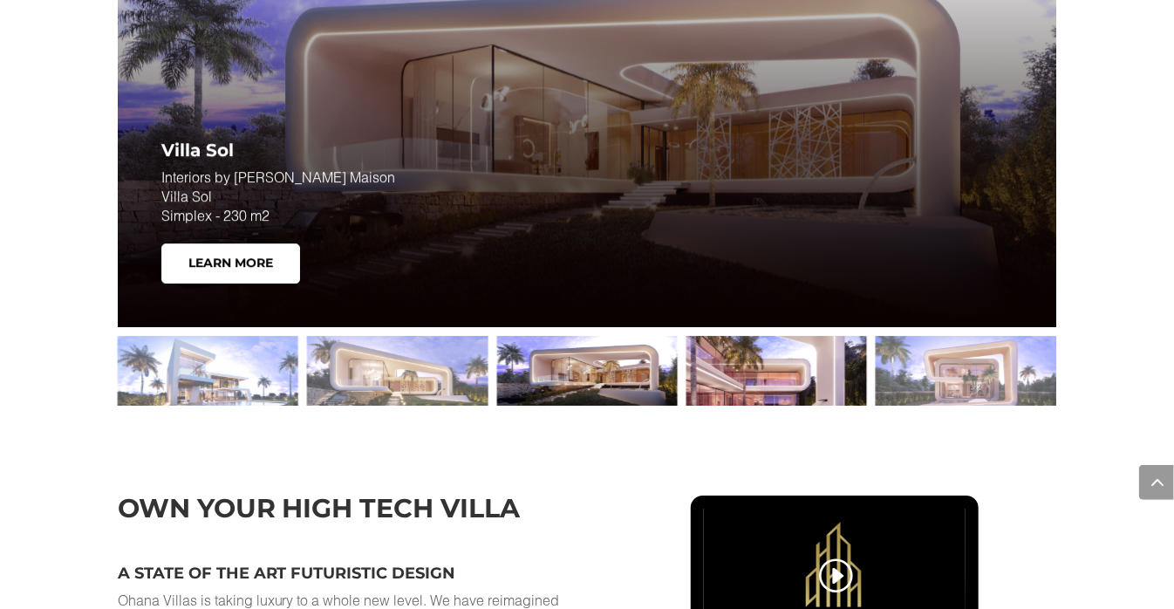
click at [728, 387] on div at bounding box center [776, 371] width 181 height 70
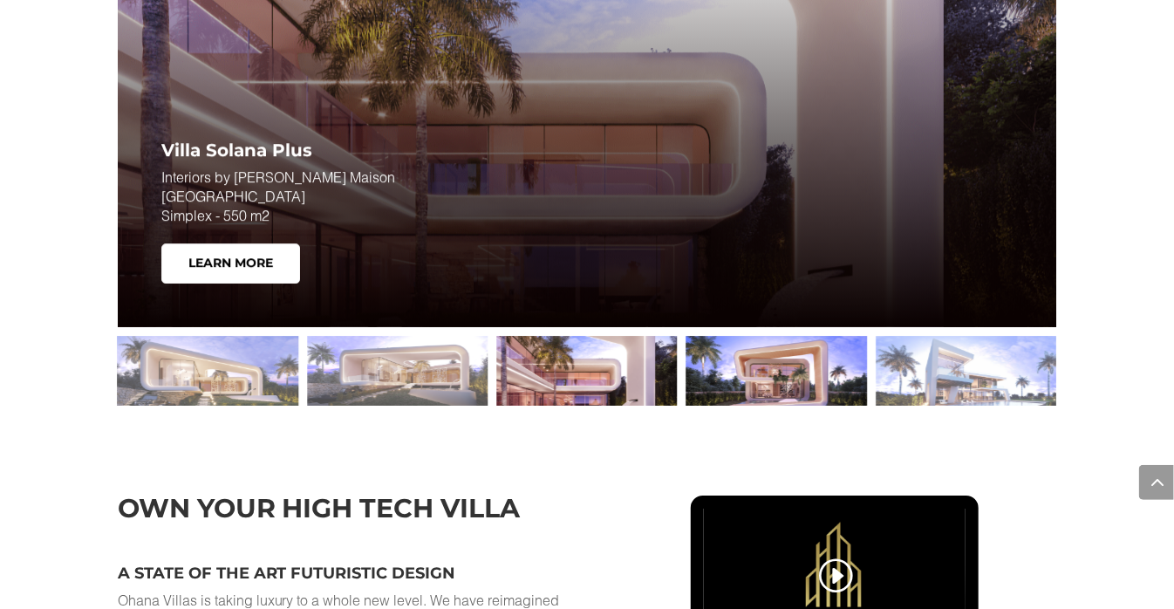
click at [723, 394] on div at bounding box center [776, 371] width 181 height 70
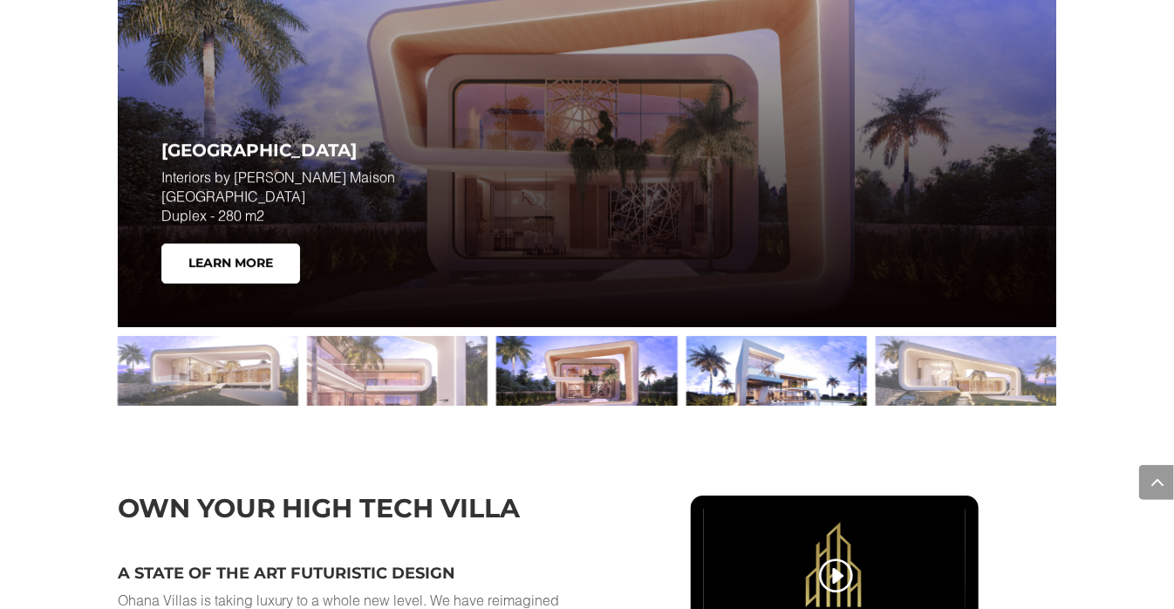
click at [727, 386] on div at bounding box center [776, 371] width 181 height 70
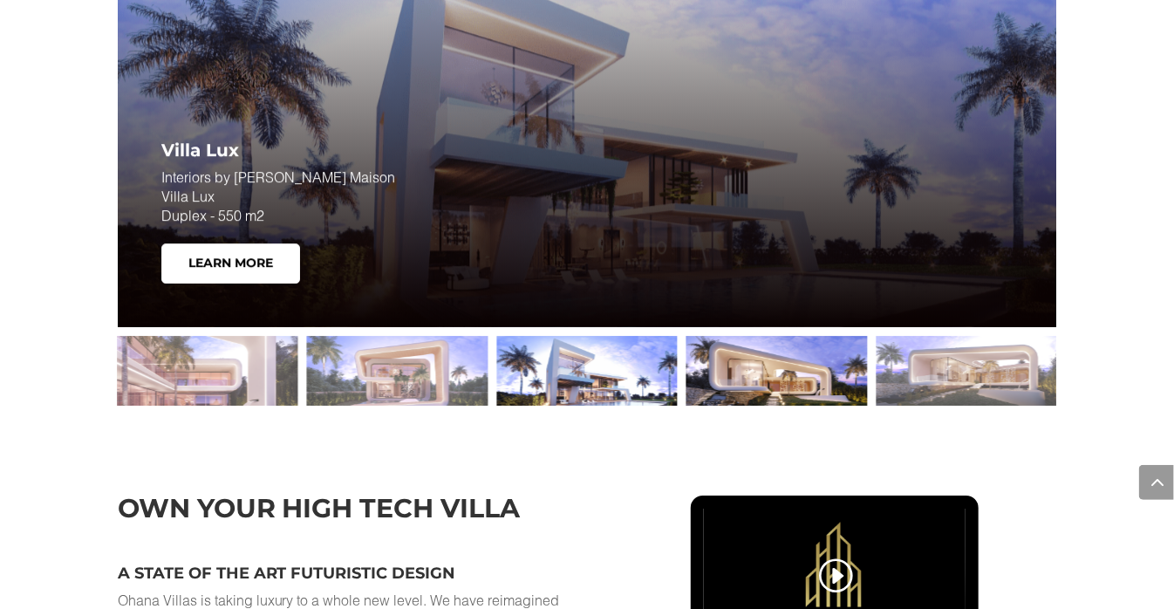
click at [757, 406] on div at bounding box center [776, 371] width 181 height 70
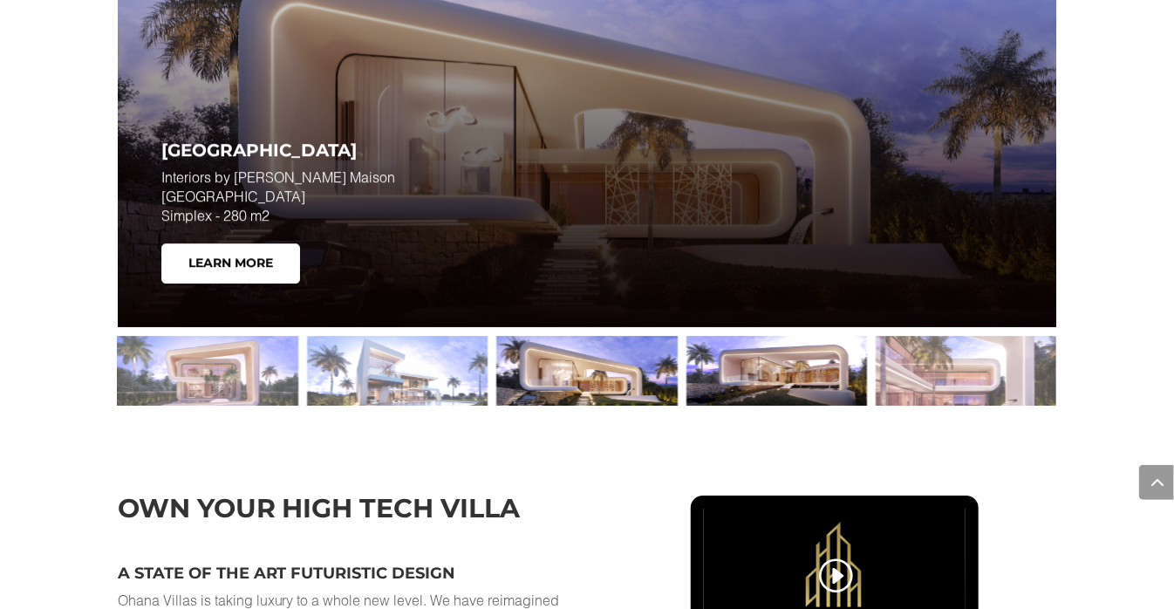
click at [726, 399] on div at bounding box center [776, 371] width 181 height 70
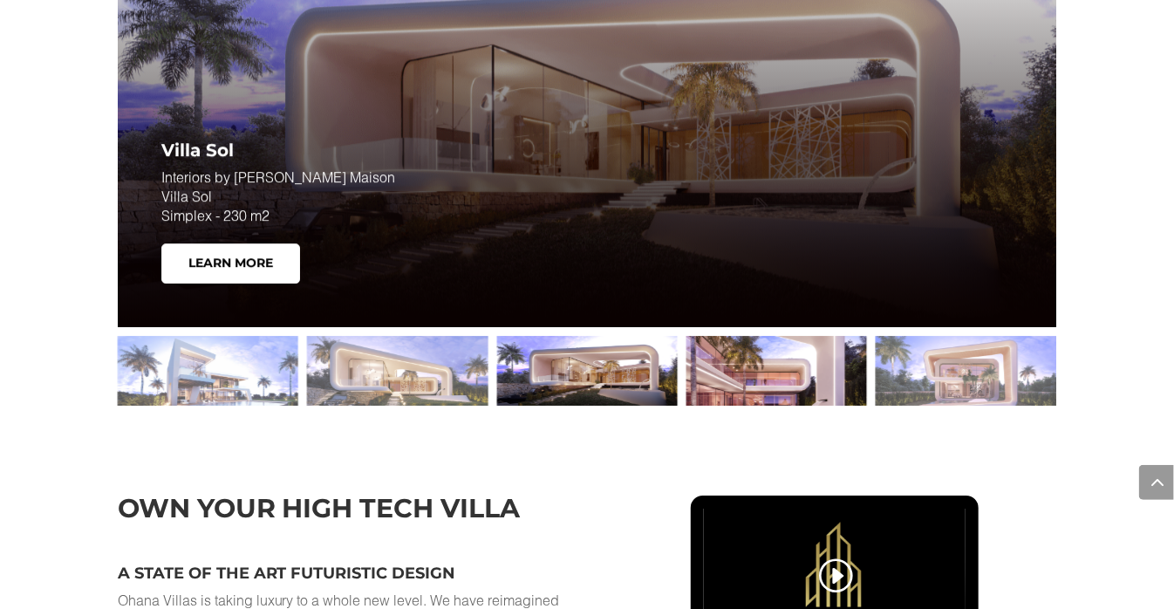
click at [756, 387] on div at bounding box center [776, 371] width 181 height 70
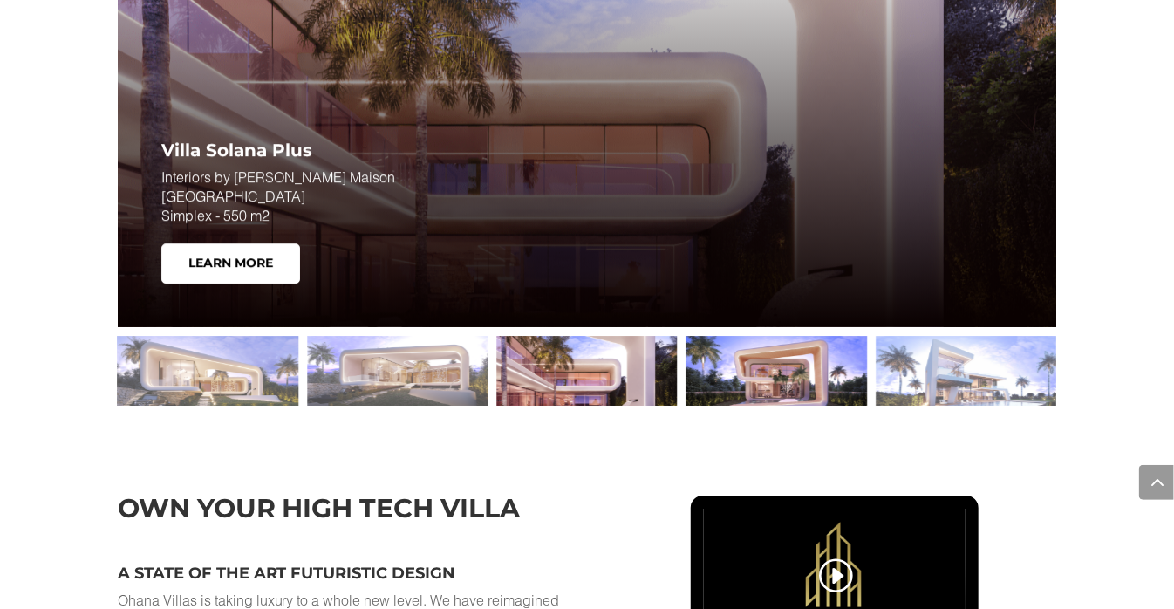
click at [733, 392] on div at bounding box center [776, 371] width 181 height 70
click at [733, 398] on div at bounding box center [776, 371] width 181 height 70
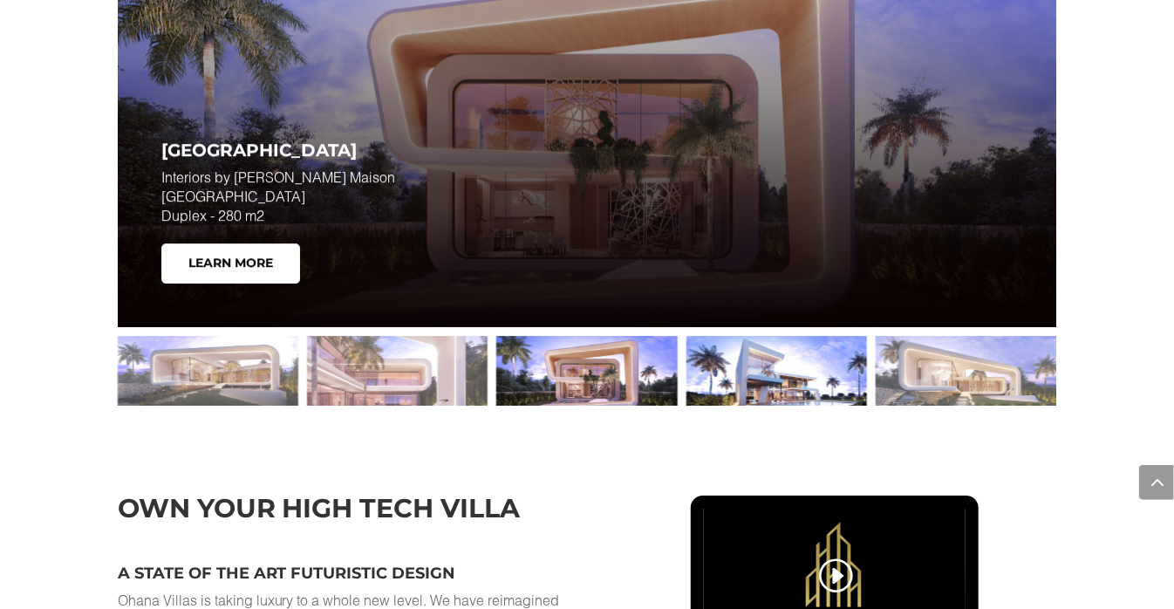
click at [754, 393] on div at bounding box center [776, 371] width 181 height 70
click at [750, 393] on div at bounding box center [776, 371] width 181 height 70
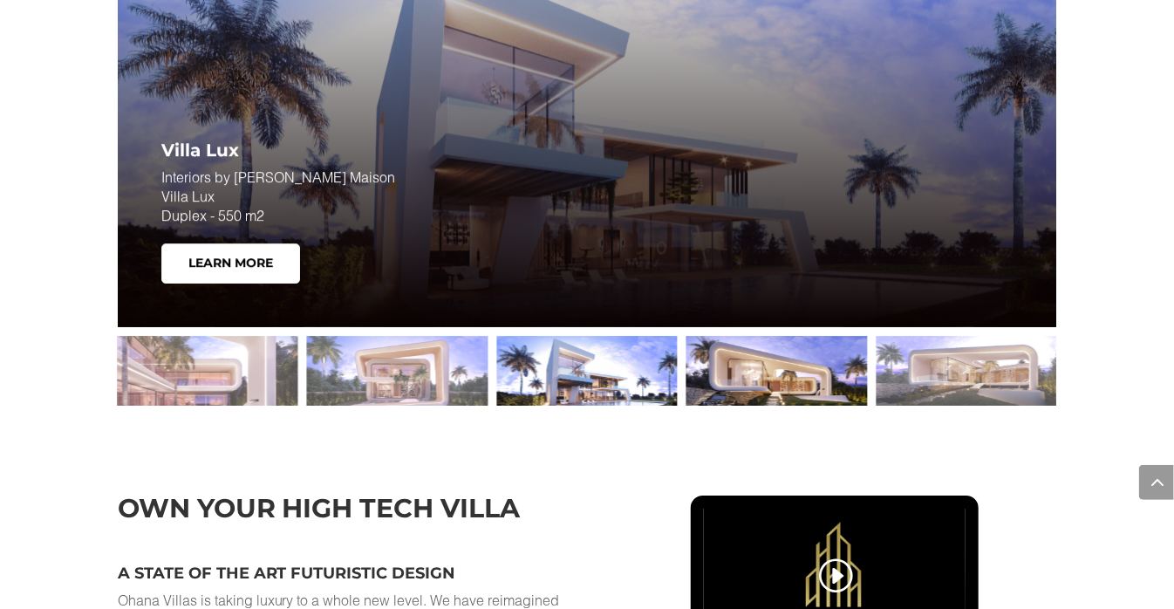
drag, startPoint x: 778, startPoint y: 393, endPoint x: 752, endPoint y: 393, distance: 26.2
click at [777, 394] on div at bounding box center [776, 371] width 181 height 70
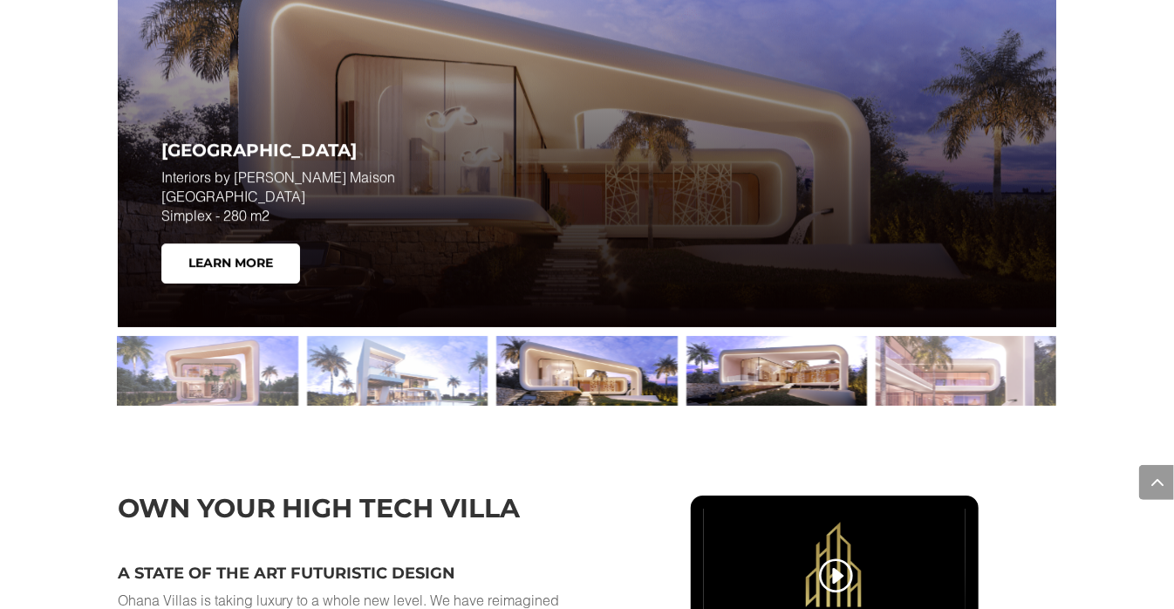
click at [733, 391] on div at bounding box center [776, 371] width 181 height 70
click at [735, 391] on div at bounding box center [776, 371] width 181 height 70
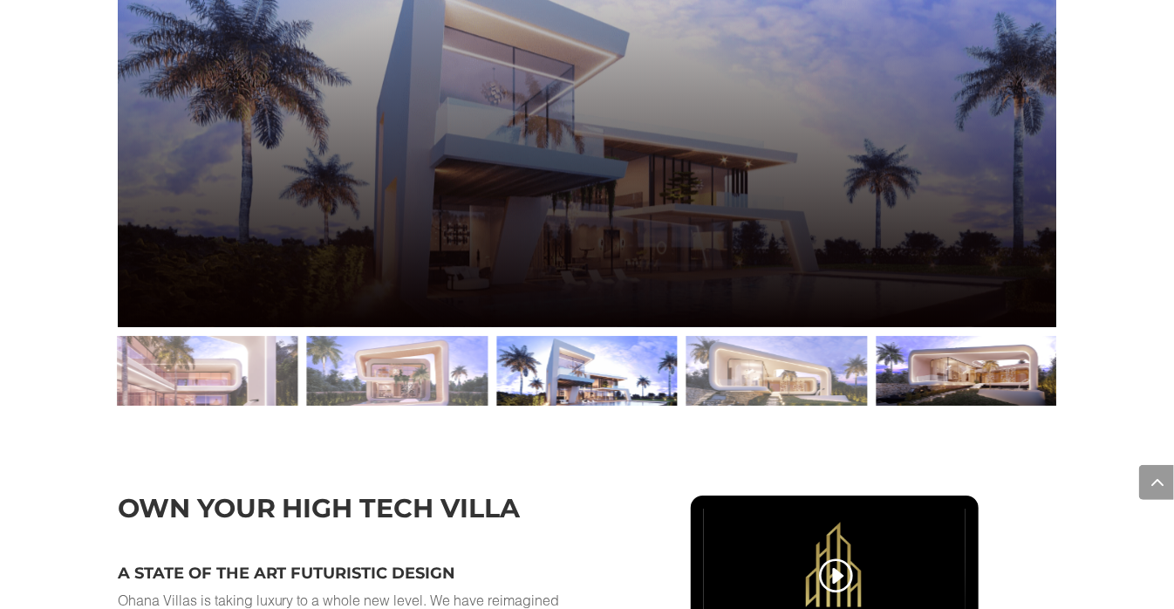
click at [966, 385] on div at bounding box center [966, 371] width 181 height 70
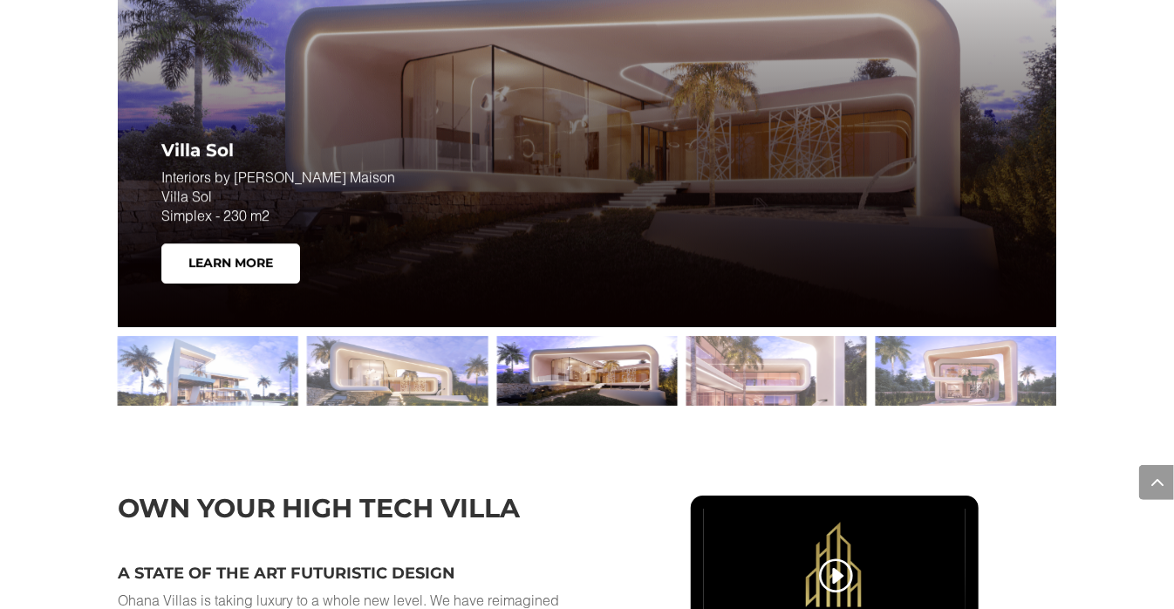
click at [243, 283] on link "Learn More" at bounding box center [230, 263] width 139 height 40
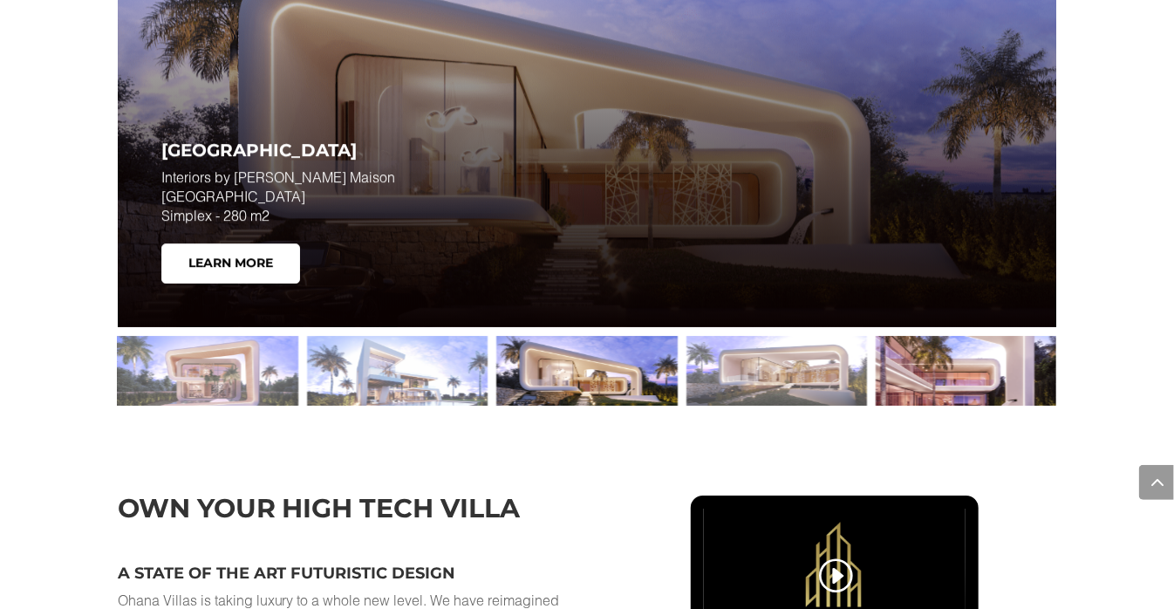
click at [897, 386] on div at bounding box center [966, 371] width 181 height 70
click at [931, 400] on div at bounding box center [966, 371] width 181 height 70
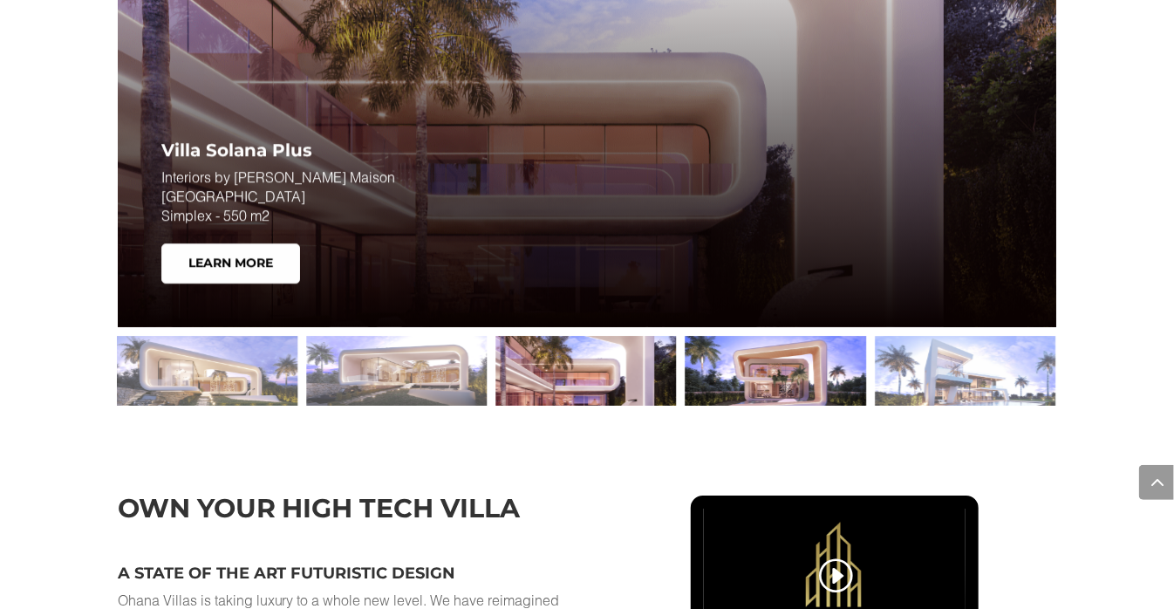
drag, startPoint x: 836, startPoint y: 399, endPoint x: 823, endPoint y: 399, distance: 12.2
click at [835, 399] on div at bounding box center [776, 371] width 181 height 70
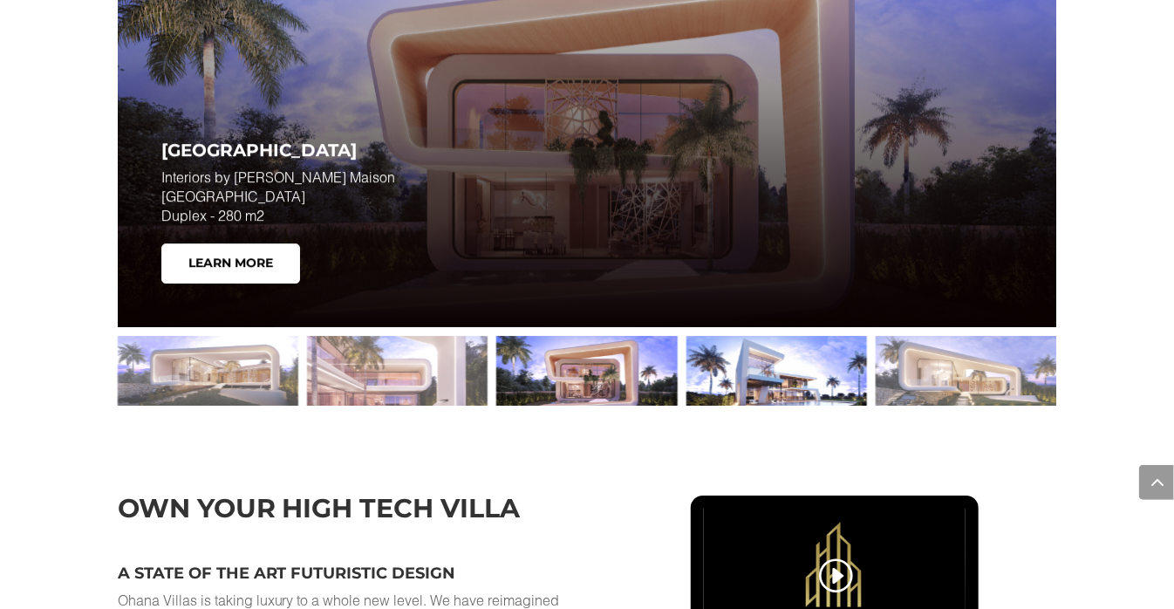
click at [755, 395] on div at bounding box center [776, 371] width 181 height 70
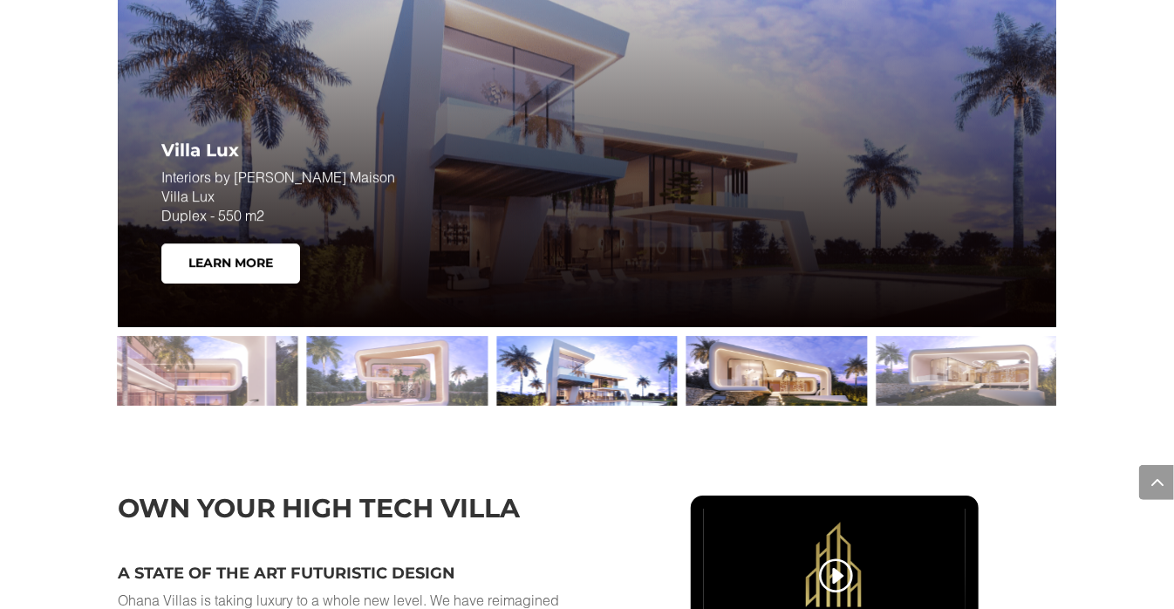
click at [756, 395] on div at bounding box center [776, 371] width 181 height 70
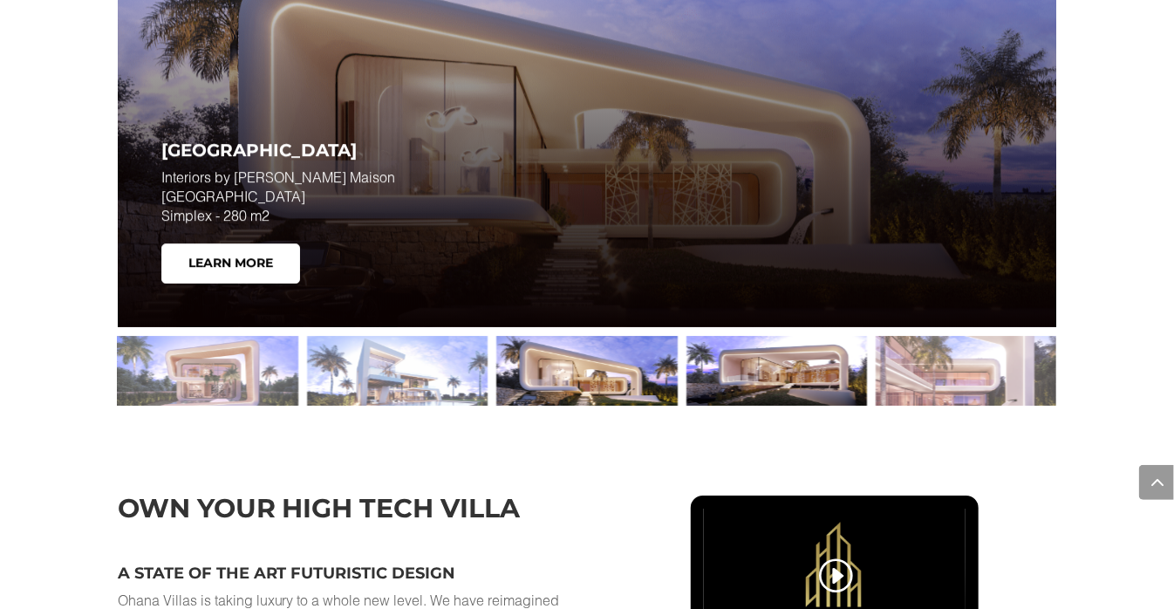
click at [727, 391] on div at bounding box center [776, 371] width 181 height 70
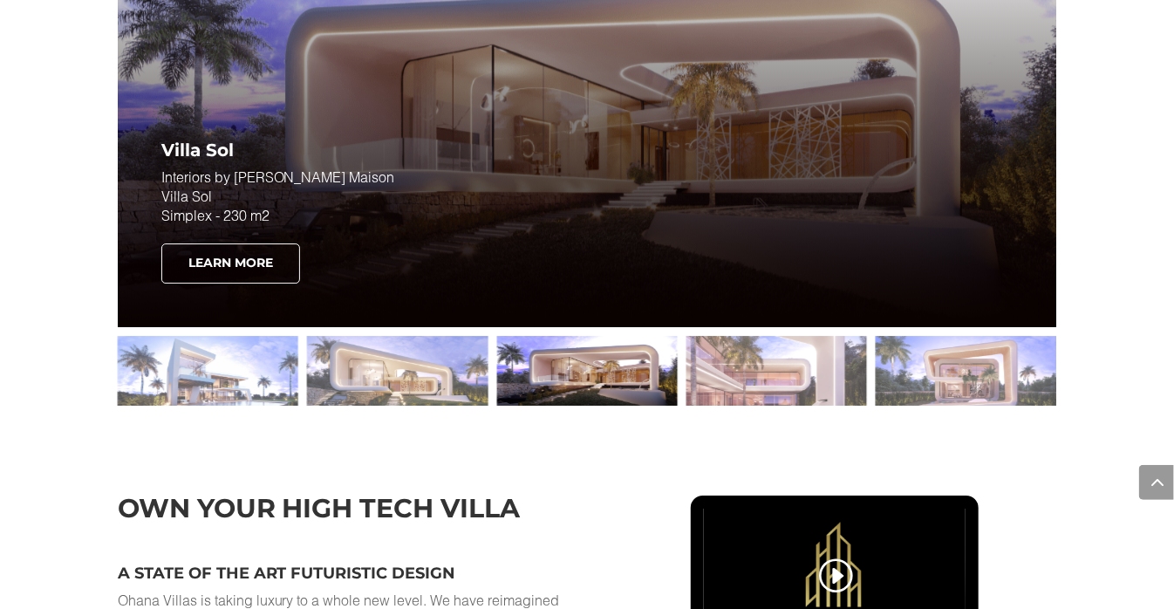
click at [252, 283] on link "Learn More" at bounding box center [230, 263] width 139 height 40
click at [249, 283] on link "Learn More" at bounding box center [230, 263] width 139 height 40
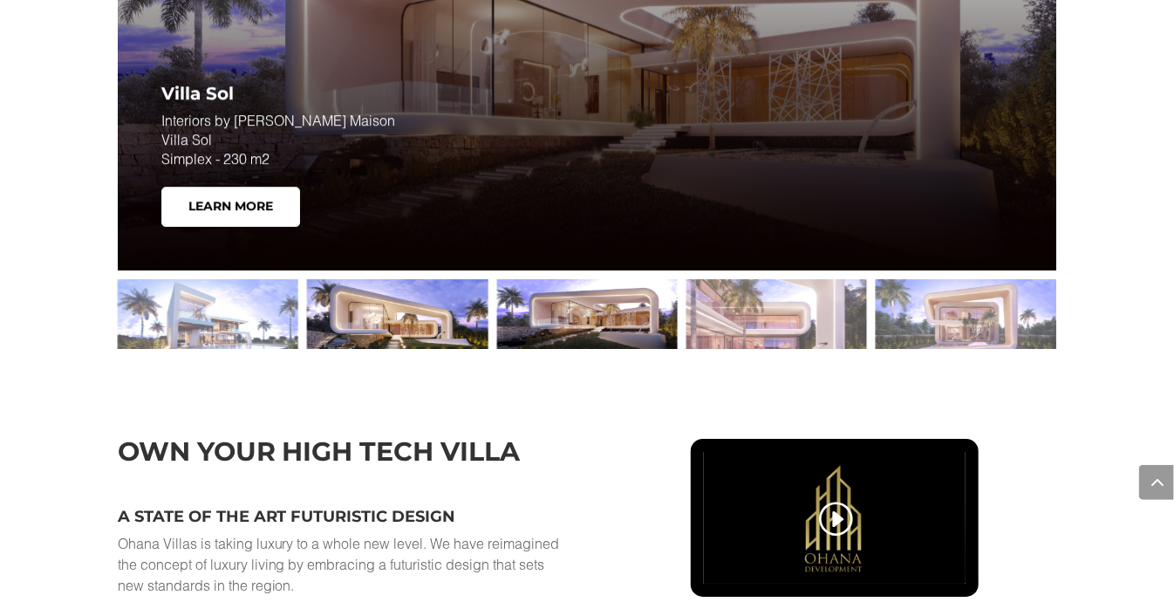
scroll to position [2512, 0]
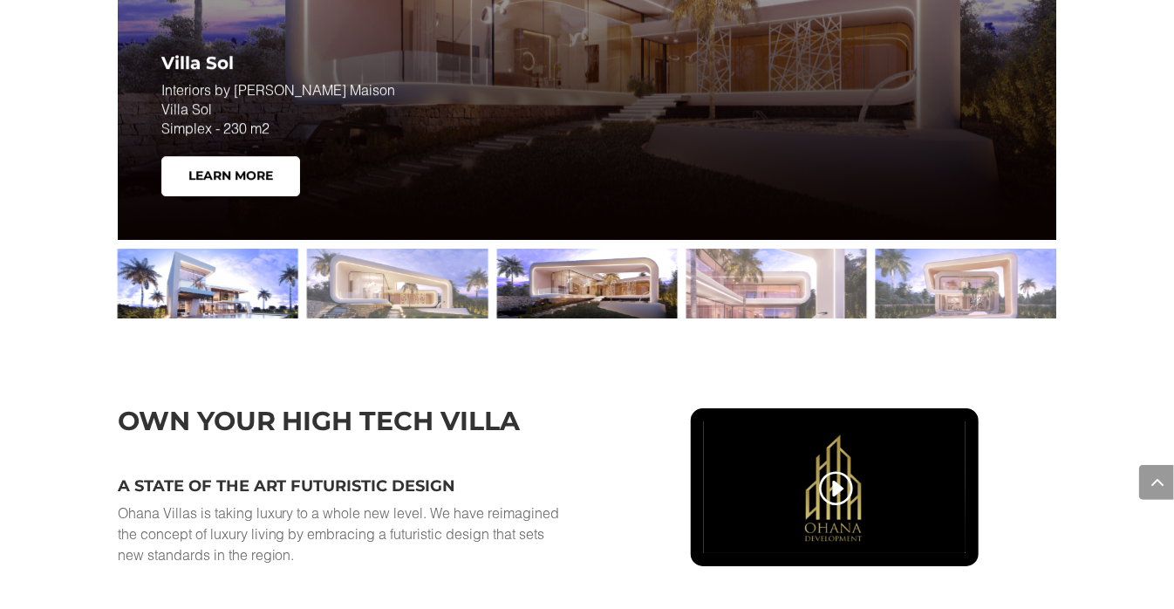
click at [251, 288] on div at bounding box center [208, 284] width 181 height 70
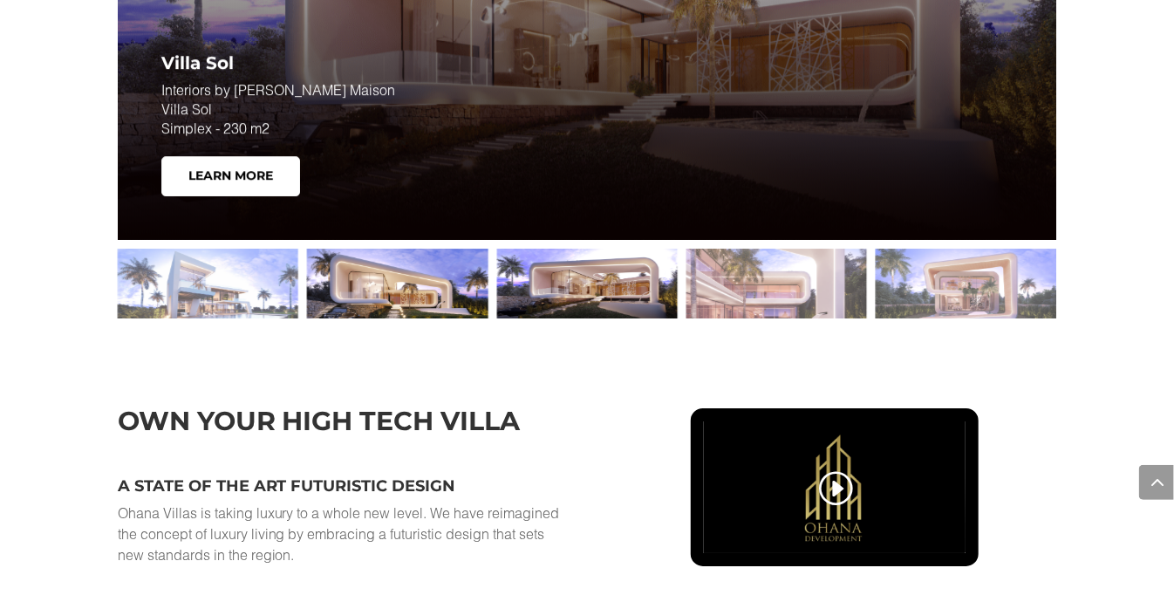
click at [394, 302] on div at bounding box center [397, 284] width 181 height 70
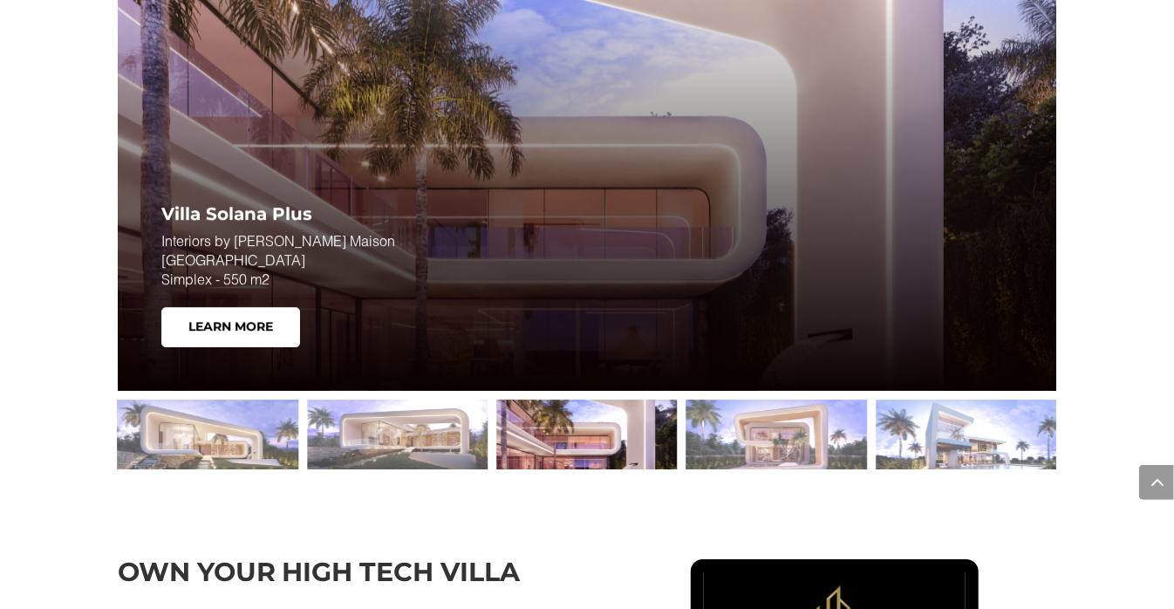
scroll to position [2338, 0]
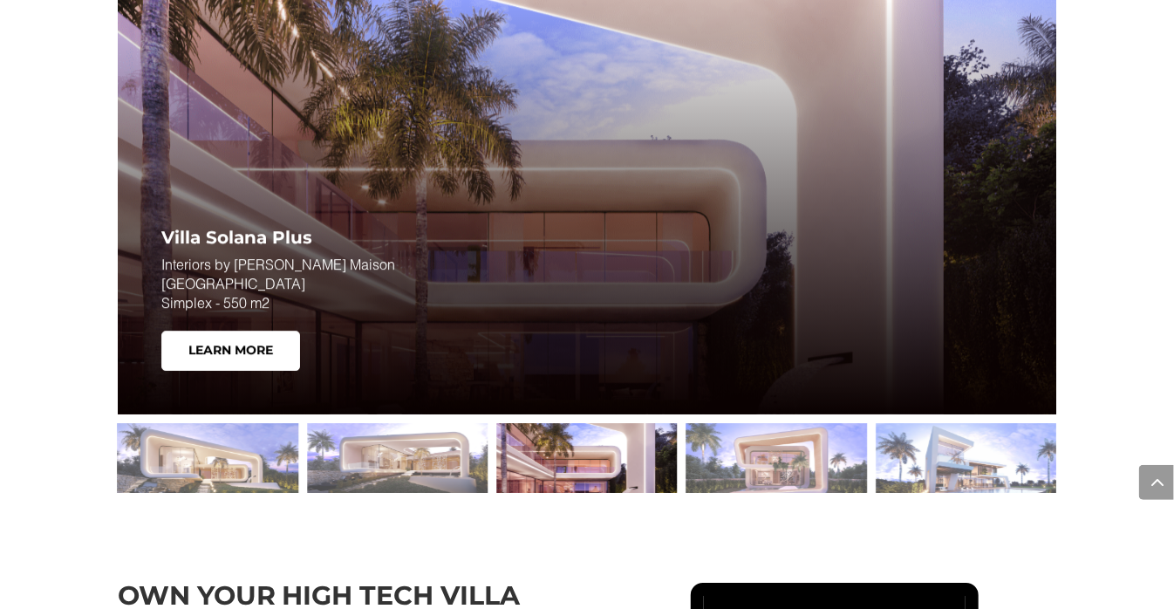
drag, startPoint x: 215, startPoint y: 358, endPoint x: 223, endPoint y: 366, distance: 12.3
click at [222, 365] on link "Learn More" at bounding box center [230, 351] width 139 height 40
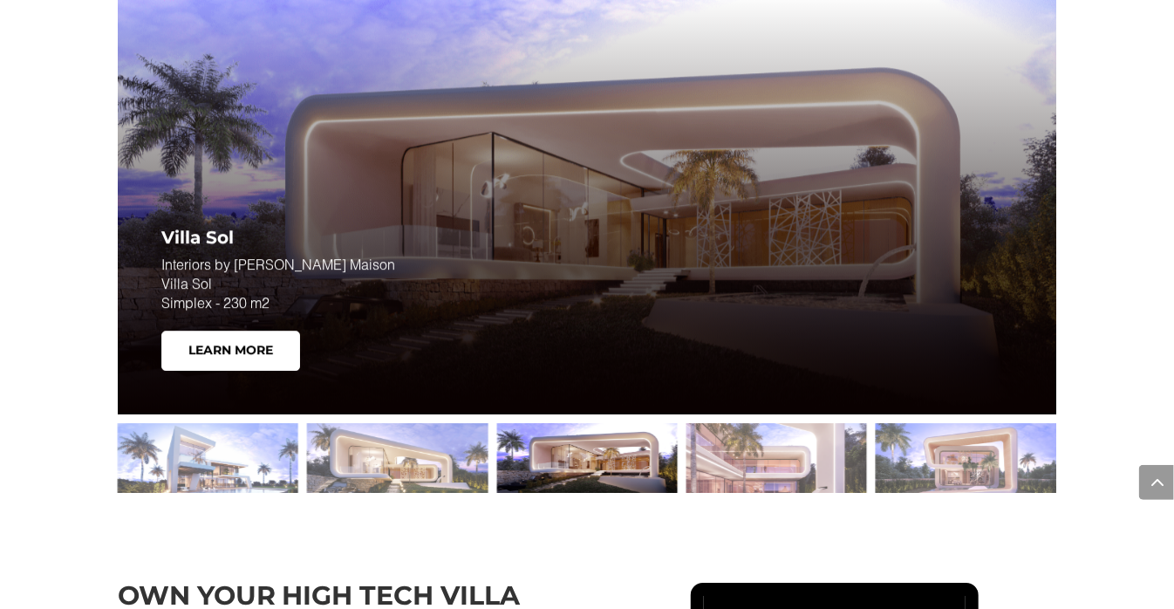
click at [573, 465] on div at bounding box center [586, 458] width 181 height 70
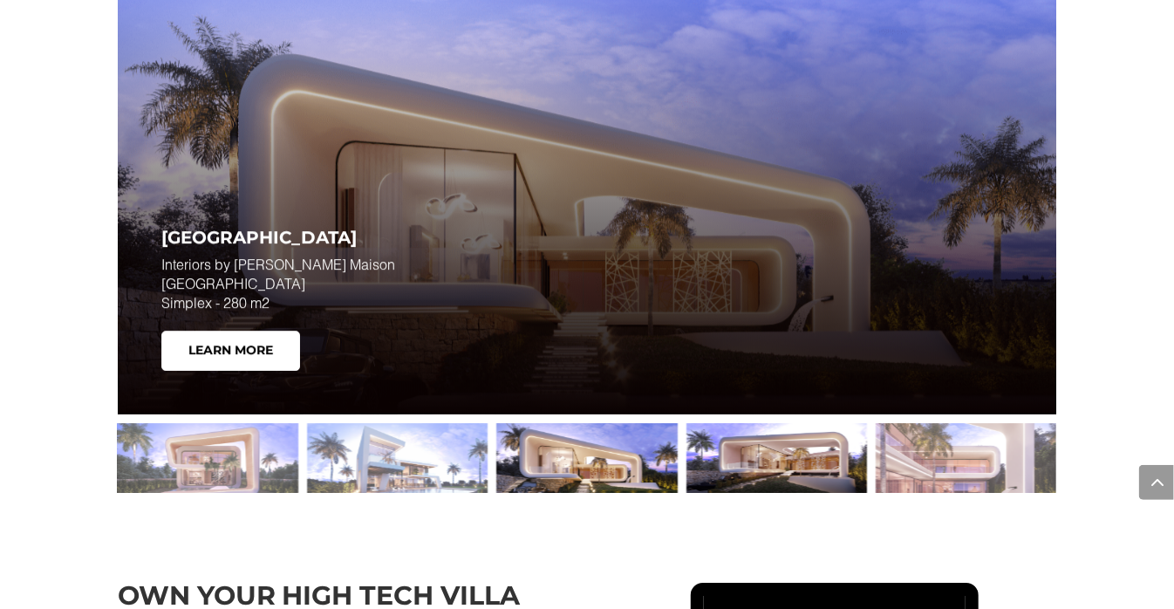
click at [771, 484] on div at bounding box center [776, 458] width 181 height 70
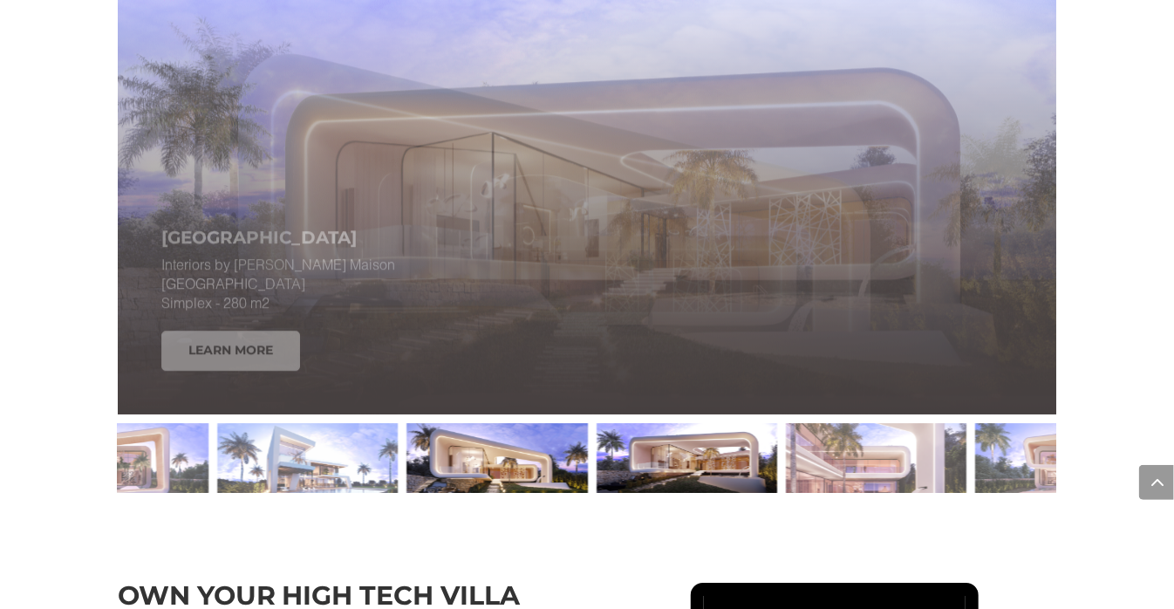
drag, startPoint x: 767, startPoint y: 482, endPoint x: 575, endPoint y: 502, distance: 192.9
click at [597, 493] on div at bounding box center [687, 458] width 181 height 70
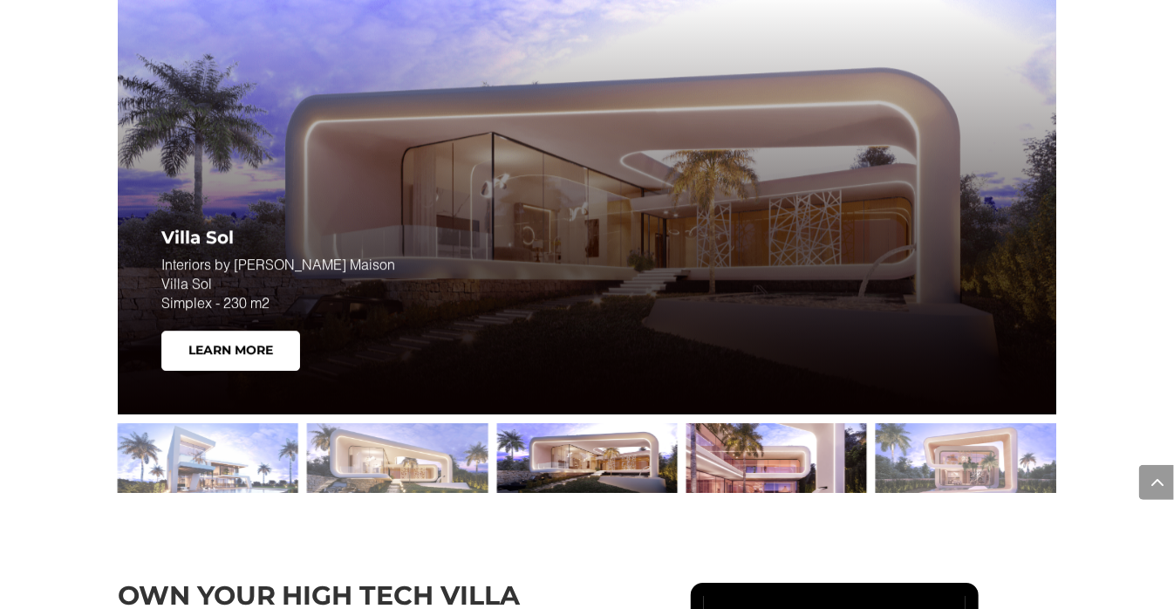
click at [741, 469] on div at bounding box center [776, 458] width 181 height 70
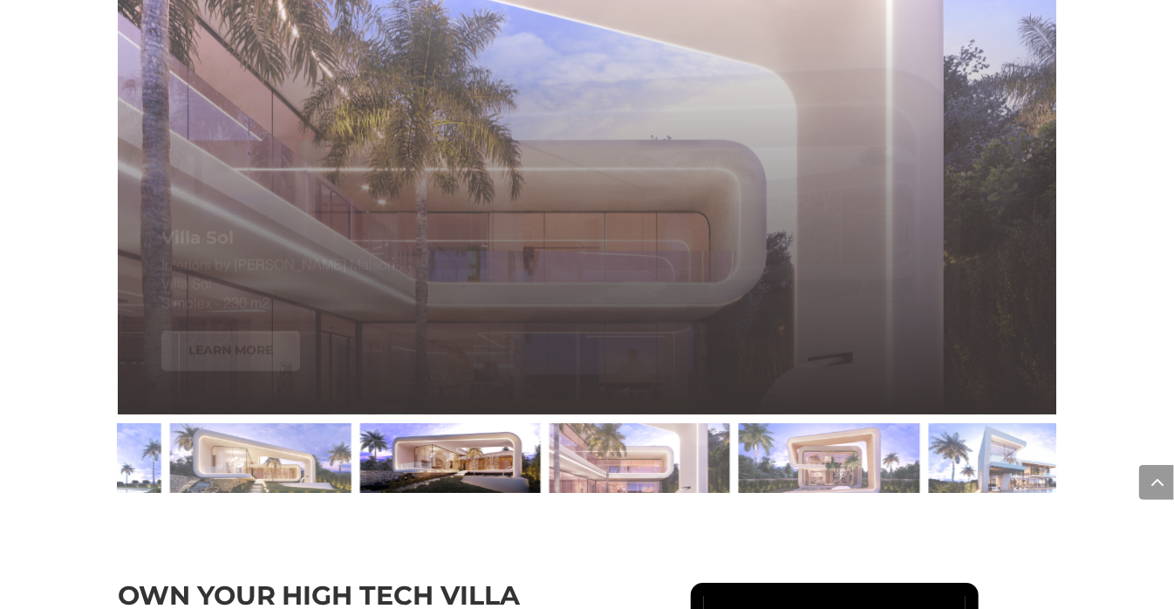
drag, startPoint x: 663, startPoint y: 472, endPoint x: 523, endPoint y: 486, distance: 140.3
click at [523, 486] on div at bounding box center [449, 458] width 181 height 70
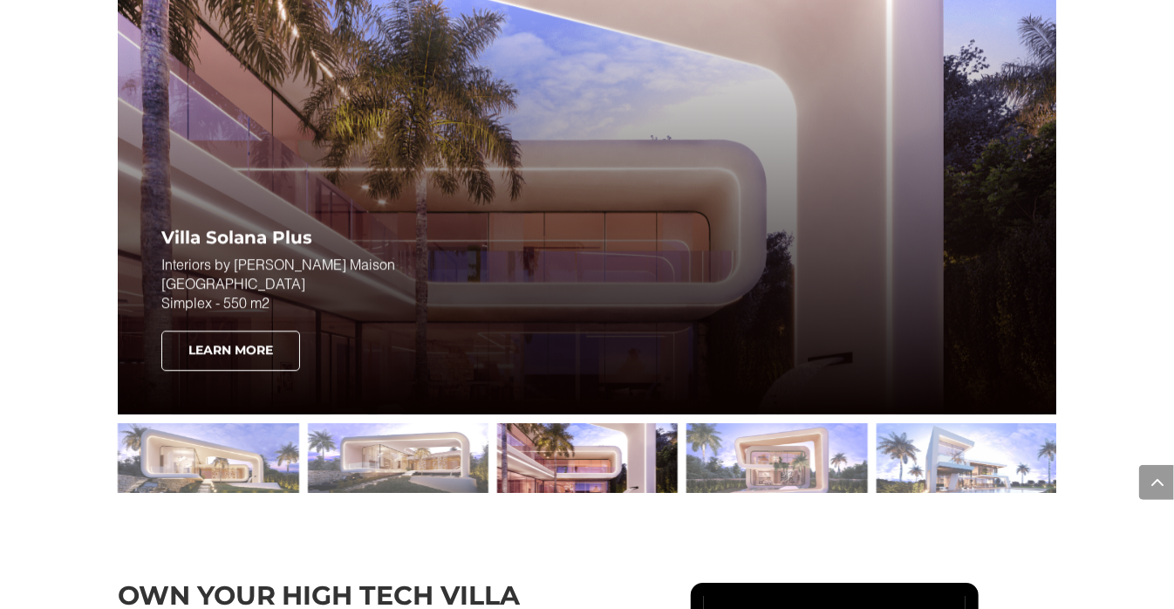
click at [256, 371] on link "Learn More" at bounding box center [230, 351] width 139 height 40
click at [255, 371] on link "Learn More" at bounding box center [230, 351] width 139 height 40
click at [248, 363] on link "Learn More" at bounding box center [230, 351] width 139 height 40
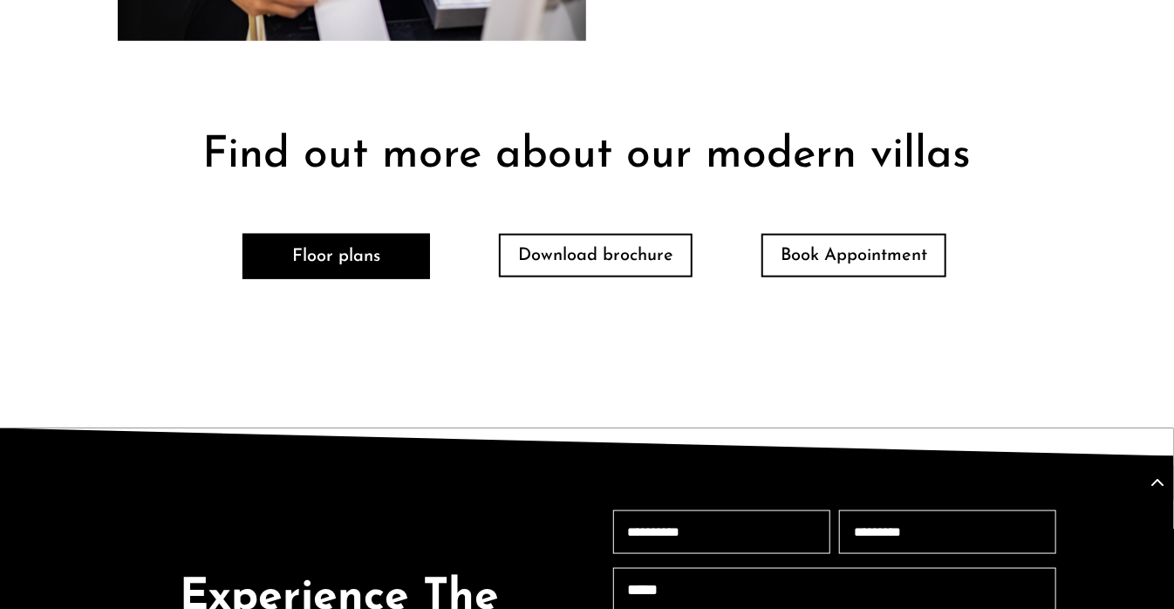
scroll to position [3664, 0]
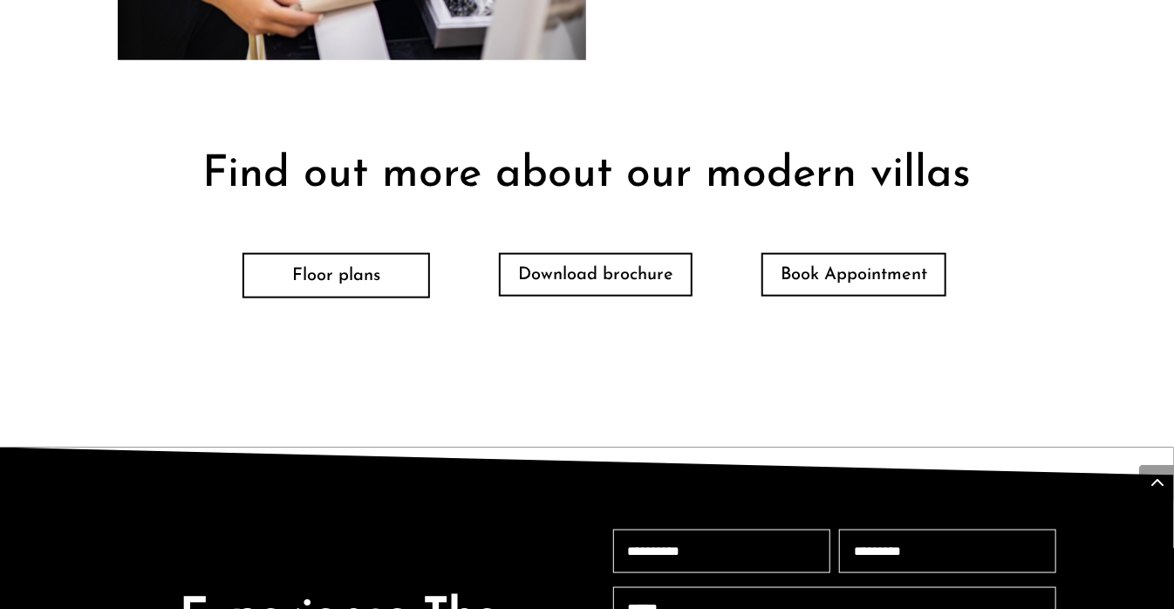
click at [364, 253] on link "Floor plans" at bounding box center [336, 275] width 188 height 45
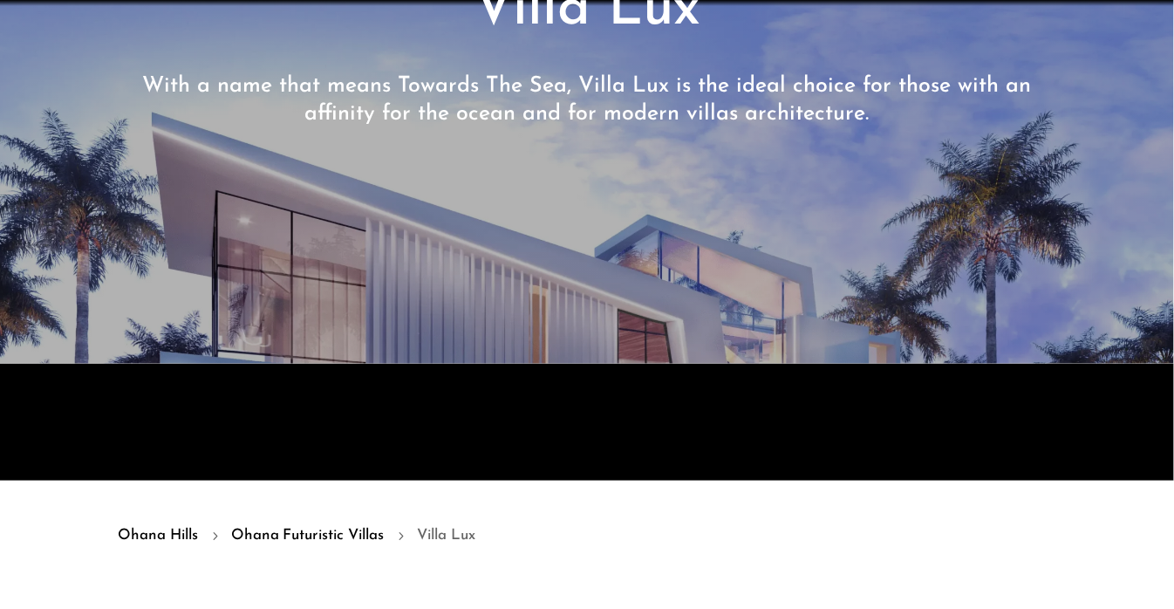
scroll to position [79, 0]
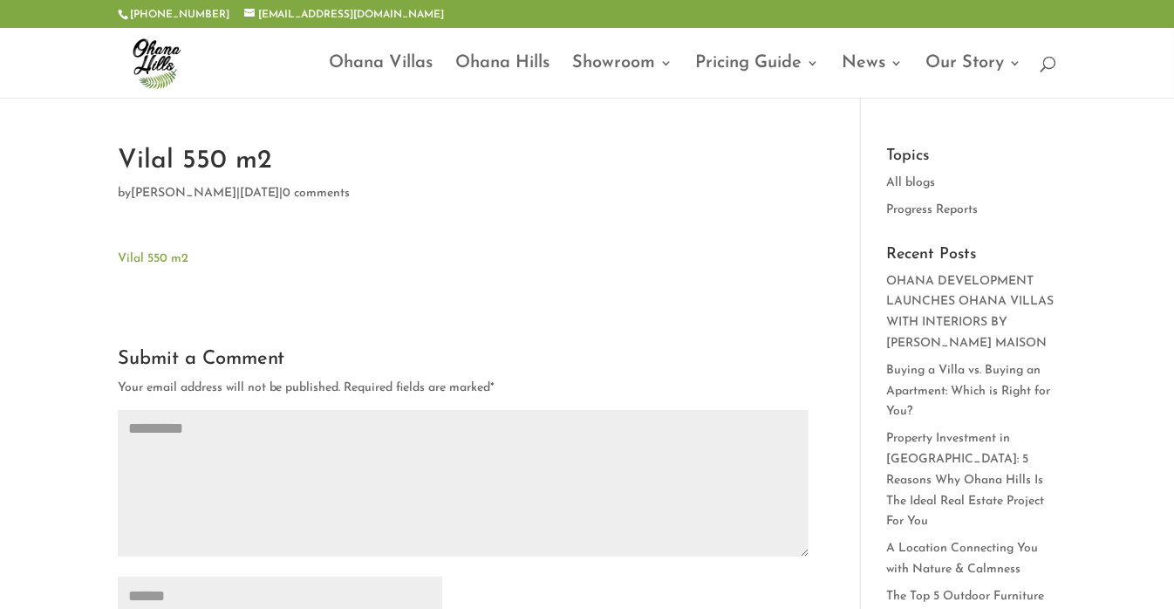
click at [165, 259] on link "Vilal 550 m2" at bounding box center [153, 258] width 71 height 13
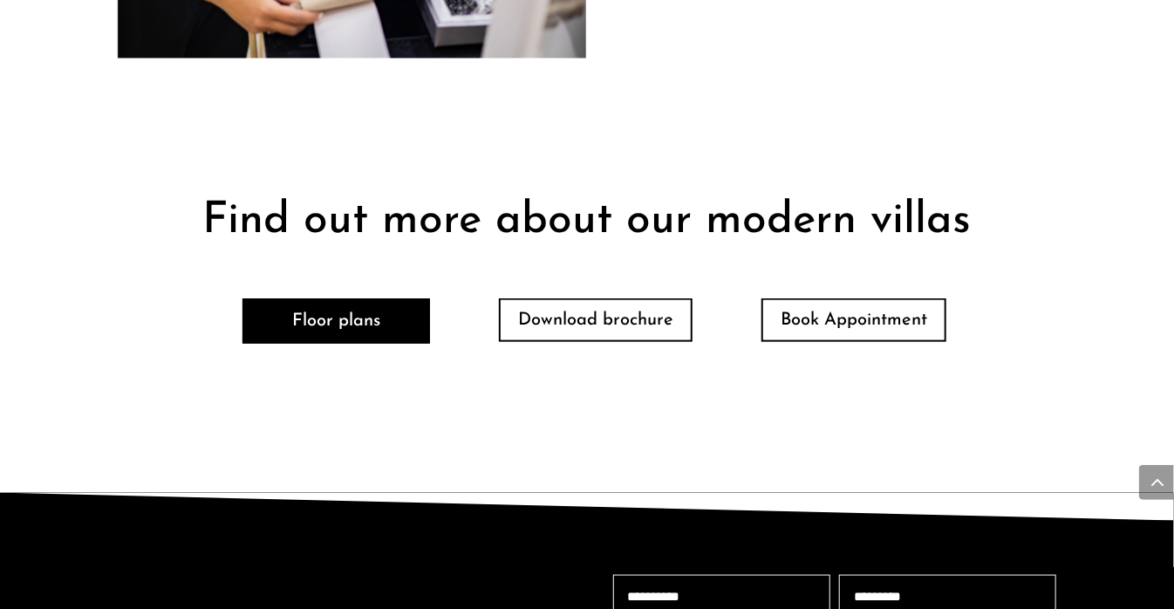
scroll to position [3838, 0]
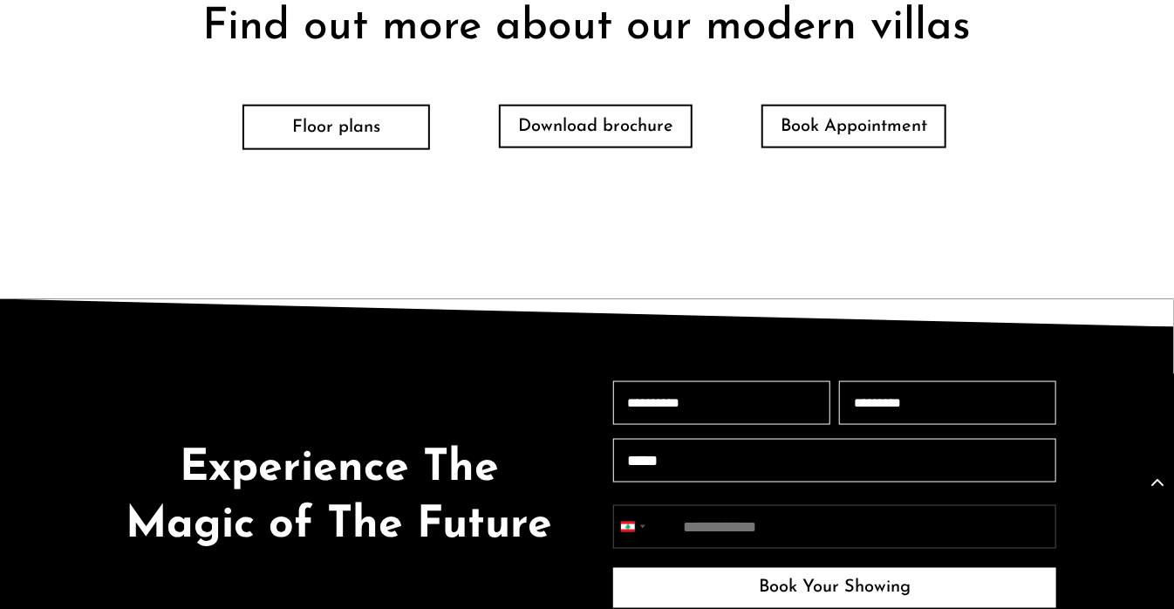
click at [343, 128] on link "Floor plans" at bounding box center [336, 127] width 188 height 45
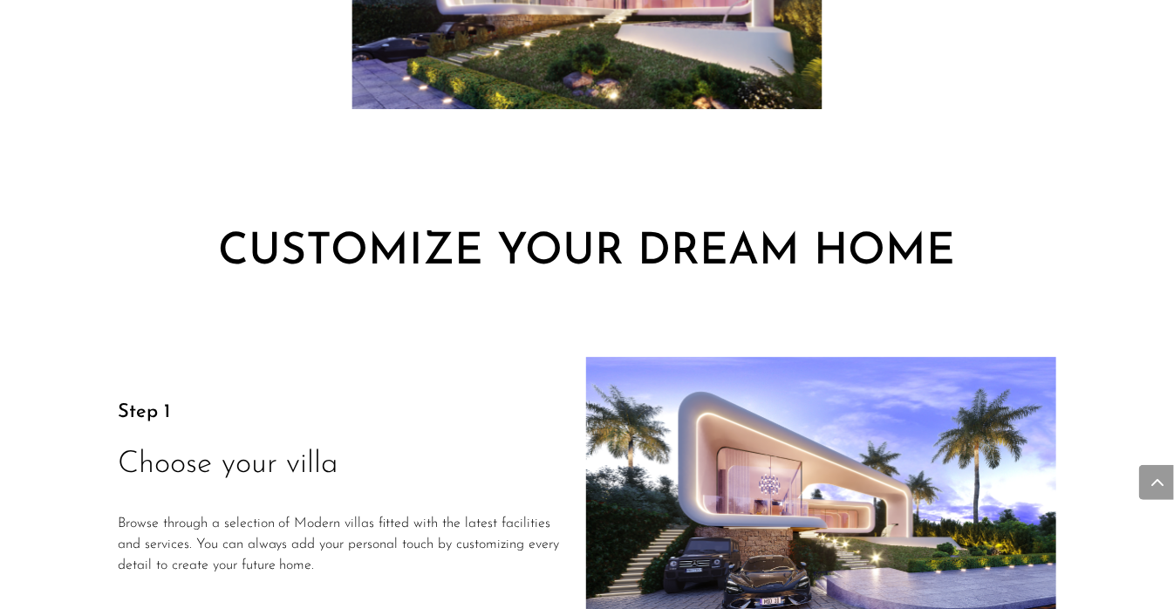
scroll to position [2155, 0]
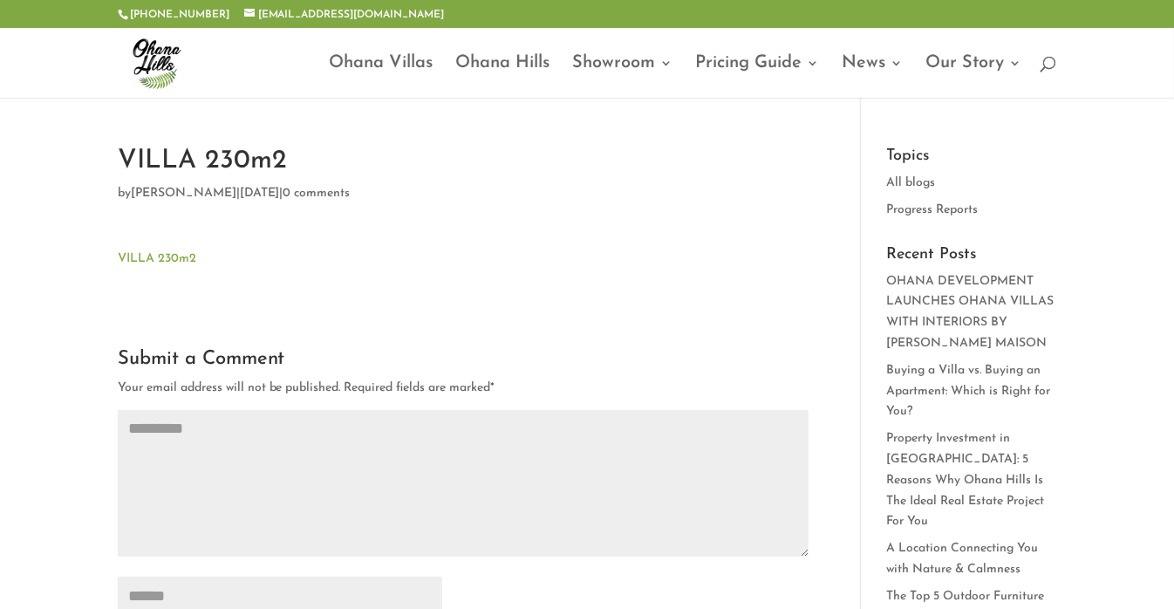
click at [174, 256] on link "VILLA 230m2" at bounding box center [157, 258] width 79 height 13
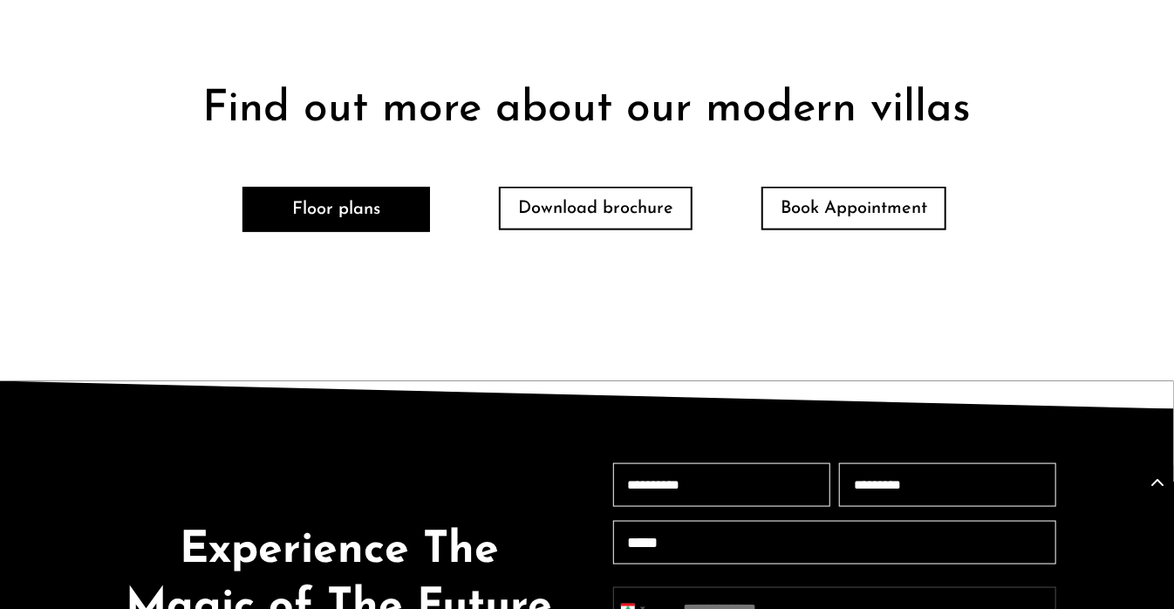
scroll to position [3829, 0]
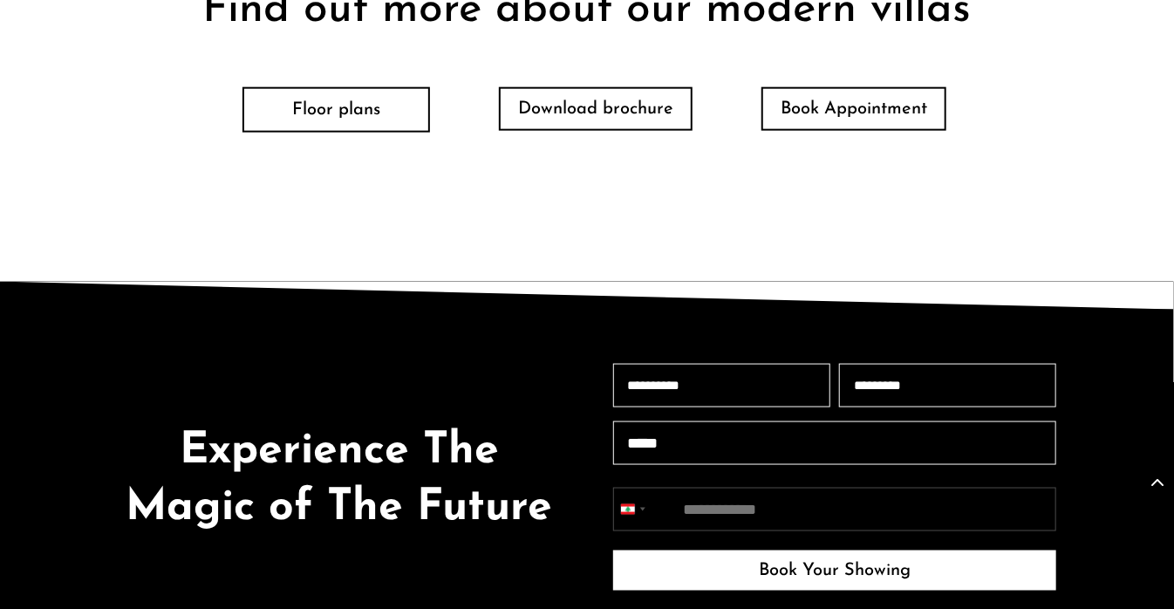
click at [338, 87] on link "Floor plans" at bounding box center [336, 109] width 188 height 45
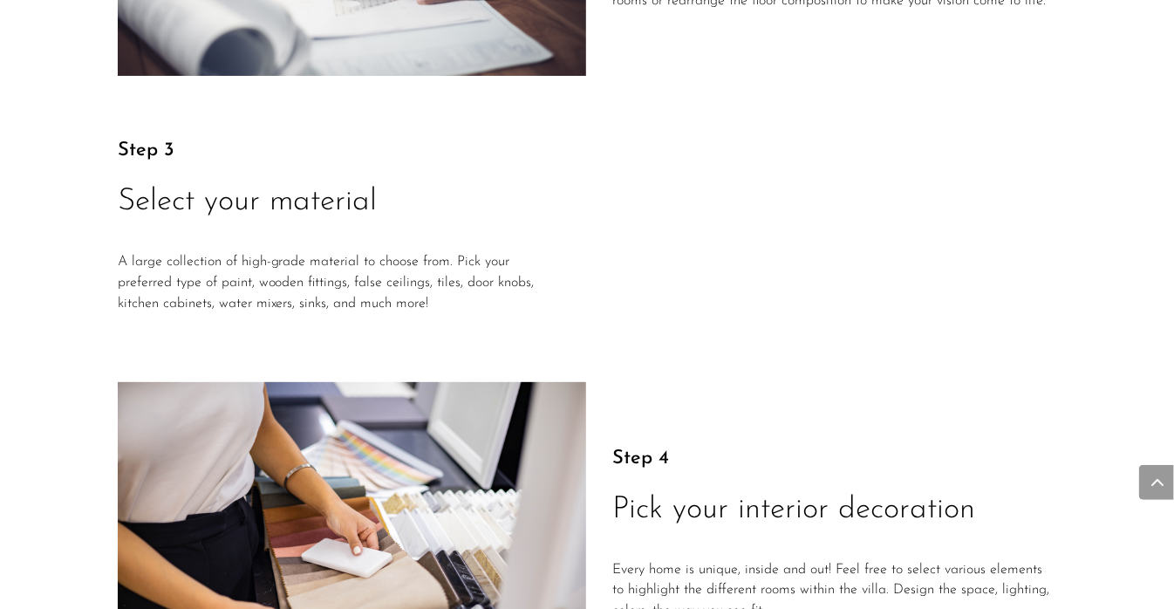
scroll to position [3036, 0]
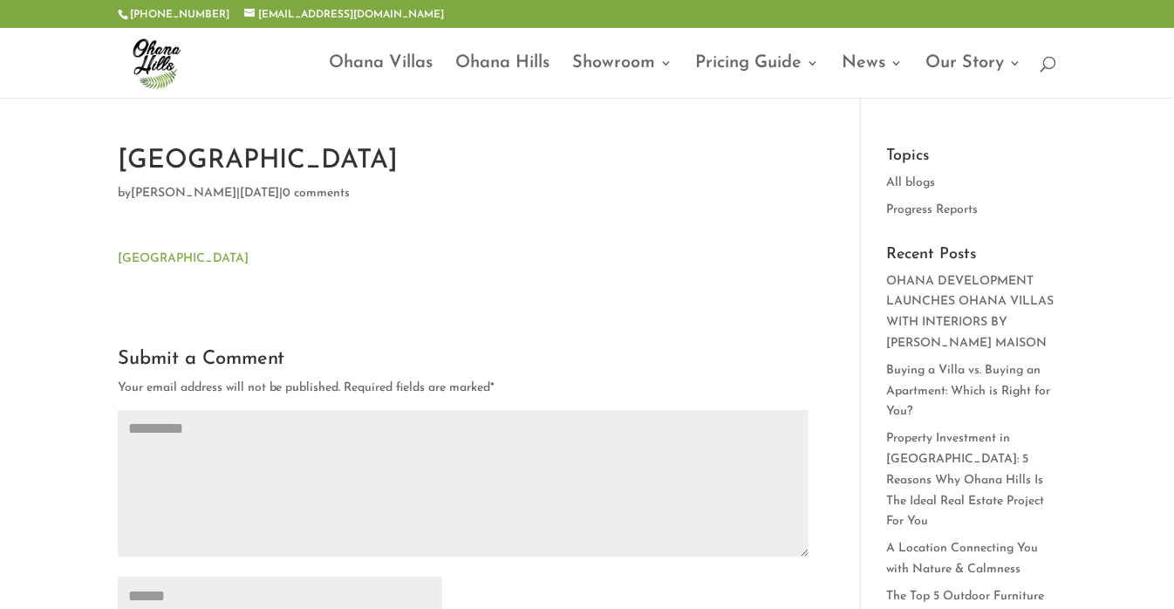
click at [147, 256] on link "[GEOGRAPHIC_DATA]" at bounding box center [183, 258] width 131 height 13
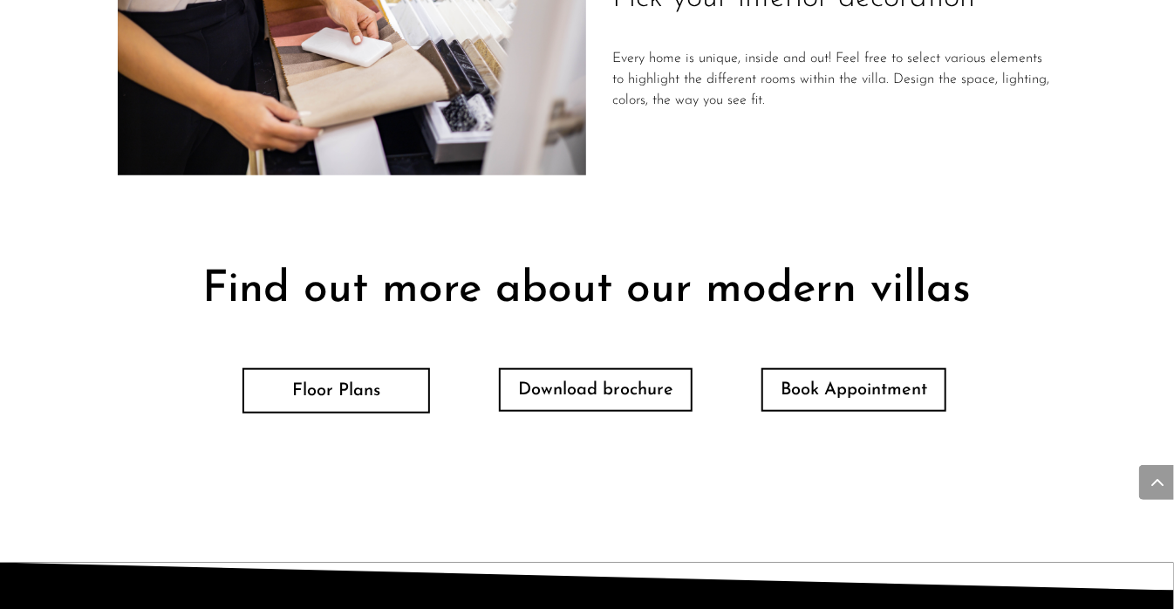
scroll to position [3751, 0]
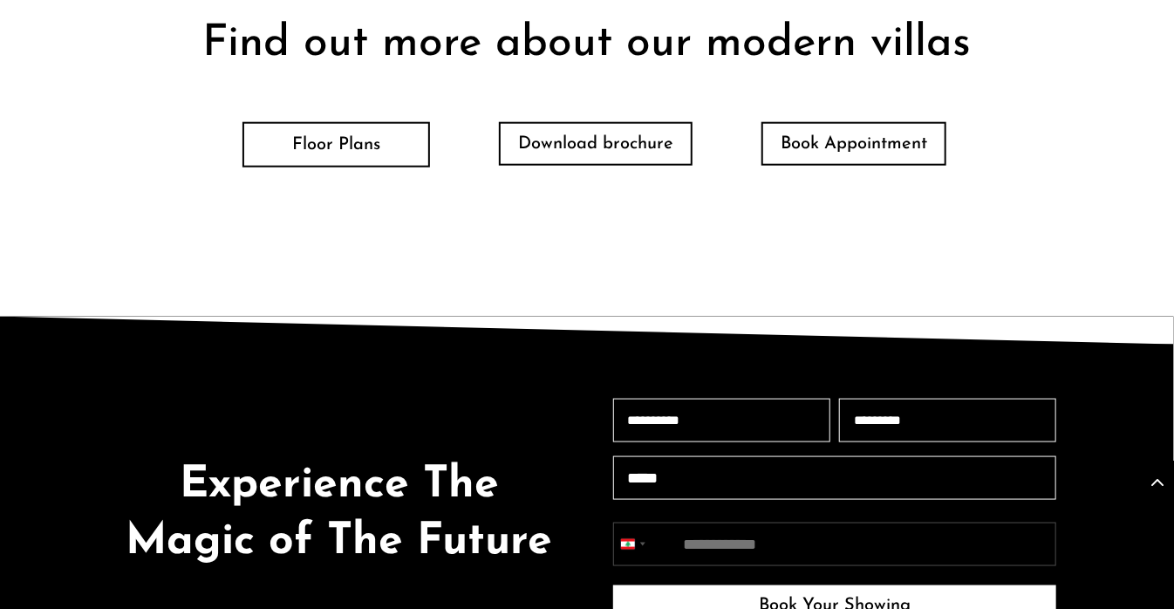
click at [340, 151] on link "Floor Plans" at bounding box center [336, 144] width 188 height 45
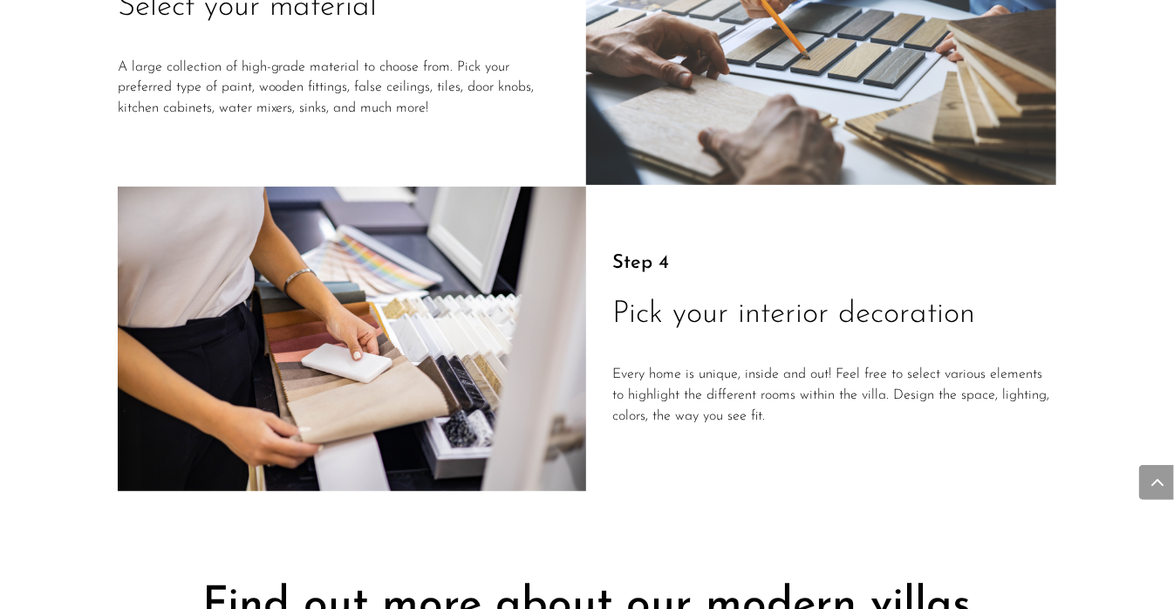
scroll to position [2870, 0]
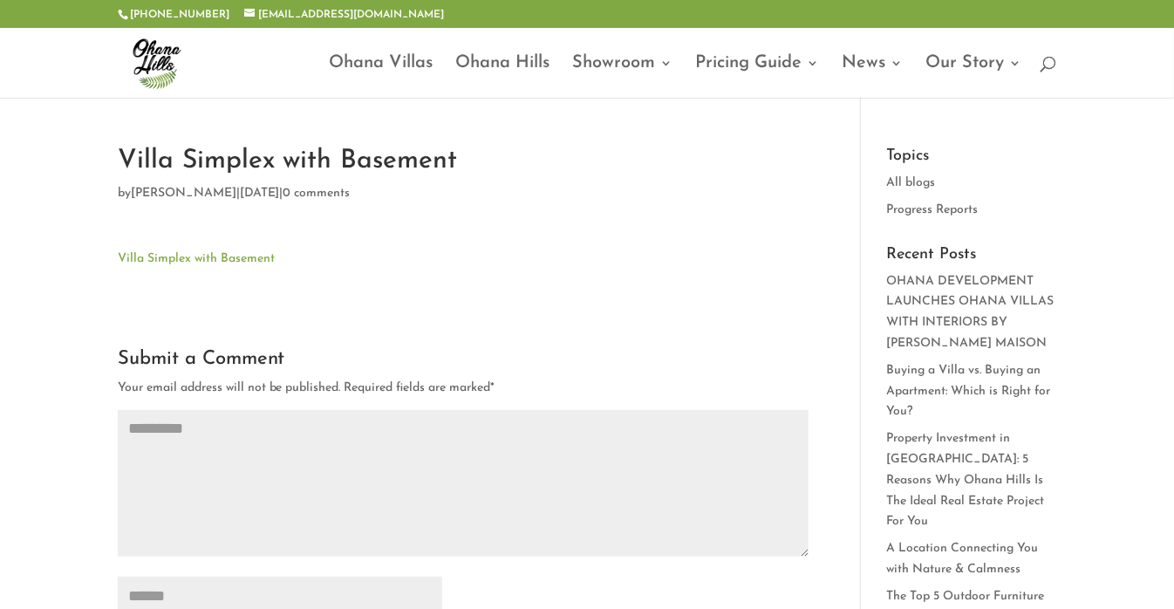
click at [210, 259] on link "Villa Simplex with Basement" at bounding box center [196, 258] width 157 height 13
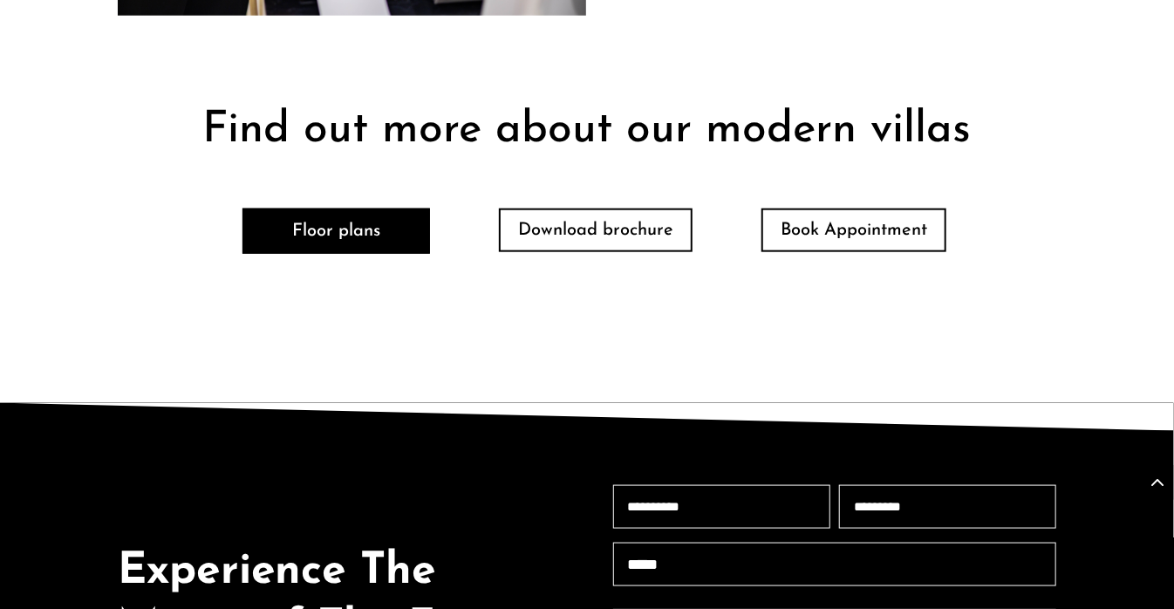
scroll to position [3751, 0]
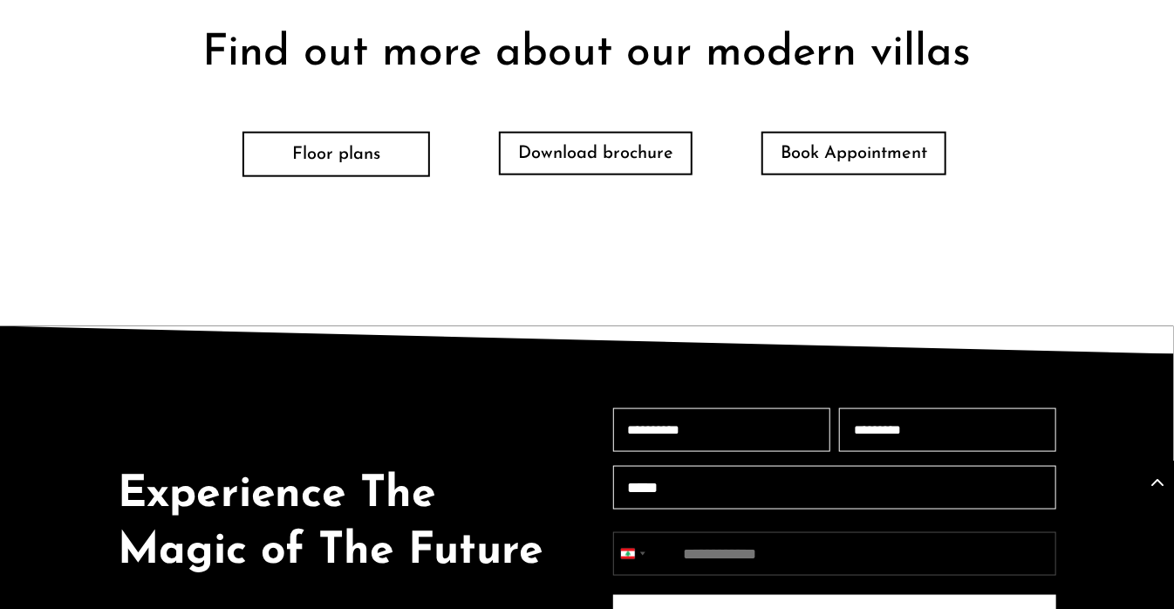
click at [343, 153] on link "Floor plans" at bounding box center [336, 154] width 188 height 45
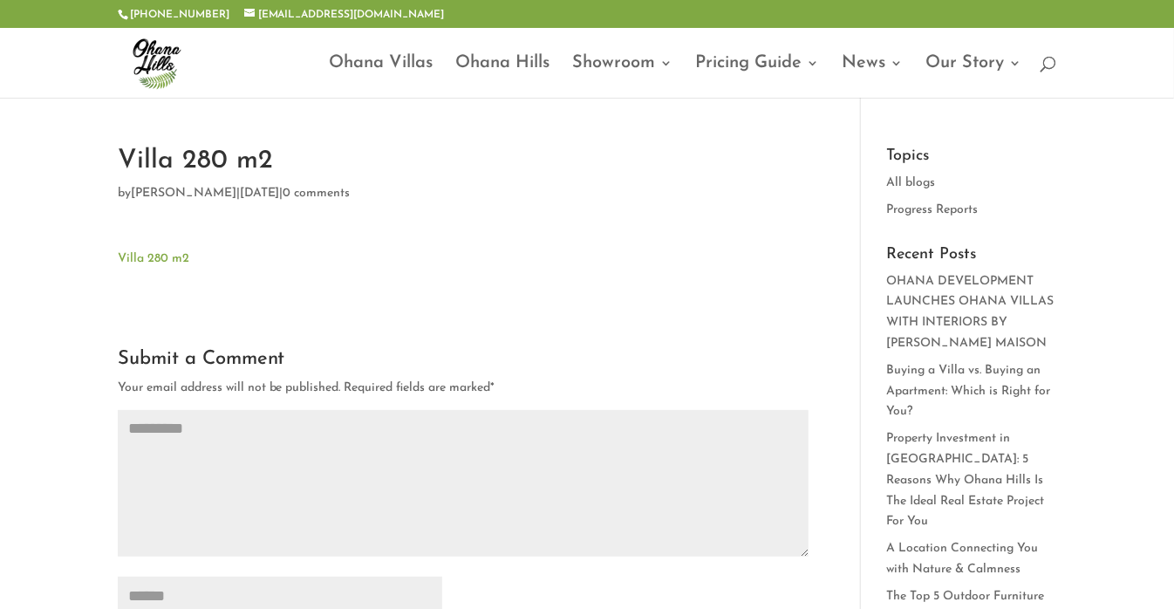
click at [167, 252] on link "Villa 280 m2" at bounding box center [154, 258] width 72 height 13
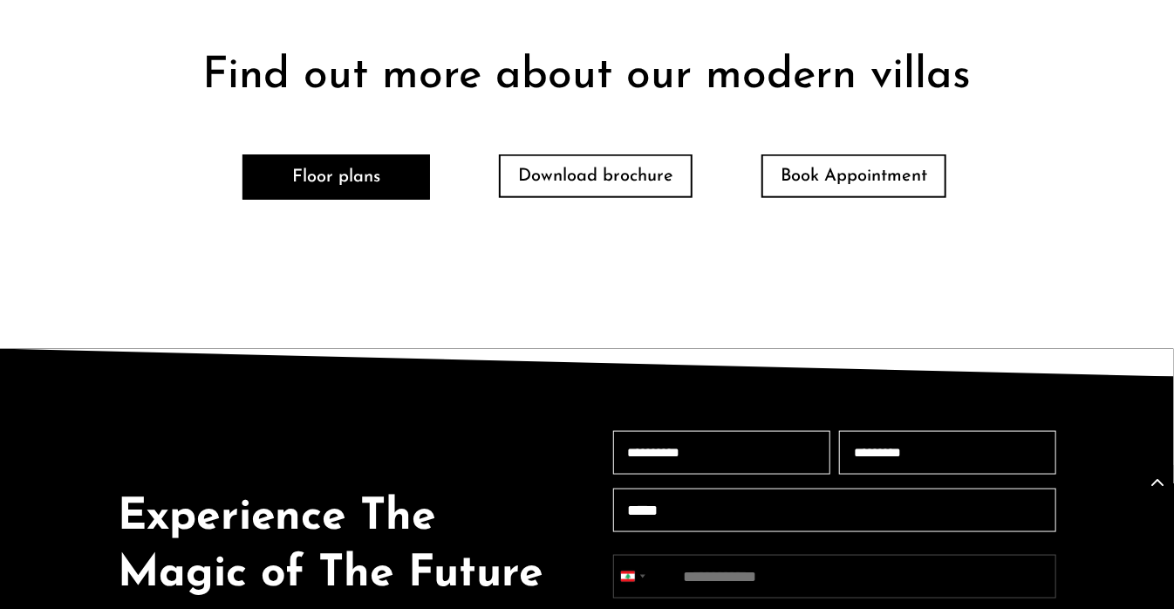
scroll to position [3838, 0]
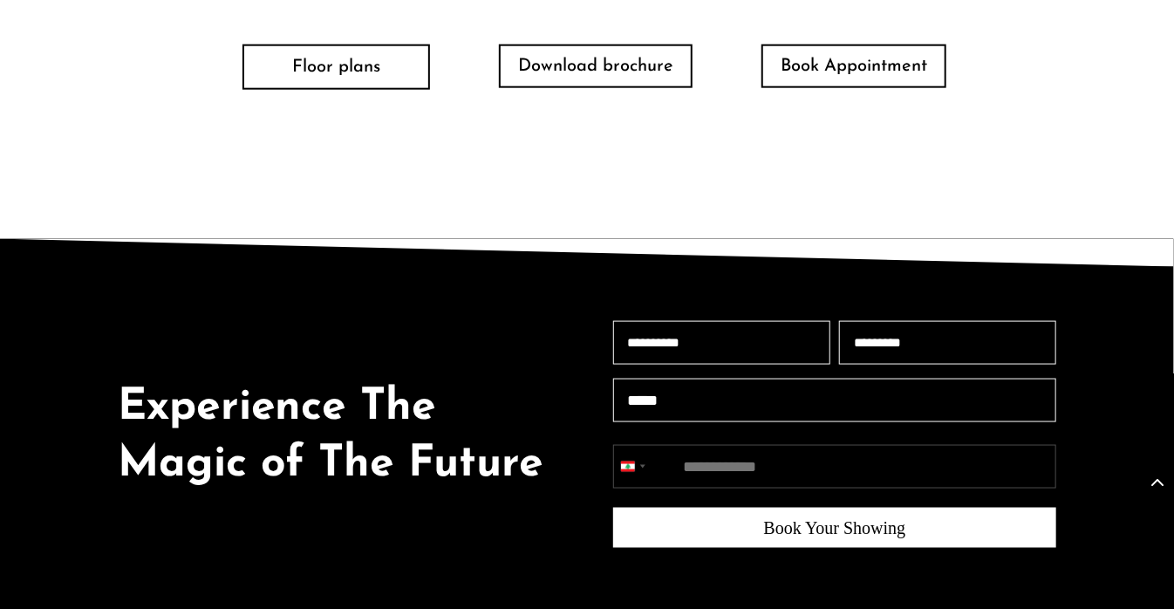
click at [341, 76] on link "Floor plans" at bounding box center [336, 66] width 188 height 45
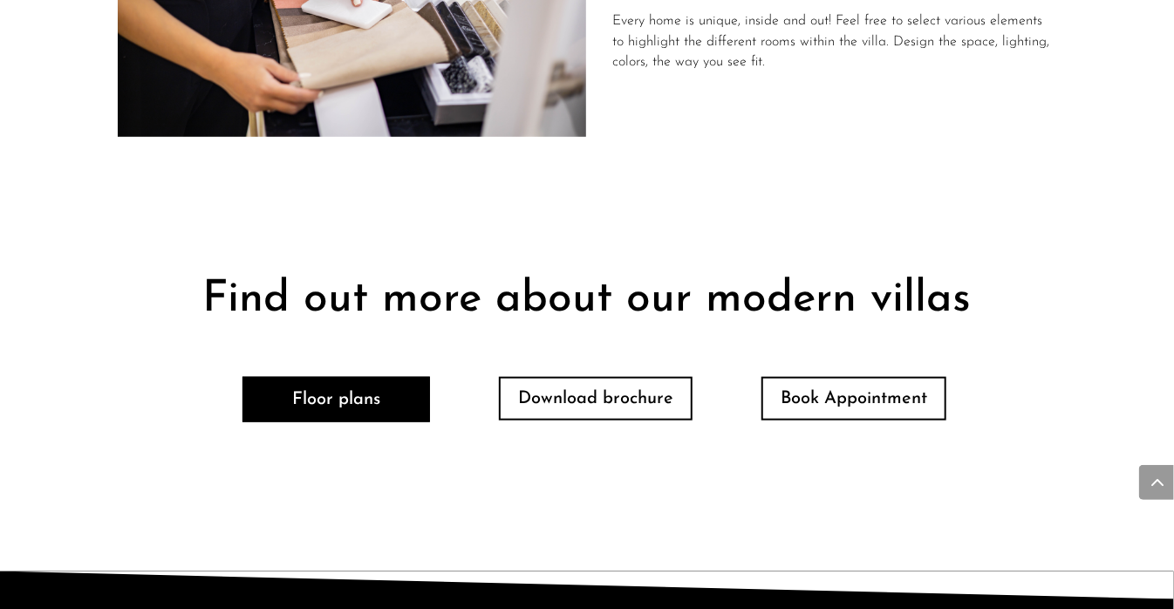
scroll to position [3463, 0]
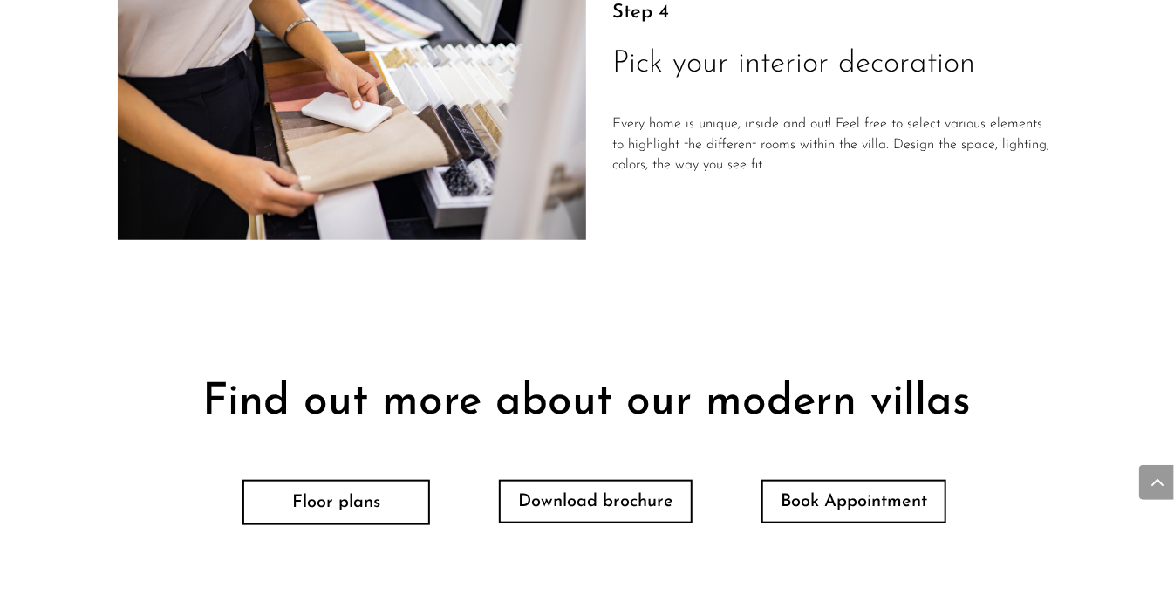
click at [371, 510] on link "Floor plans" at bounding box center [336, 502] width 188 height 45
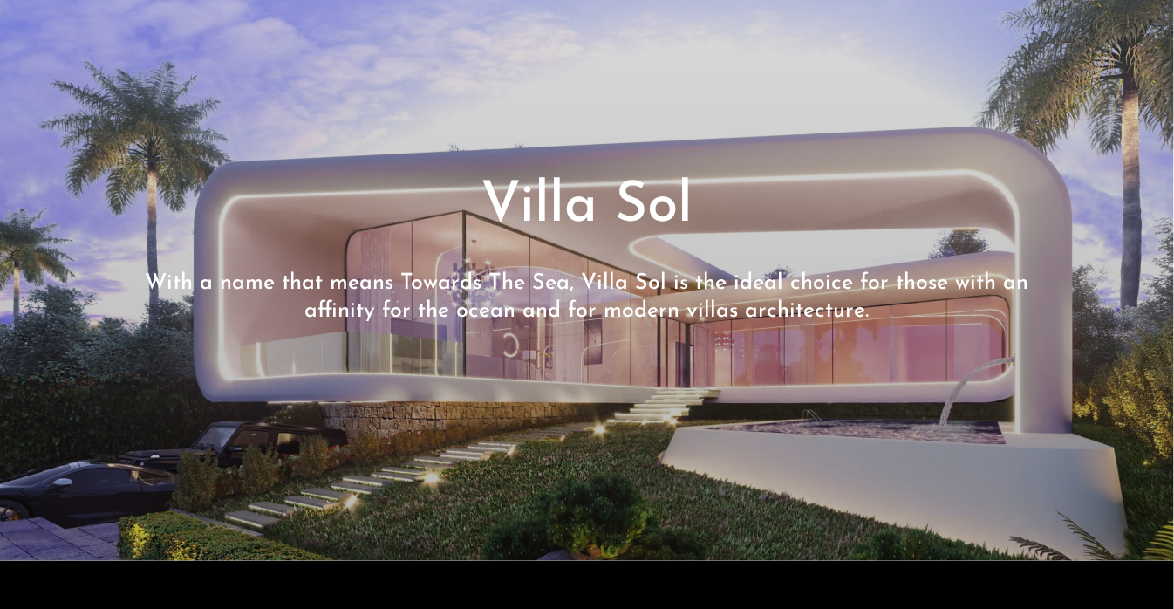
scroll to position [0, 0]
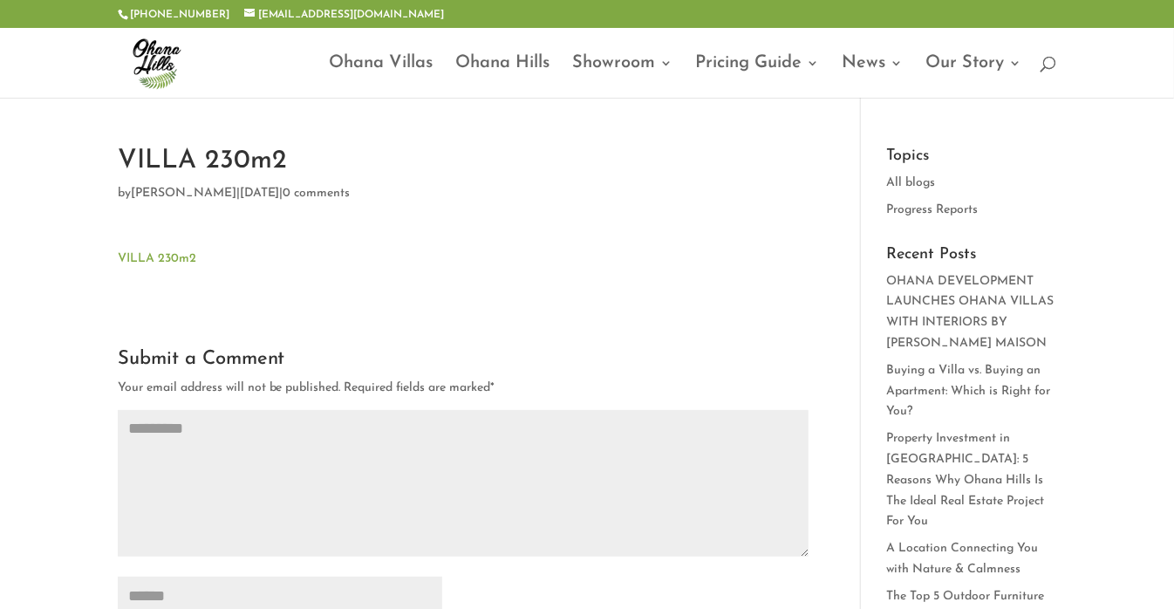
click at [154, 259] on link "VILLA 230m2" at bounding box center [157, 258] width 79 height 13
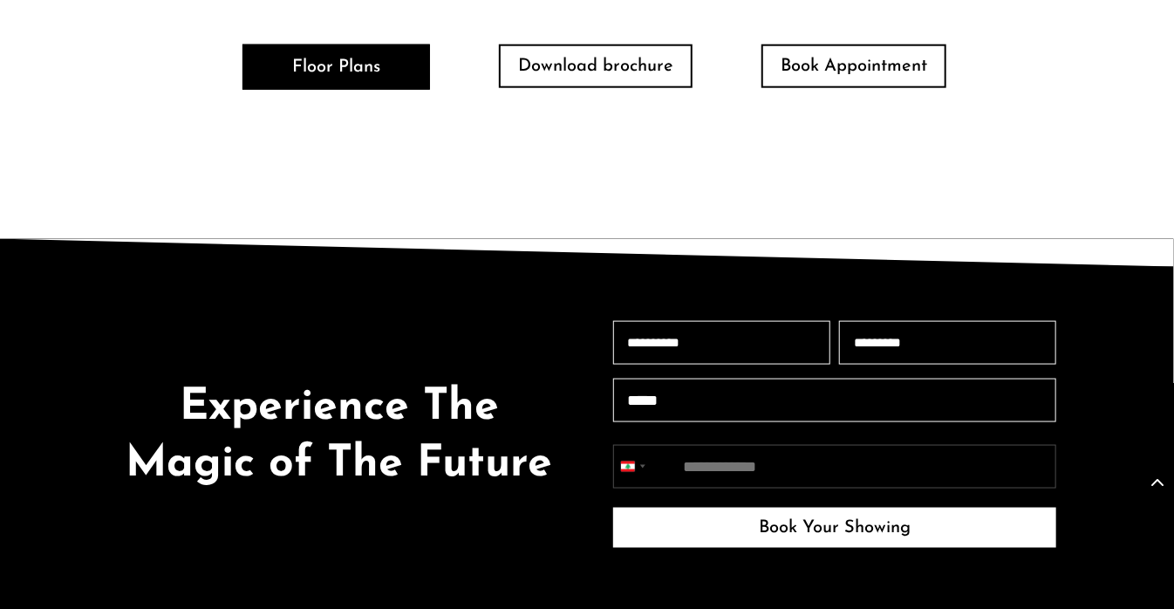
scroll to position [3654, 0]
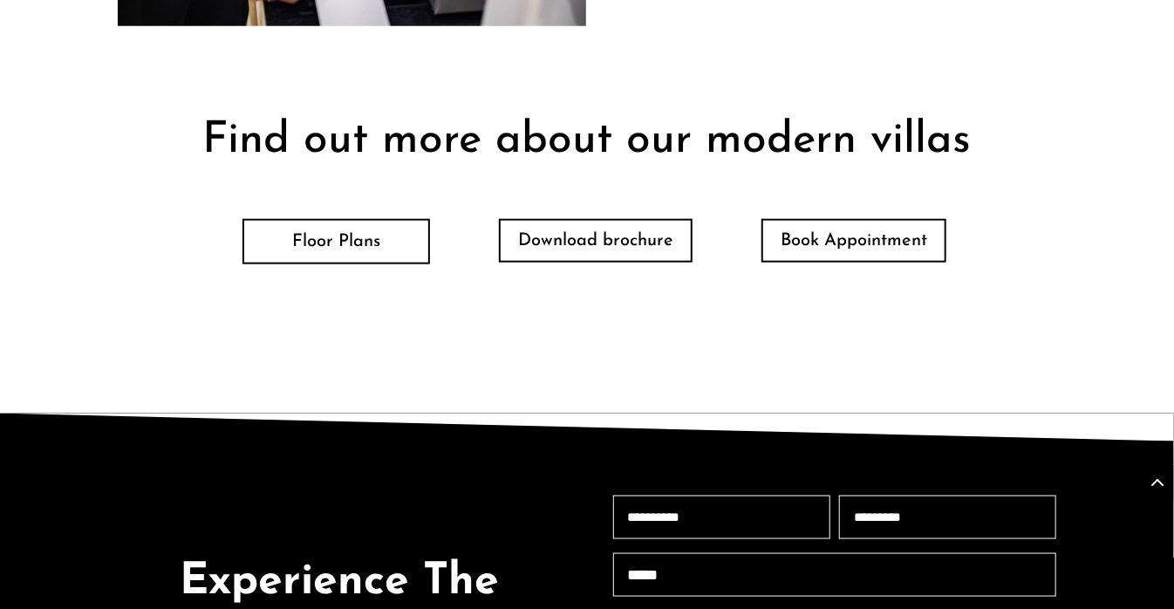
click at [343, 258] on link "Floor Plans" at bounding box center [336, 241] width 188 height 45
